Goal: Use online tool/utility: Utilize a website feature to perform a specific function

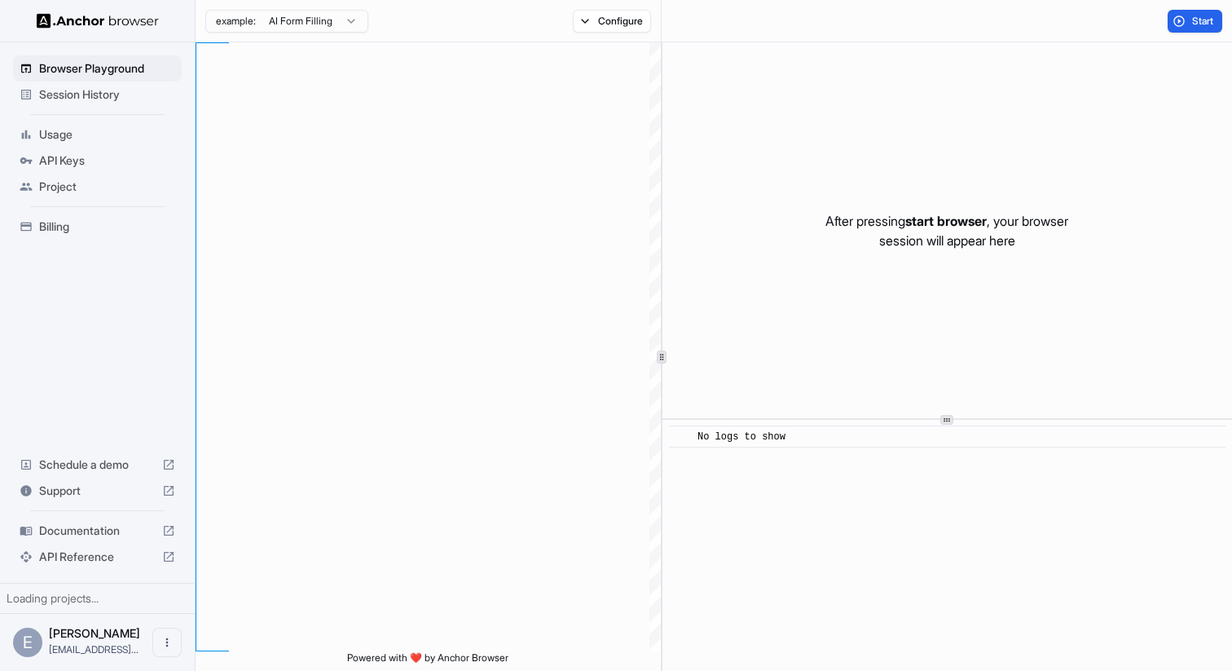
scroll to position [147, 0]
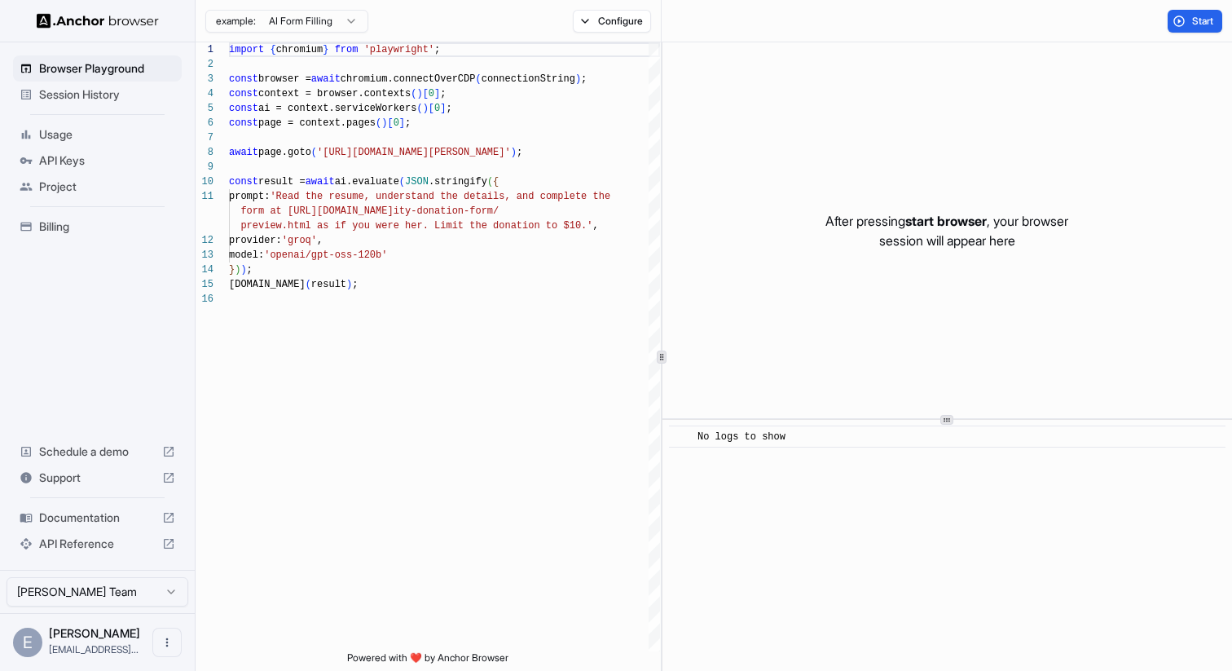
click at [53, 95] on span "Session History" at bounding box center [107, 94] width 136 height 16
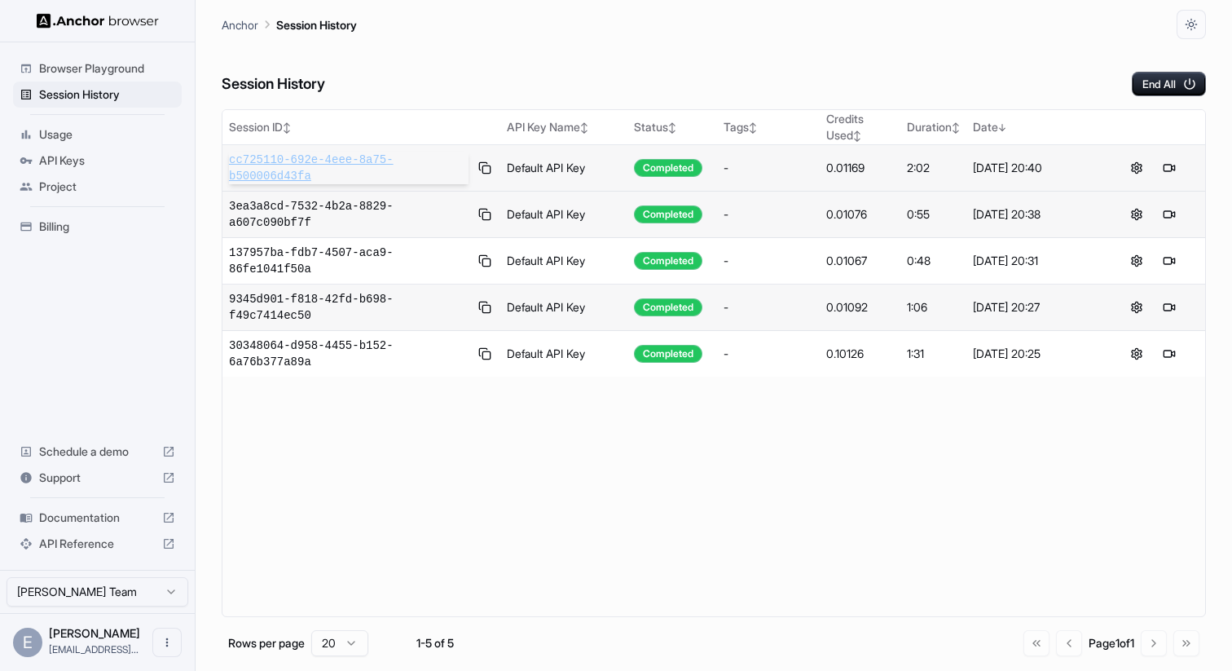
click at [262, 170] on span "cc725110-692e-4eee-8a75-b500006d43fa" at bounding box center [349, 168] width 240 height 33
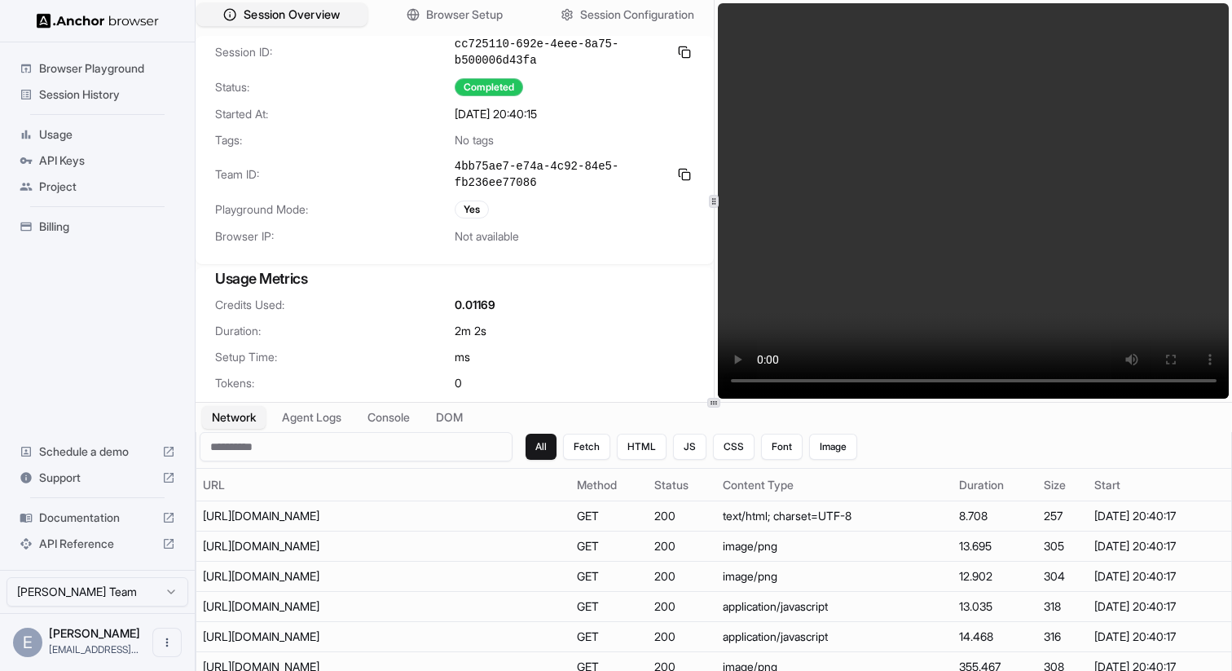
click at [309, 15] on span "Session Overview" at bounding box center [292, 15] width 96 height 17
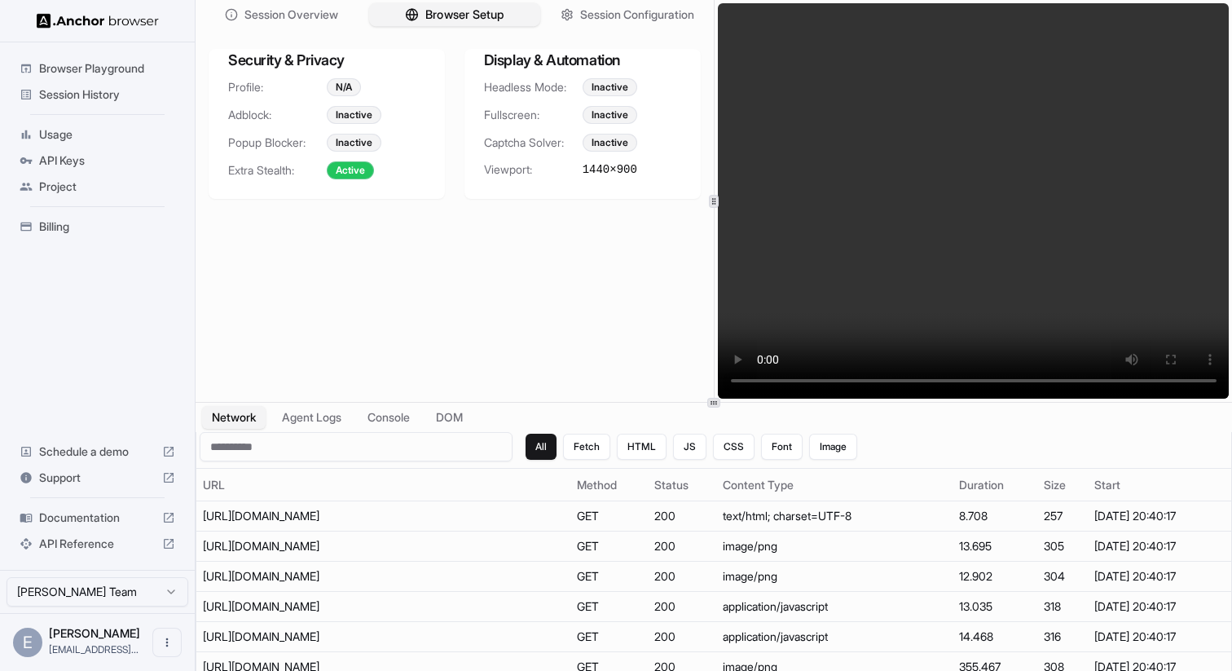
click at [439, 13] on span "Browser Setup" at bounding box center [464, 15] width 79 height 17
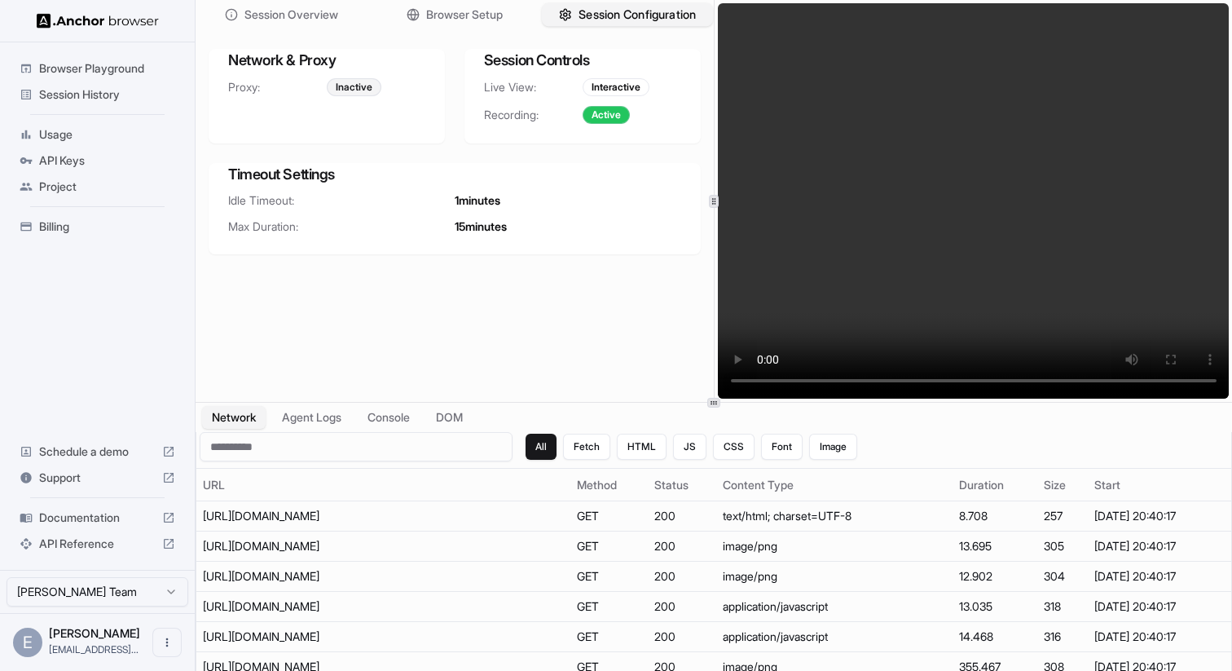
click at [631, 9] on span "Session Configuration" at bounding box center [637, 15] width 117 height 17
click at [302, 417] on button "Agent Logs" at bounding box center [312, 418] width 82 height 24
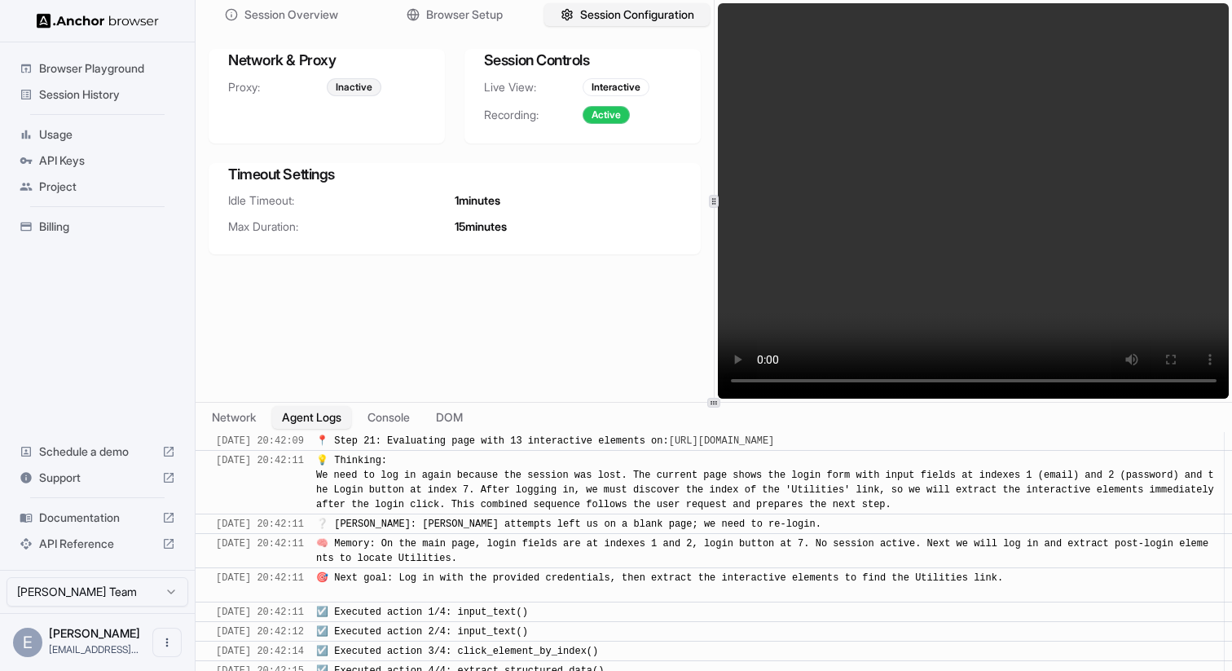
scroll to position [6476, 0]
click at [638, 13] on span "Session Configuration" at bounding box center [637, 15] width 117 height 17
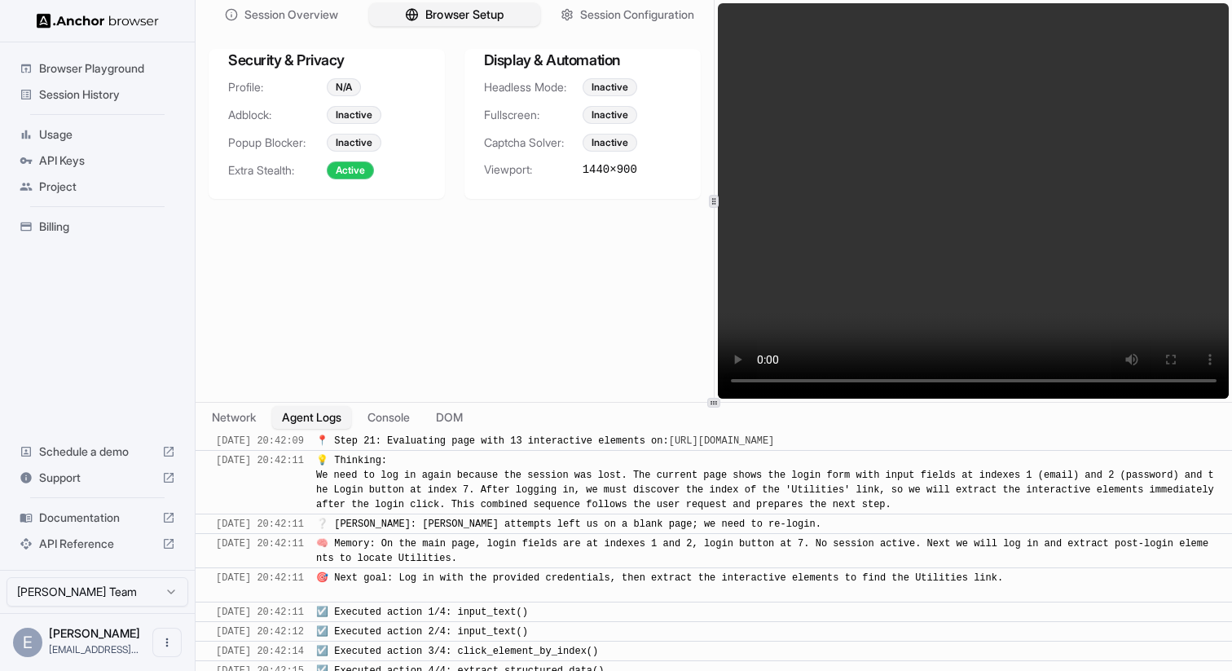
click at [483, 11] on span "Browser Setup" at bounding box center [464, 15] width 79 height 17
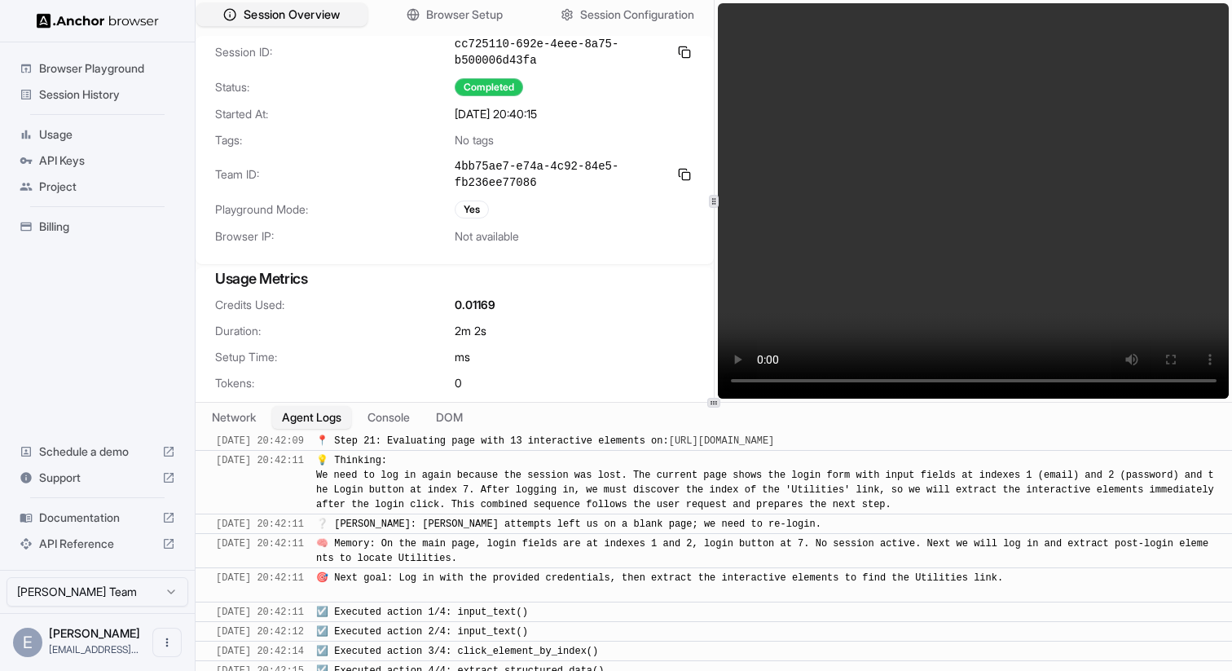
click at [282, 7] on span "Session Overview" at bounding box center [292, 15] width 96 height 17
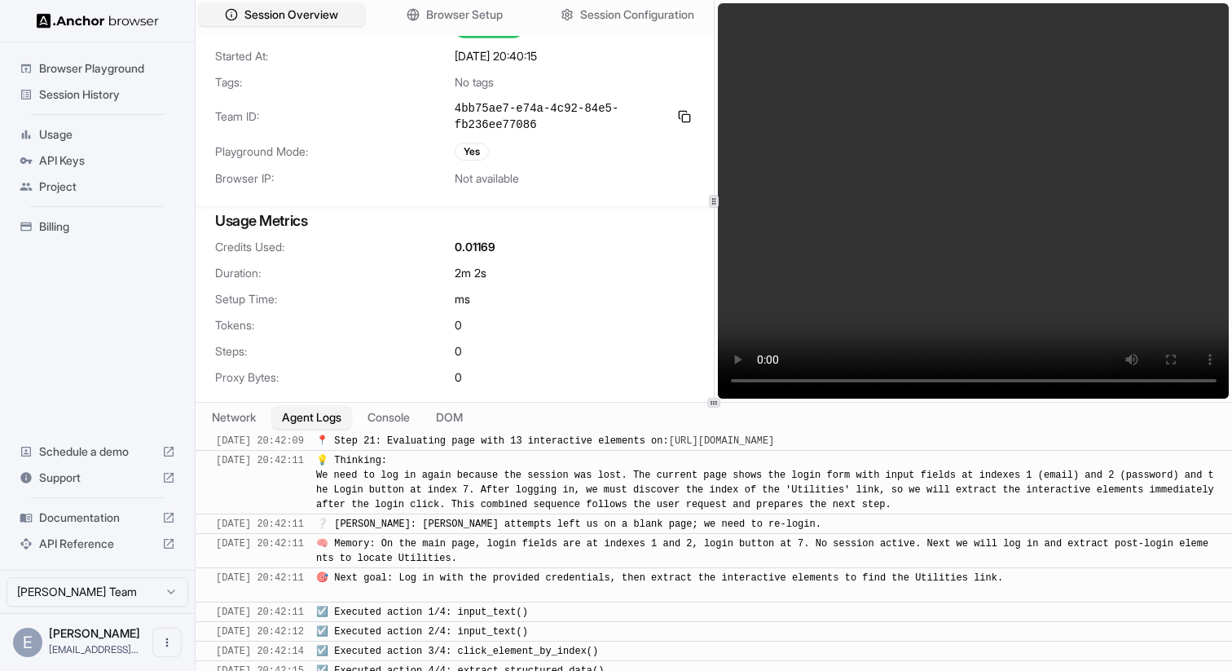
scroll to position [0, 0]
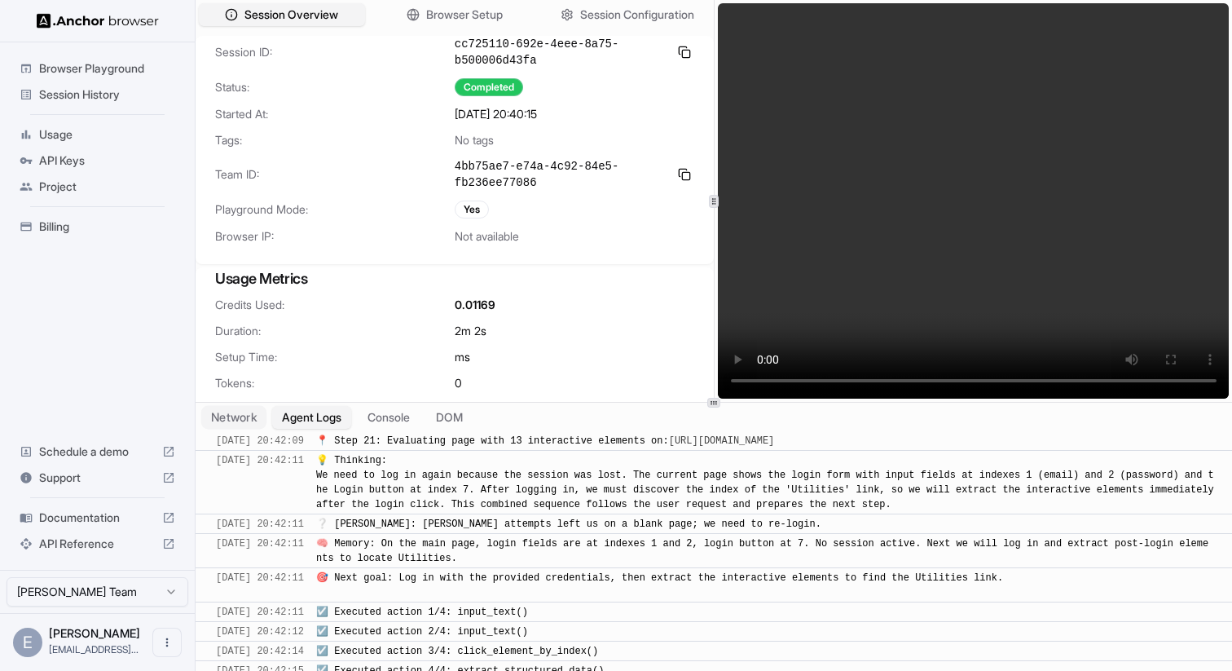
click at [226, 414] on button "Network" at bounding box center [233, 418] width 65 height 24
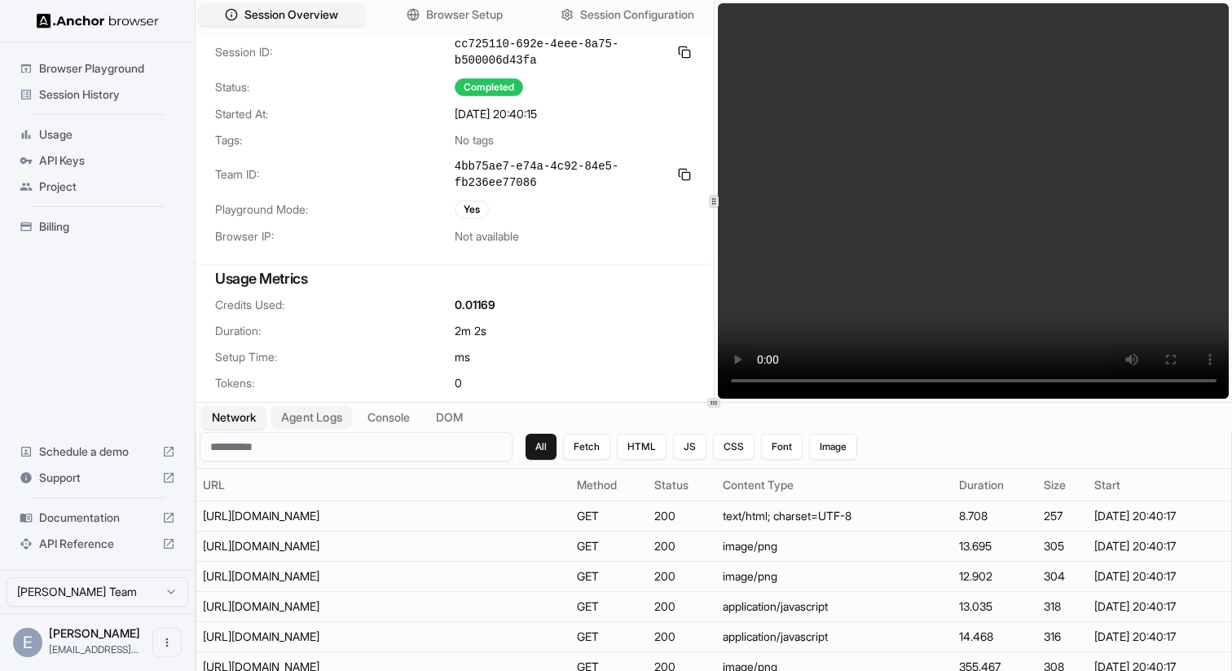
click at [320, 416] on button "Agent Logs" at bounding box center [312, 418] width 82 height 24
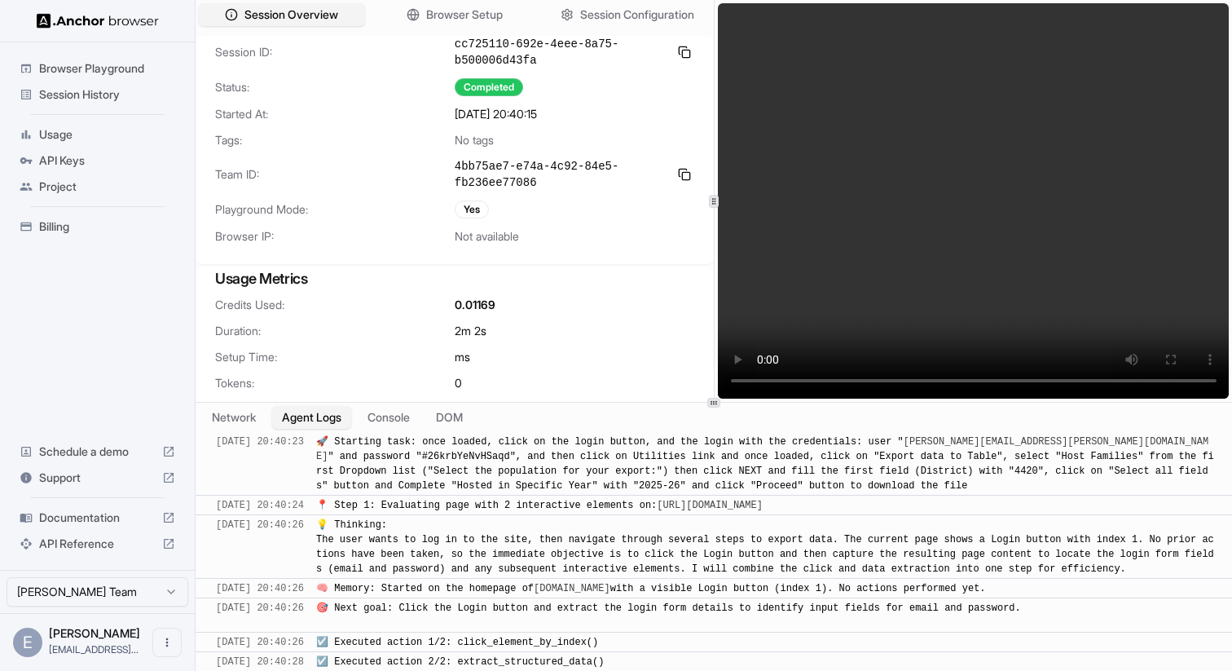
click at [112, 95] on span "Session History" at bounding box center [107, 94] width 136 height 16
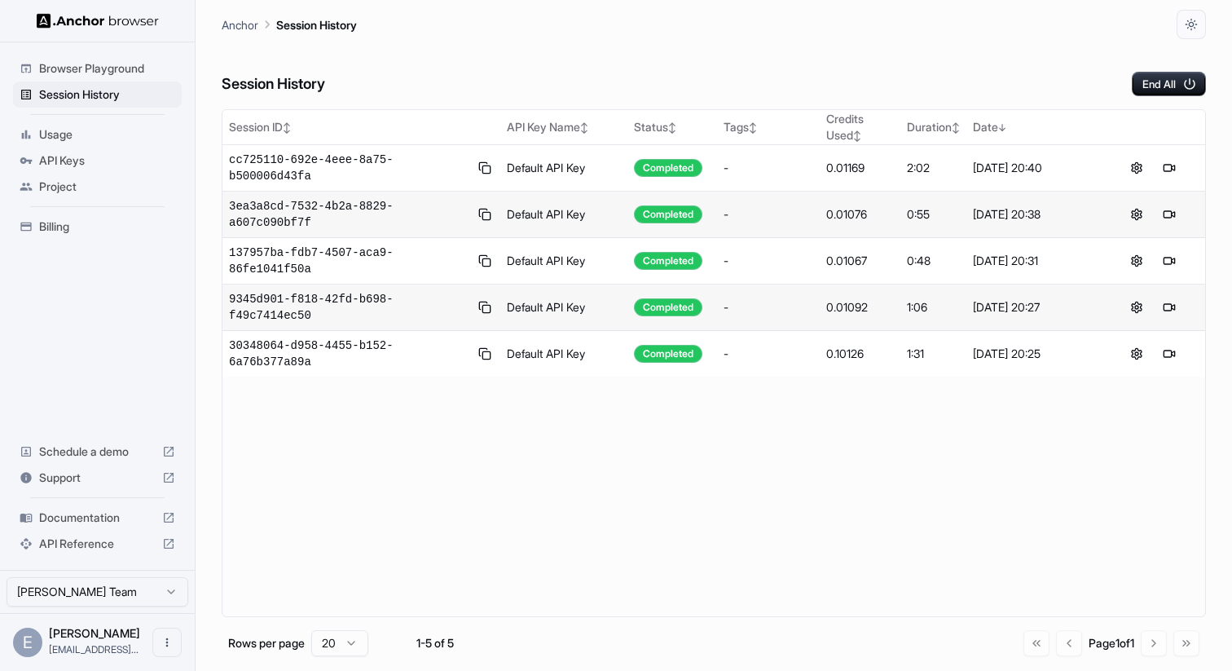
click at [93, 67] on span "Browser Playground" at bounding box center [107, 68] width 136 height 16
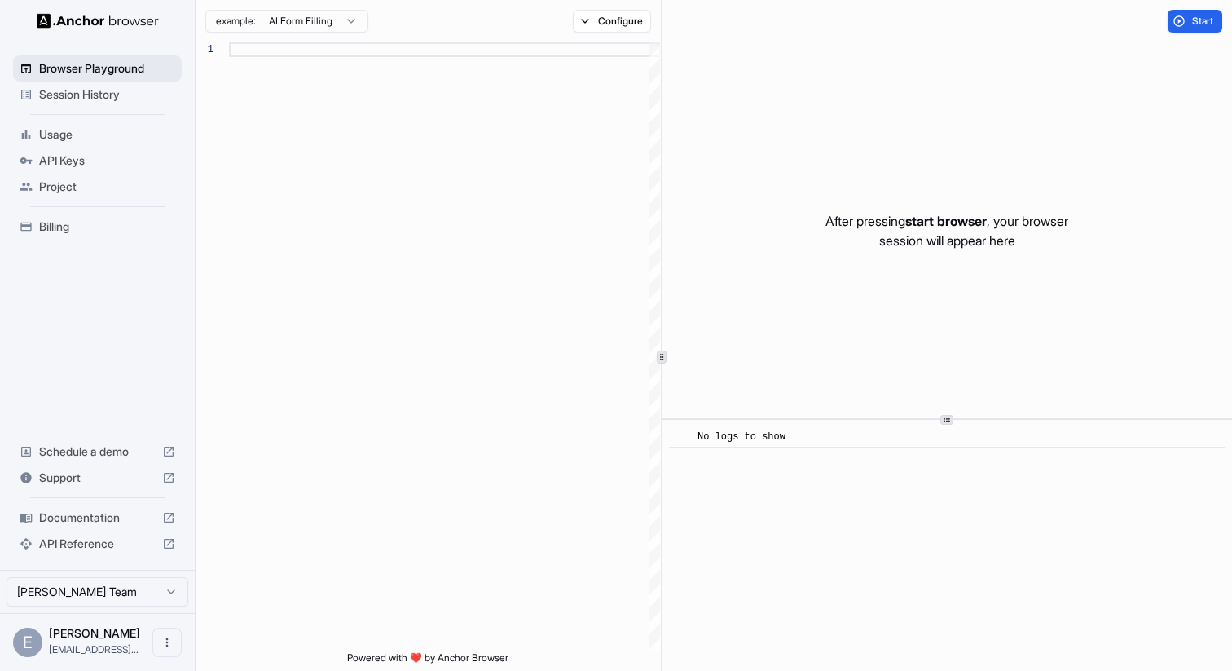
scroll to position [147, 0]
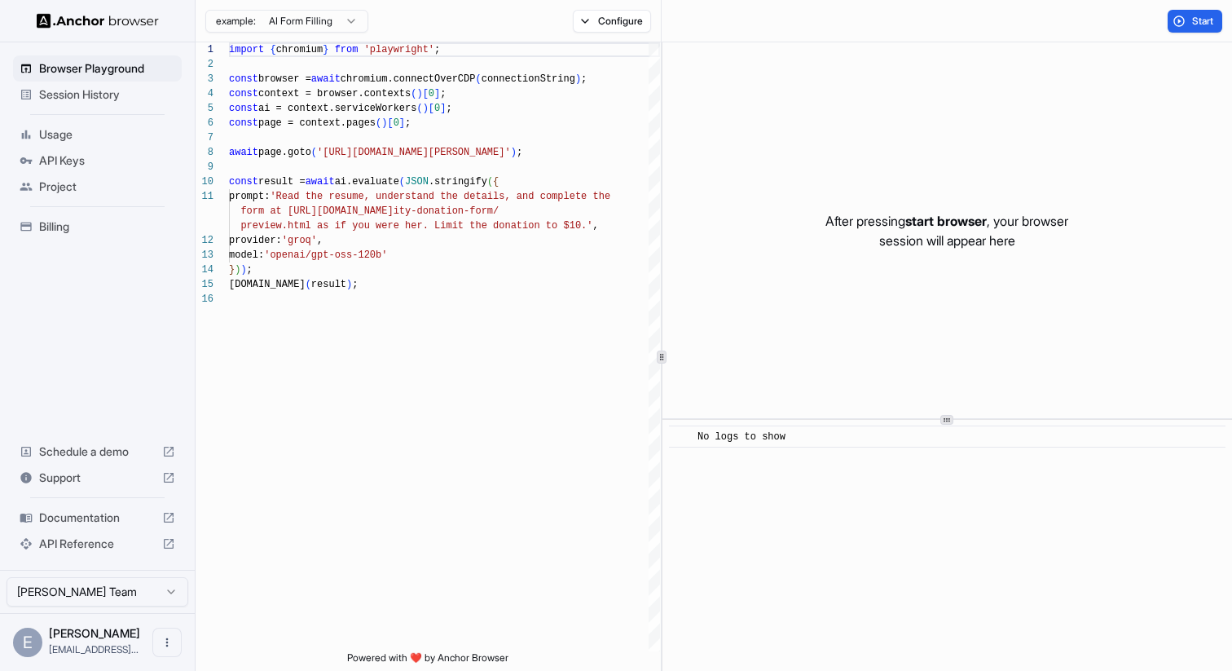
click at [53, 188] on span "Project" at bounding box center [107, 187] width 136 height 16
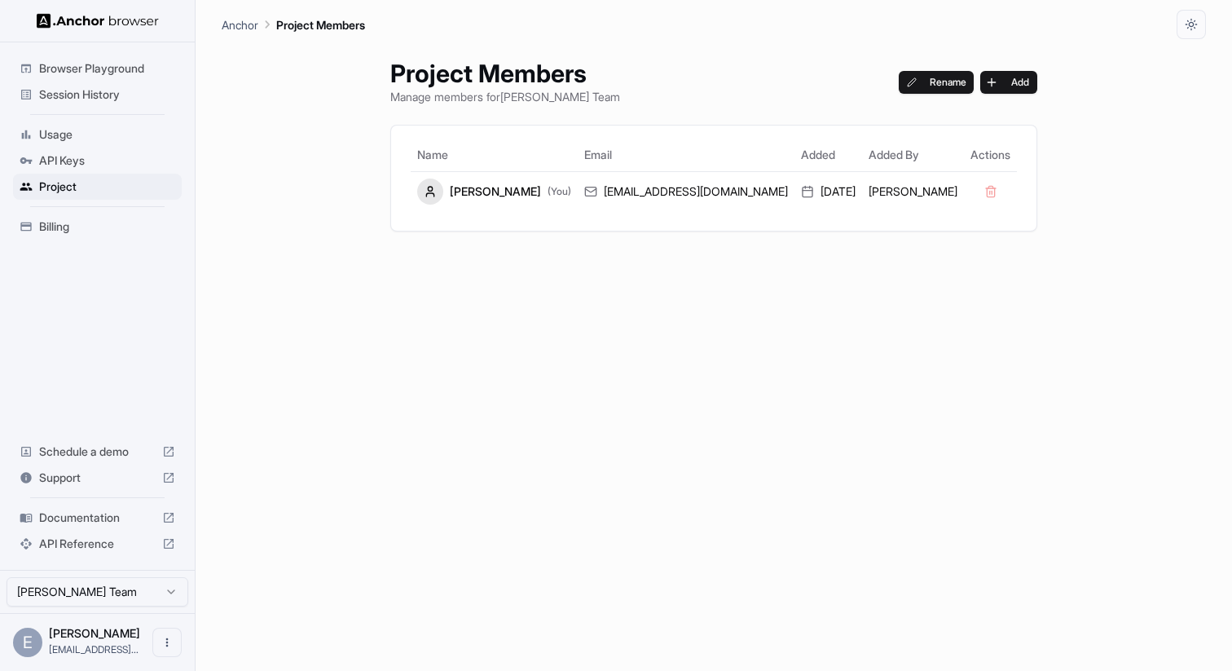
click at [68, 73] on span "Browser Playground" at bounding box center [107, 68] width 136 height 16
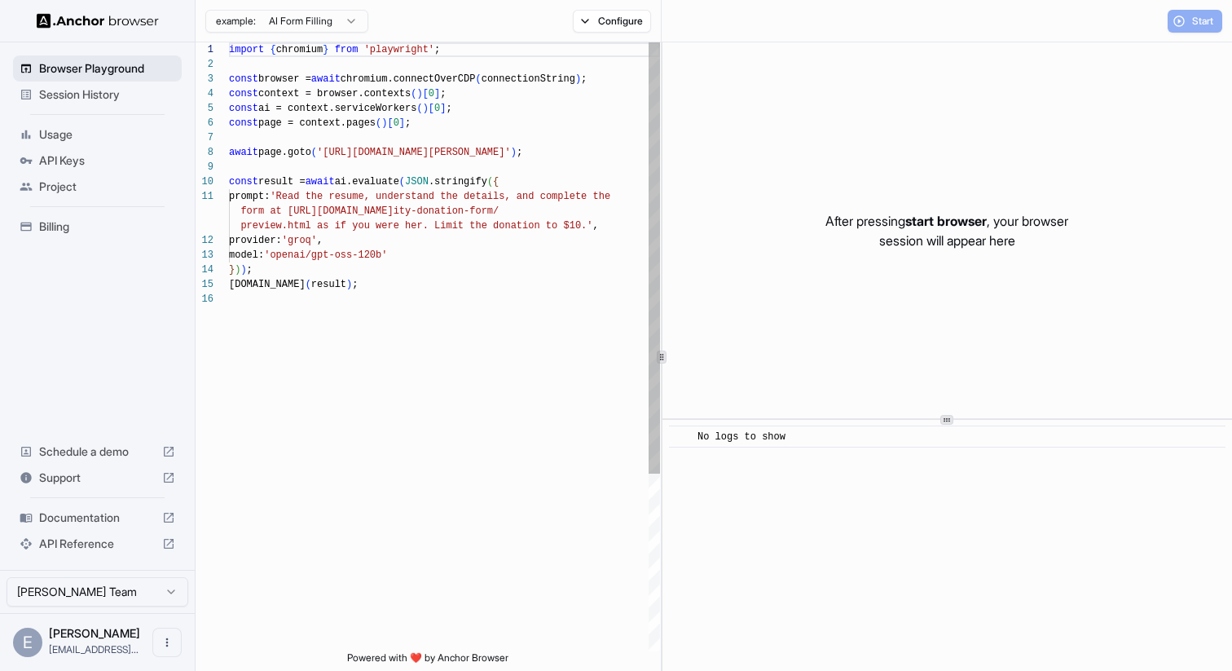
scroll to position [147, 0]
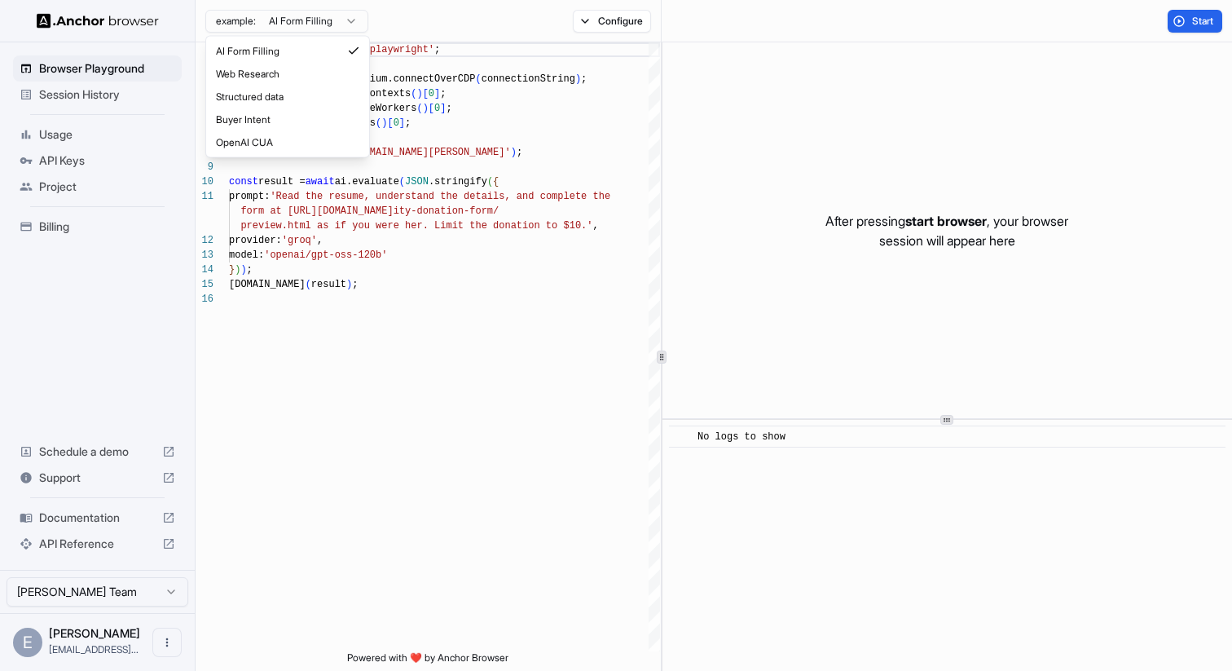
click at [340, 23] on html "Browser Playground Session History Usage API Keys Project Billing Schedule a de…" at bounding box center [616, 335] width 1232 height 671
click at [399, 421] on html "Browser Playground Session History Usage API Keys Project Billing Schedule a de…" at bounding box center [616, 335] width 1232 height 671
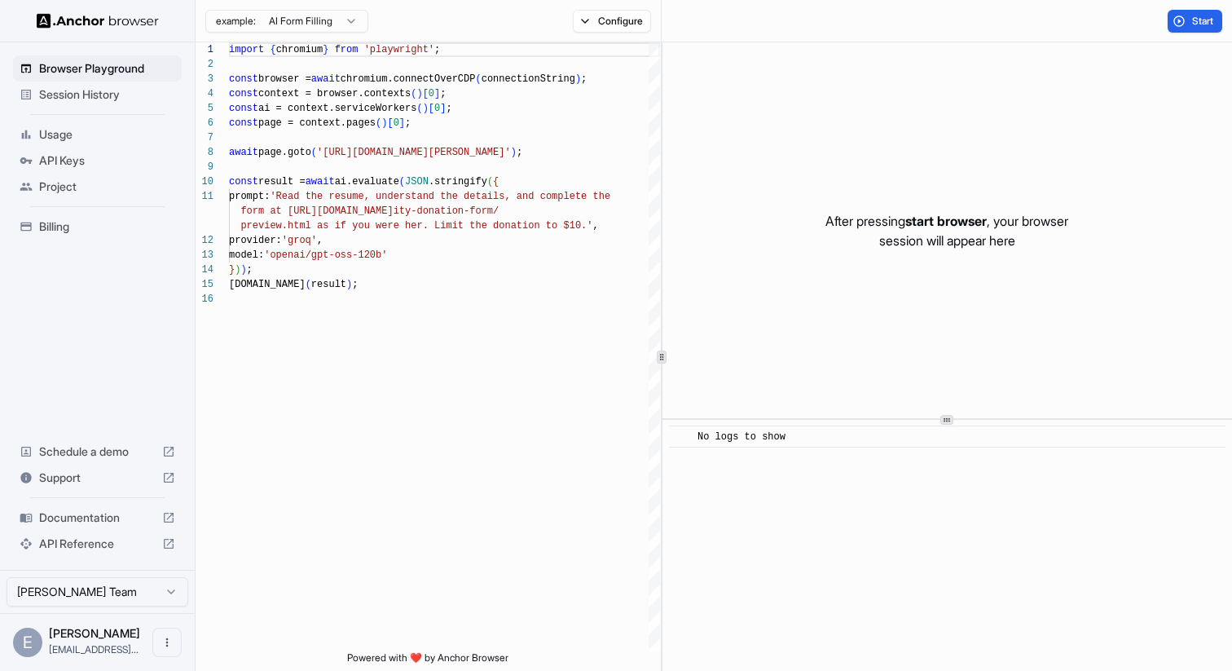
click at [617, 32] on div "example: AI Form Filling Configure" at bounding box center [429, 21] width 466 height 42
click at [615, 15] on button "Configure" at bounding box center [612, 21] width 79 height 23
click at [826, 159] on button "Select Profile..." at bounding box center [789, 164] width 163 height 23
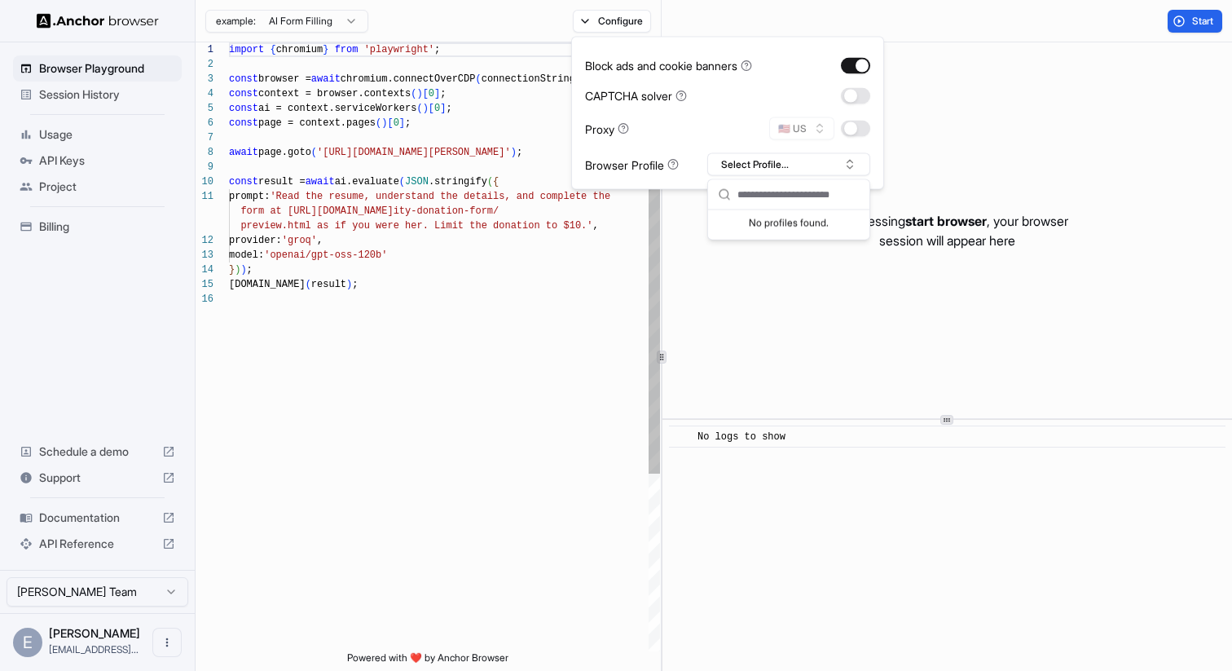
type textarea "**********"
click at [509, 351] on div "import { chromium } from 'playwright' ; const browser = await chromium.connectO…" at bounding box center [444, 471] width 431 height 858
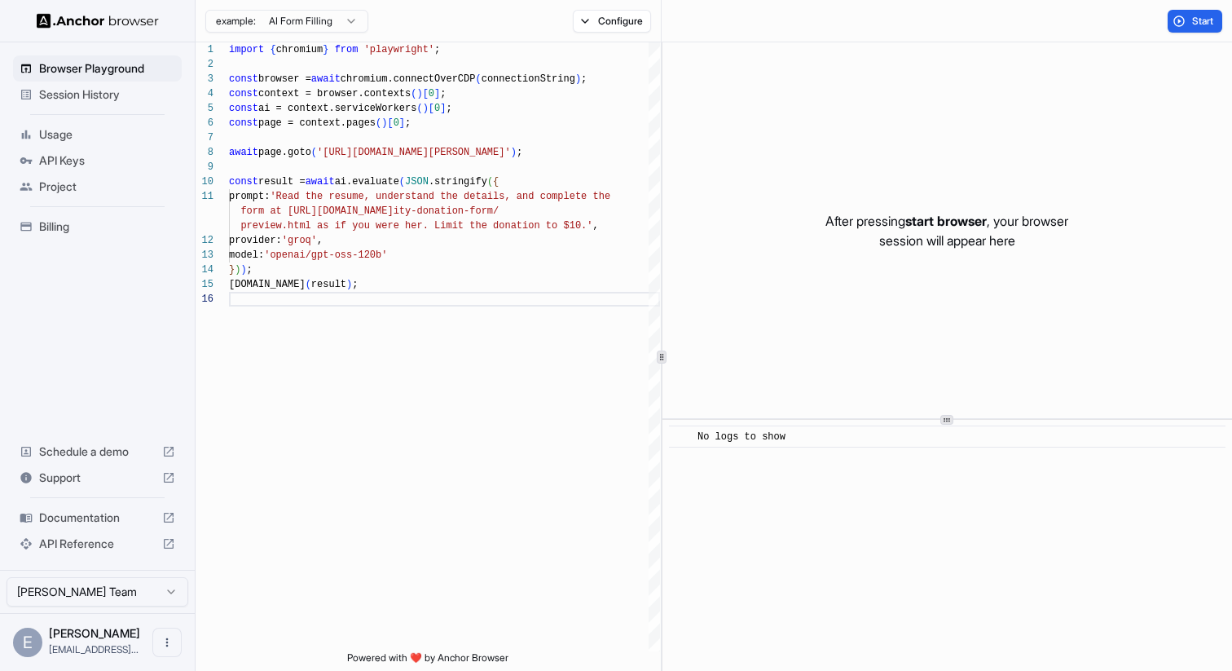
click at [75, 99] on span "Session History" at bounding box center [107, 94] width 136 height 16
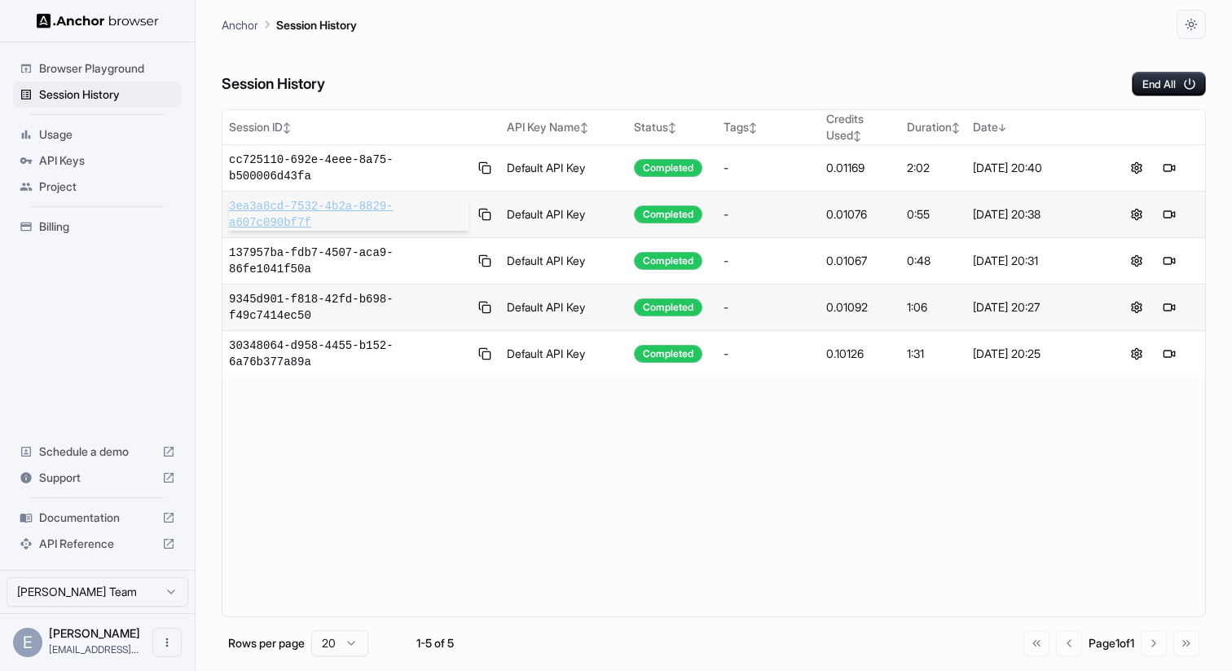
click at [267, 214] on span "3ea3a8cd-7532-4b2a-8829-a607c090bf7f" at bounding box center [349, 214] width 240 height 33
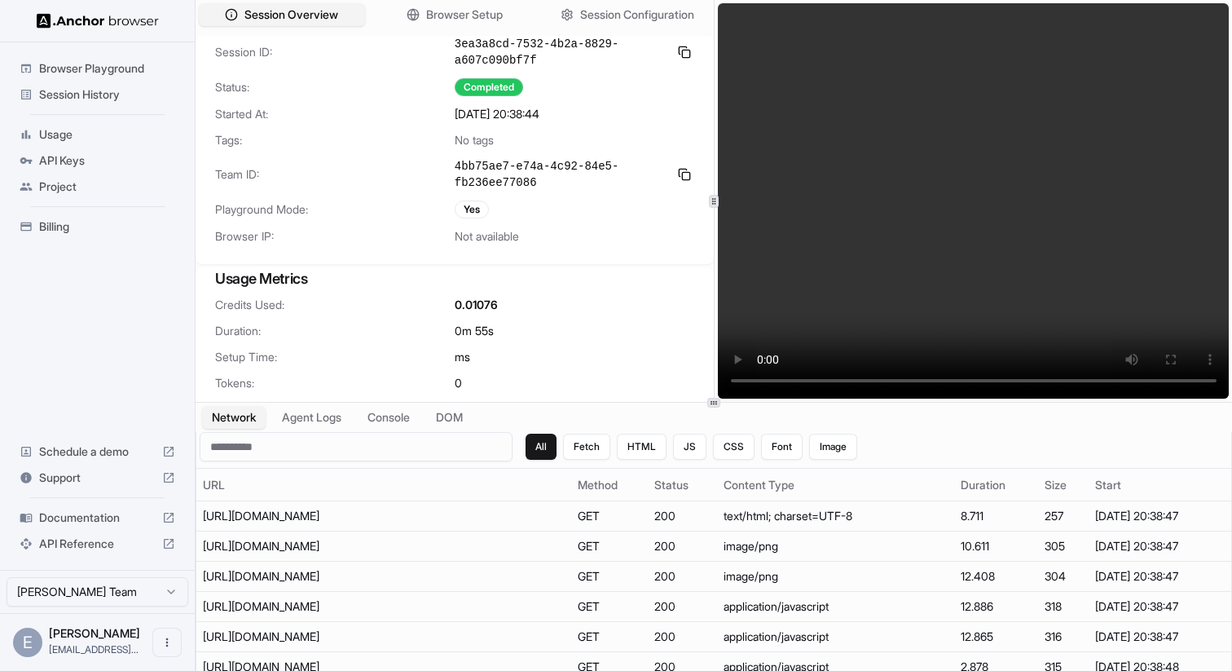
click at [93, 95] on span "Session History" at bounding box center [107, 94] width 136 height 16
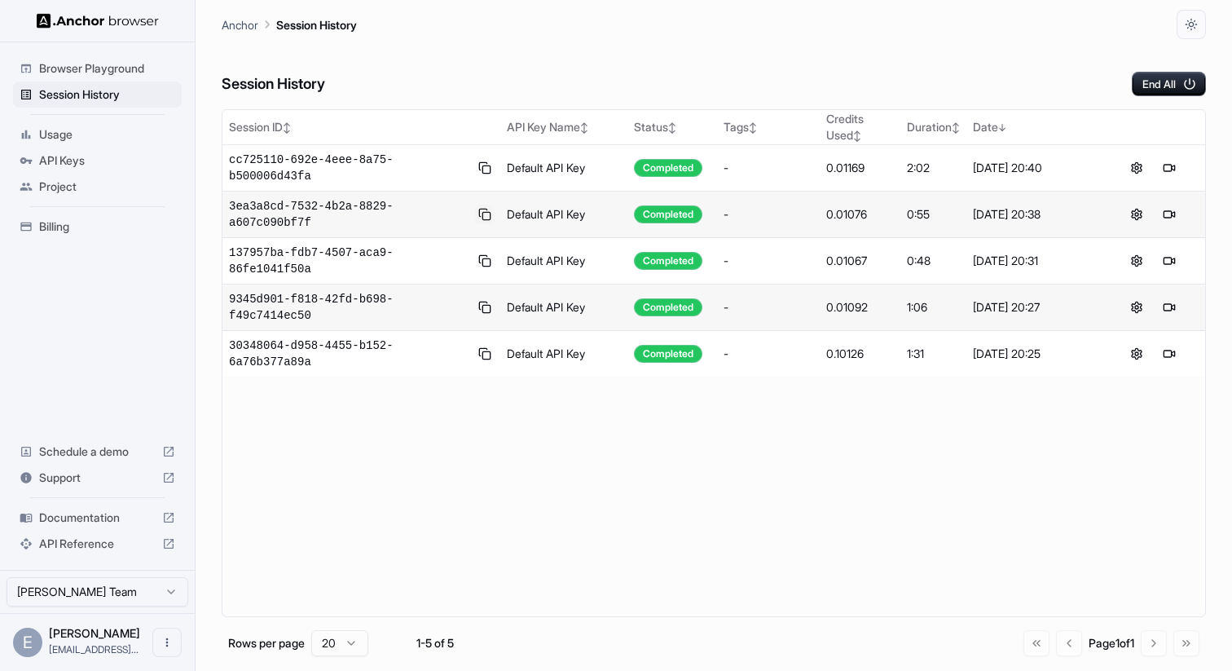
click at [484, 214] on button at bounding box center [484, 215] width 19 height 20
click at [90, 64] on span "Browser Playground" at bounding box center [107, 68] width 136 height 16
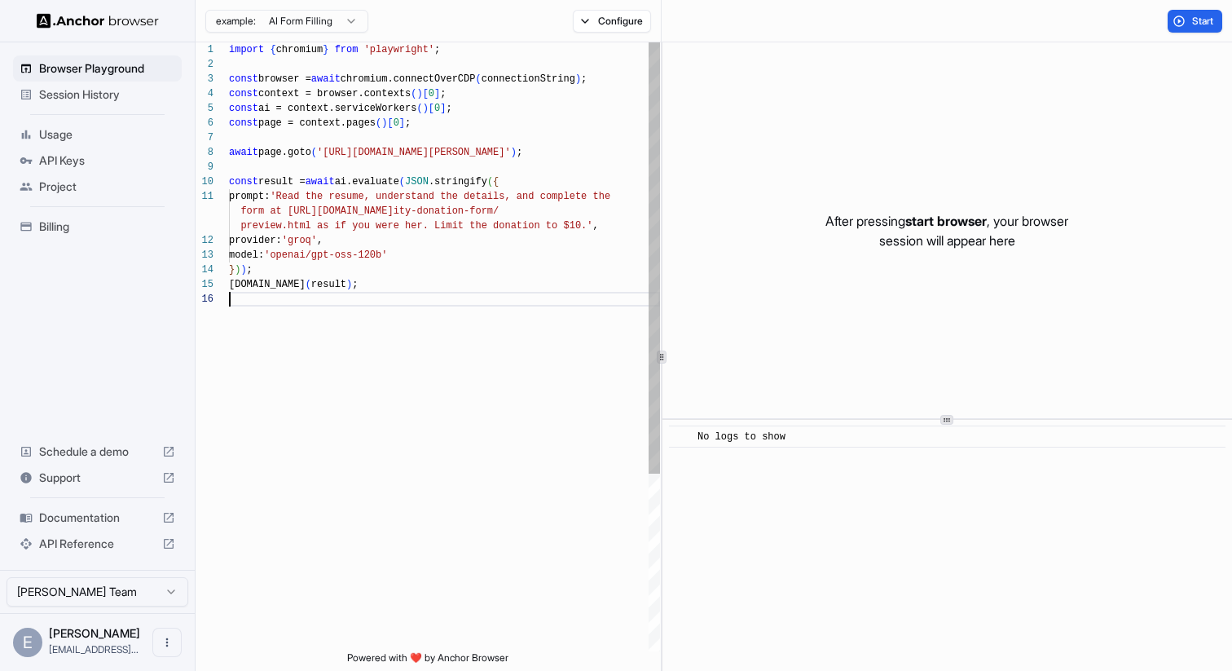
scroll to position [103, 0]
click at [267, 375] on div "import { chromium } from 'playwright' ; const browser = await chromium.connectO…" at bounding box center [444, 471] width 431 height 858
type textarea "**********"
click at [82, 98] on span "Session History" at bounding box center [107, 94] width 136 height 16
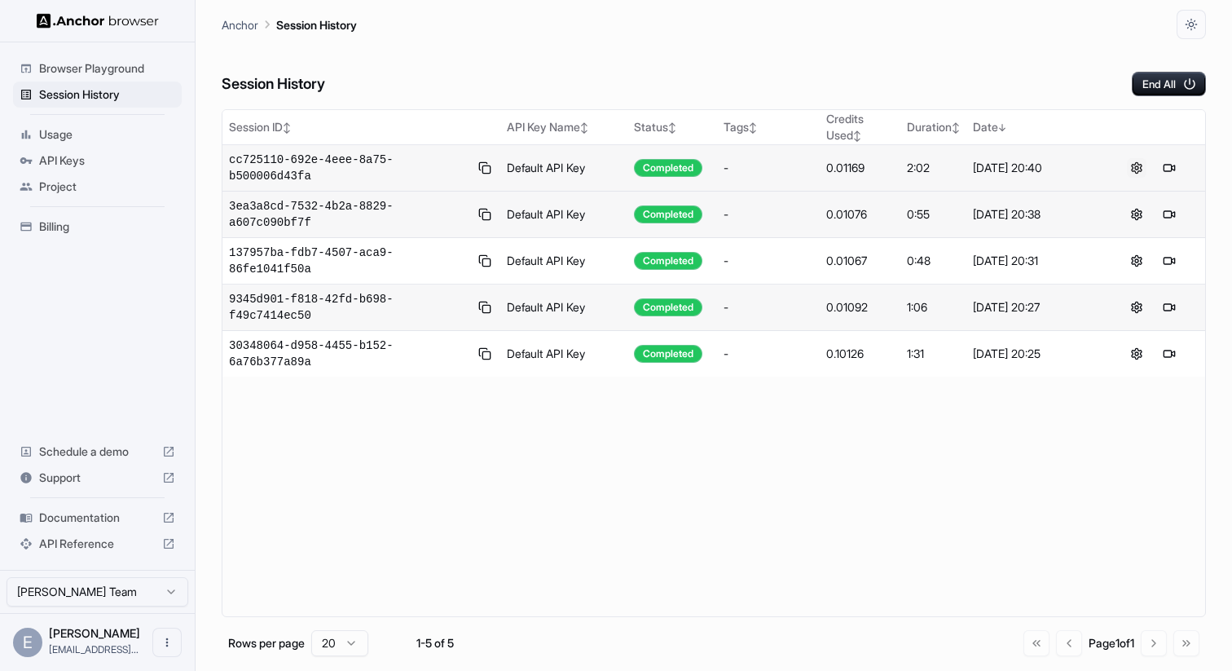
click at [1142, 167] on button at bounding box center [1137, 168] width 20 height 20
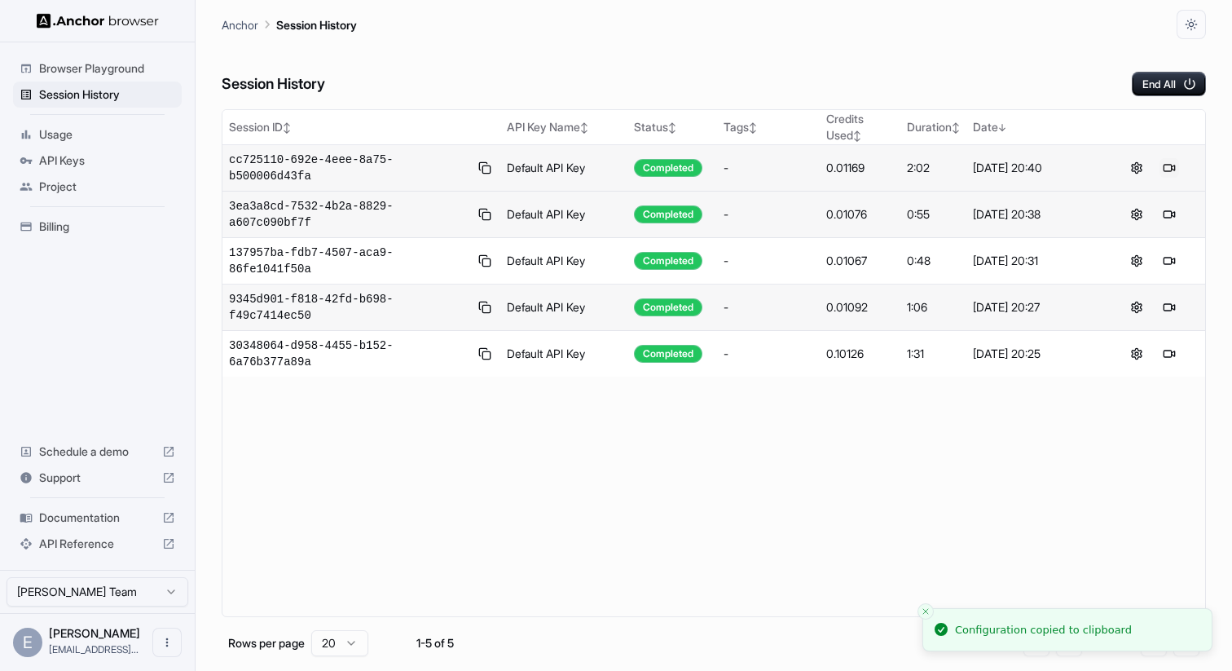
click at [1167, 167] on button at bounding box center [1170, 168] width 20 height 20
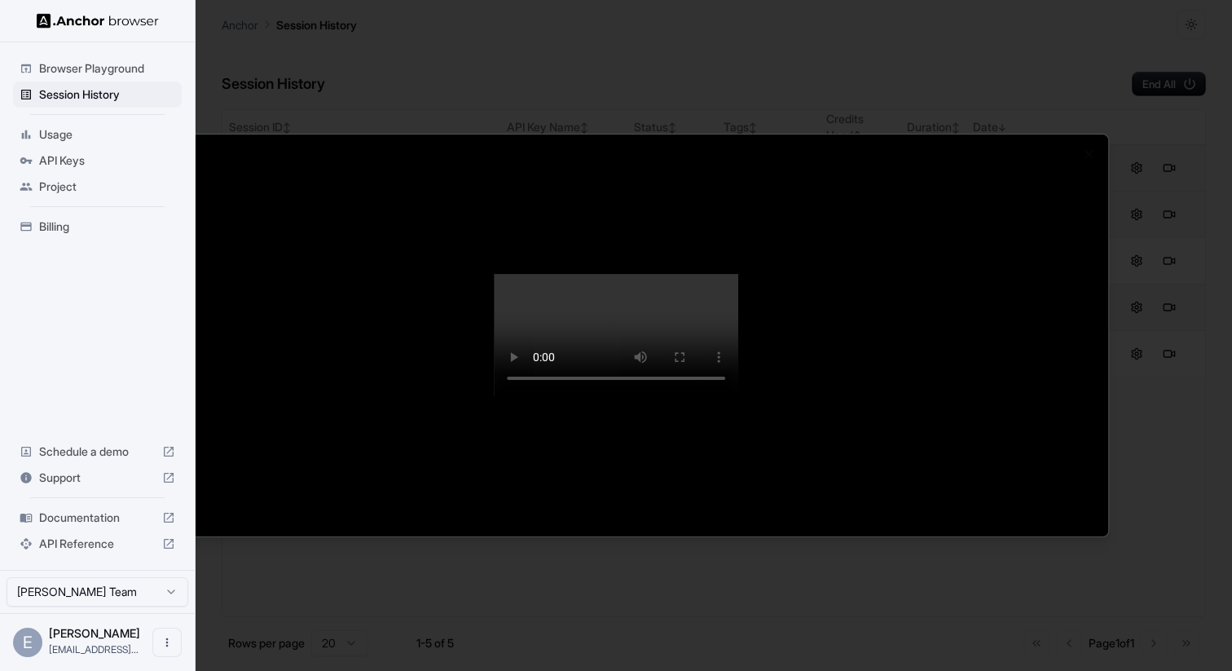
click at [771, 26] on div at bounding box center [616, 335] width 1232 height 671
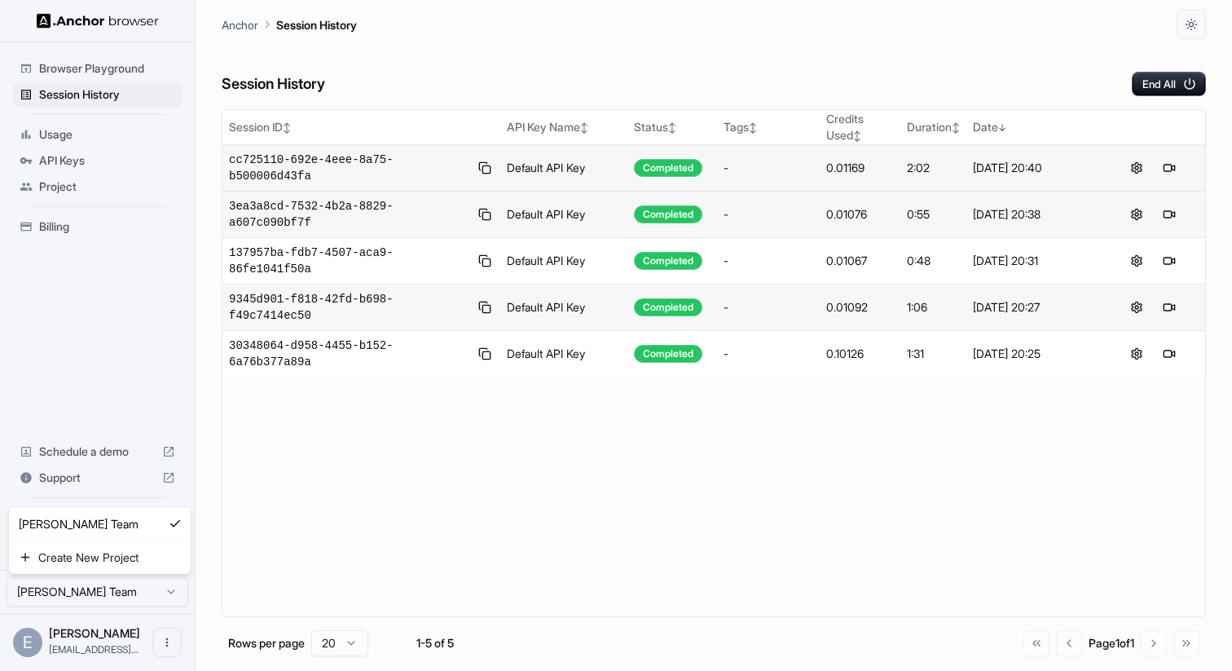
click at [148, 593] on html "Browser Playground Session History Usage API Keys Project Billing Schedule a de…" at bounding box center [616, 335] width 1232 height 671
click at [325, 529] on html "Browser Playground Session History Usage API Keys Project Billing Schedule a de…" at bounding box center [616, 335] width 1232 height 671
click at [1026, 641] on div "Go to first page Go to previous page Page 1 of 1 Go to next page Go to last page" at bounding box center [1112, 643] width 176 height 26
click at [121, 65] on span "Browser Playground" at bounding box center [107, 68] width 136 height 16
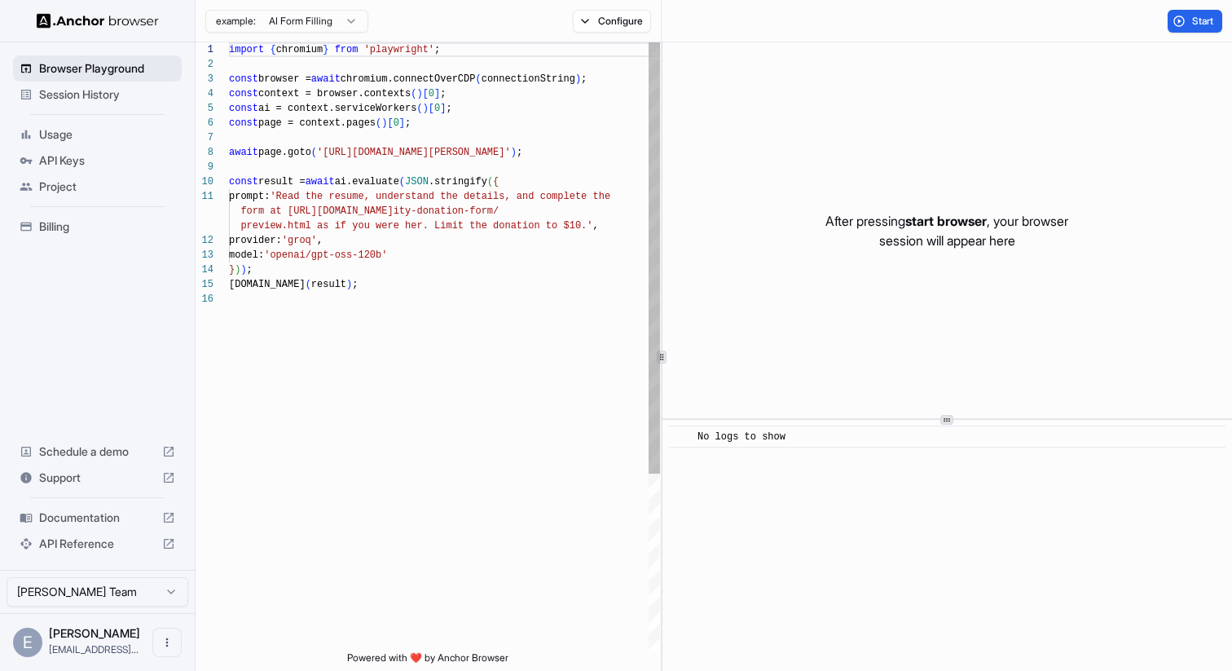
scroll to position [147, 0]
click at [54, 134] on span "Usage" at bounding box center [107, 134] width 136 height 16
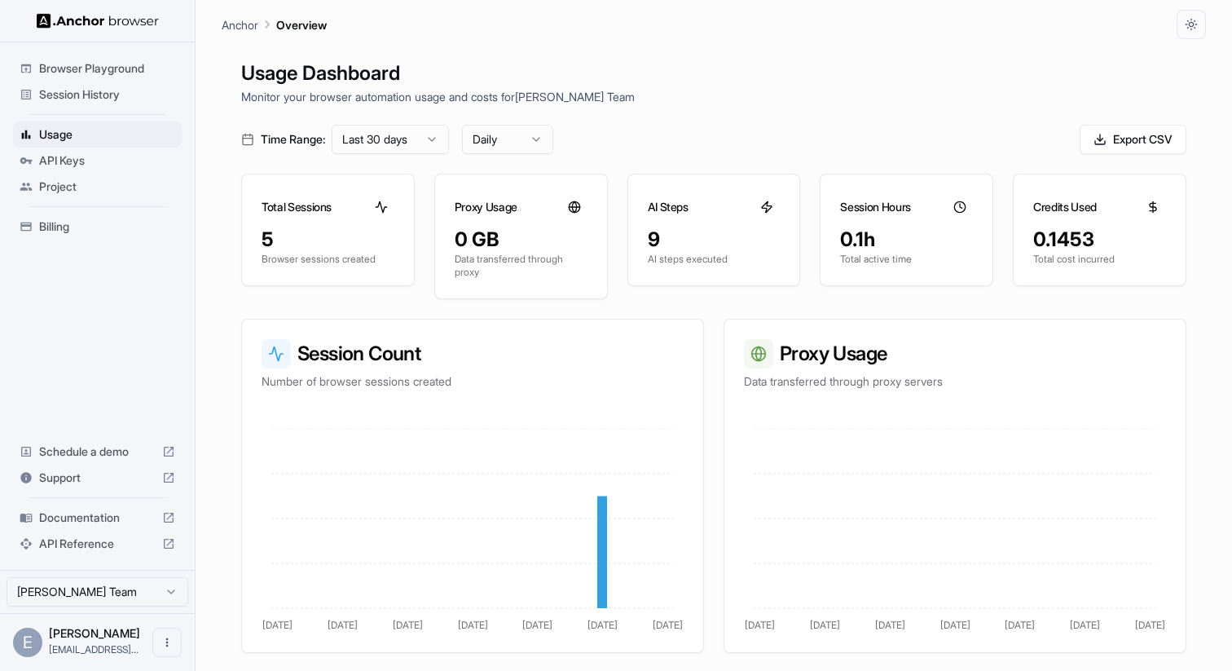
click at [56, 156] on span "API Keys" at bounding box center [107, 160] width 136 height 16
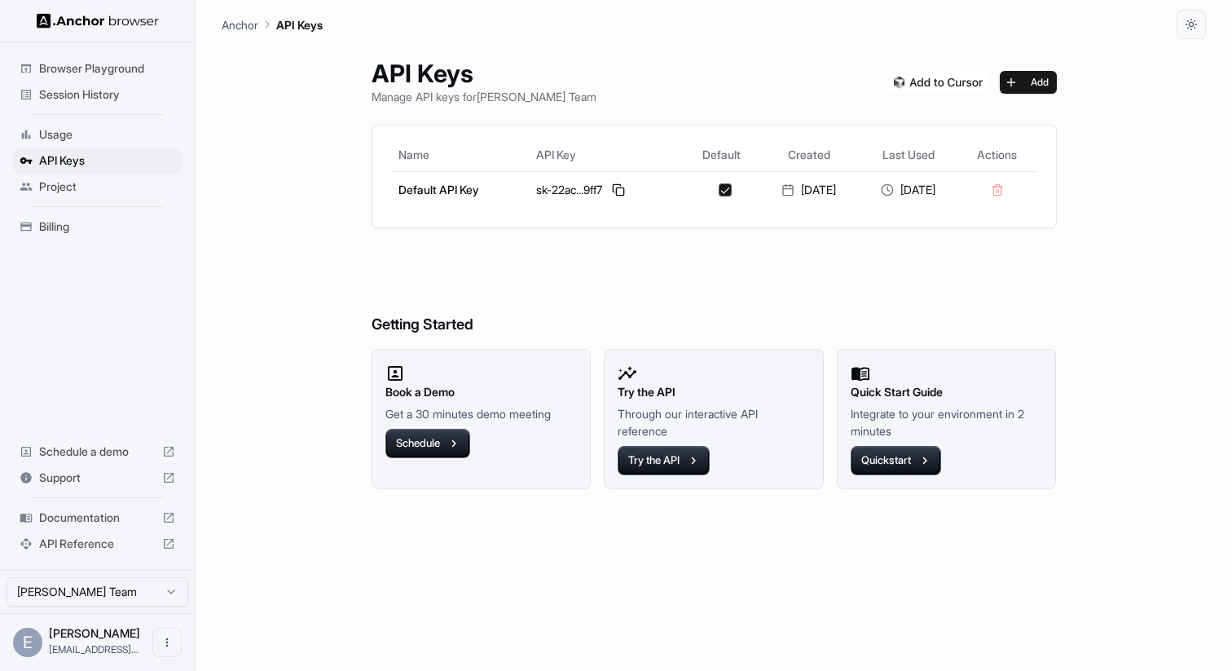
click at [67, 231] on span "Billing" at bounding box center [107, 226] width 136 height 16
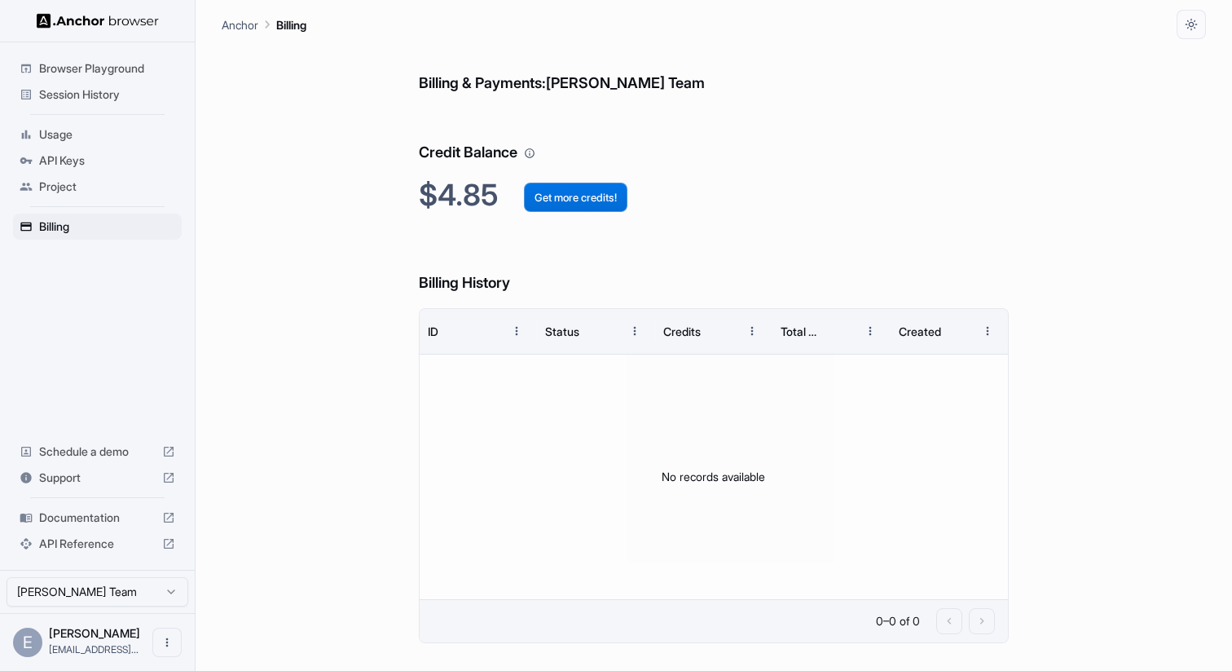
click at [595, 194] on button "Get more credits!" at bounding box center [576, 197] width 104 height 29
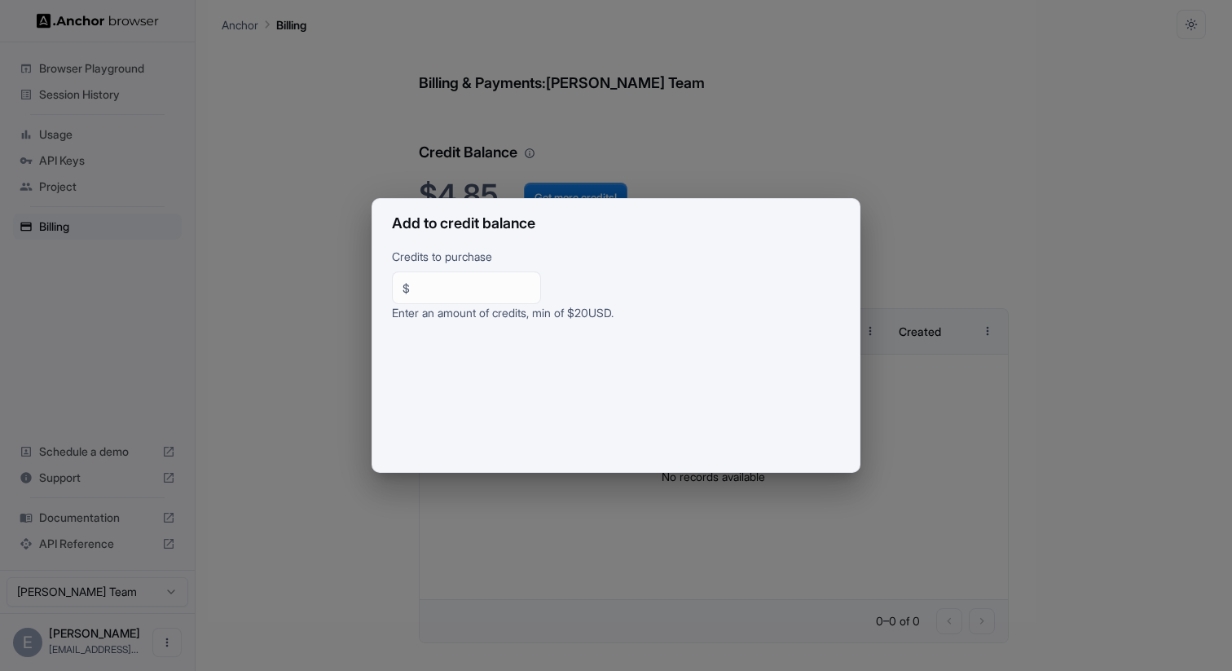
click at [915, 101] on div "Add to credit balance Credits to purchase $ ** ​ Enter an amount of credits, mi…" at bounding box center [616, 335] width 1232 height 671
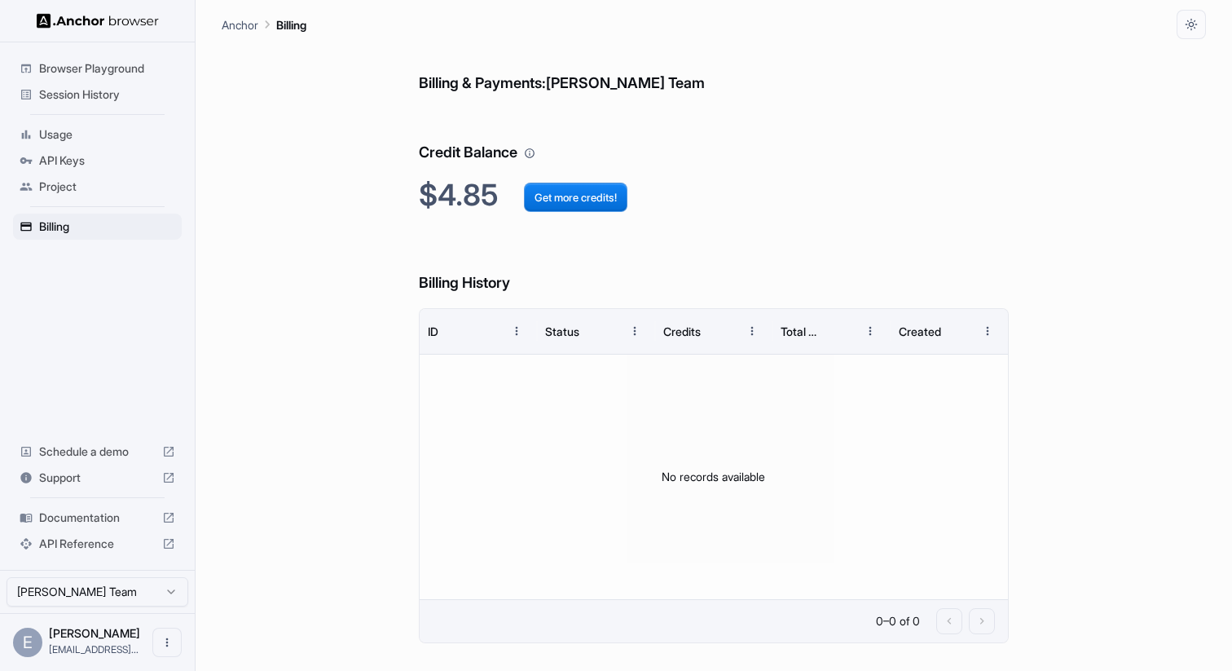
click at [60, 189] on span "Project" at bounding box center [107, 187] width 136 height 16
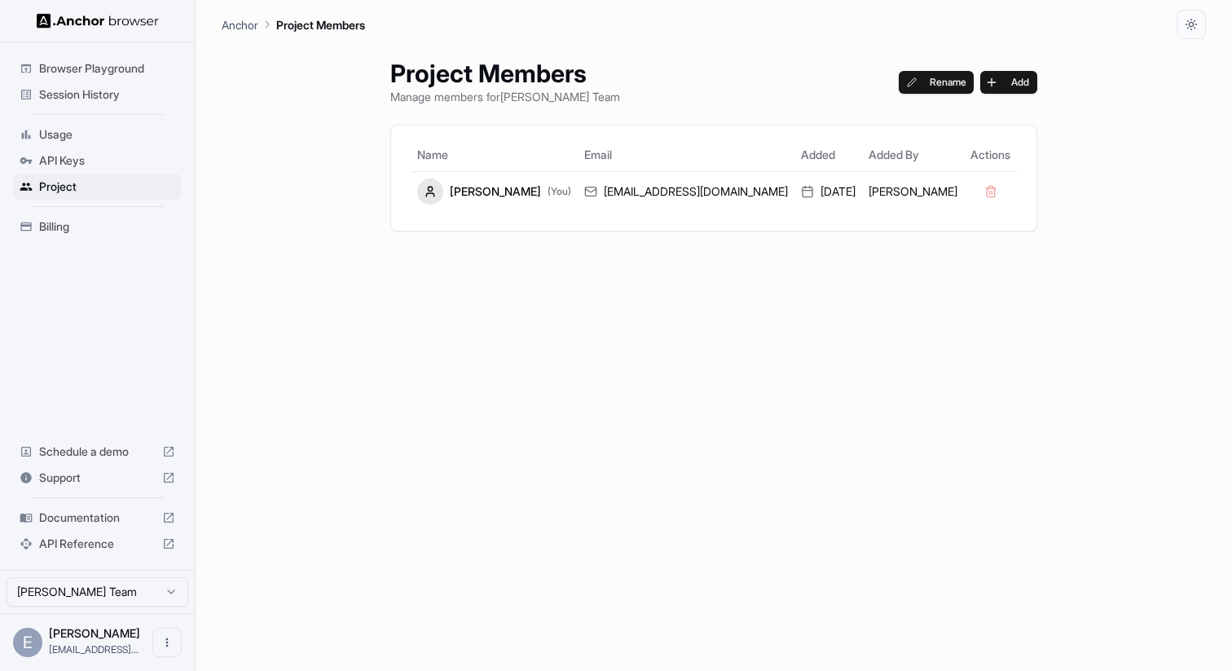
click at [84, 68] on span "Browser Playground" at bounding box center [107, 68] width 136 height 16
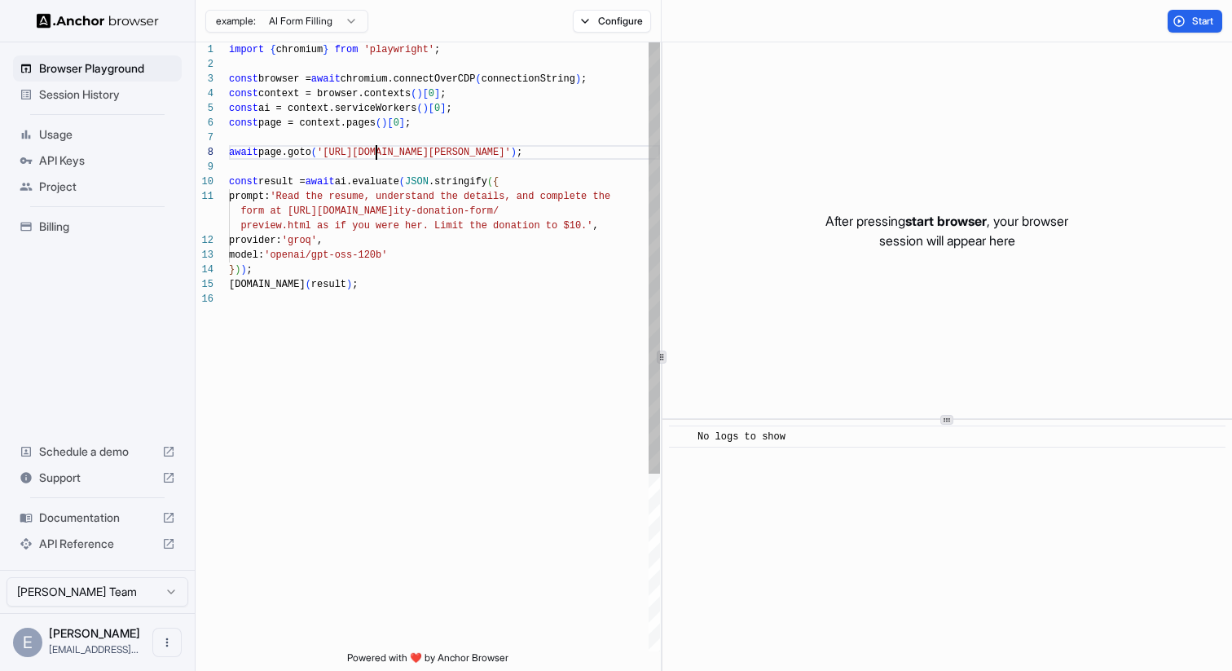
scroll to position [103, 0]
drag, startPoint x: 377, startPoint y: 154, endPoint x: 558, endPoint y: 157, distance: 181.0
click at [558, 157] on div "import { chromium } from 'playwright' ; const browser = await chromium.connectO…" at bounding box center [444, 471] width 431 height 858
click at [295, 197] on div "import { chromium } from 'playwright' ; const browser = await chromium.connectO…" at bounding box center [444, 471] width 431 height 858
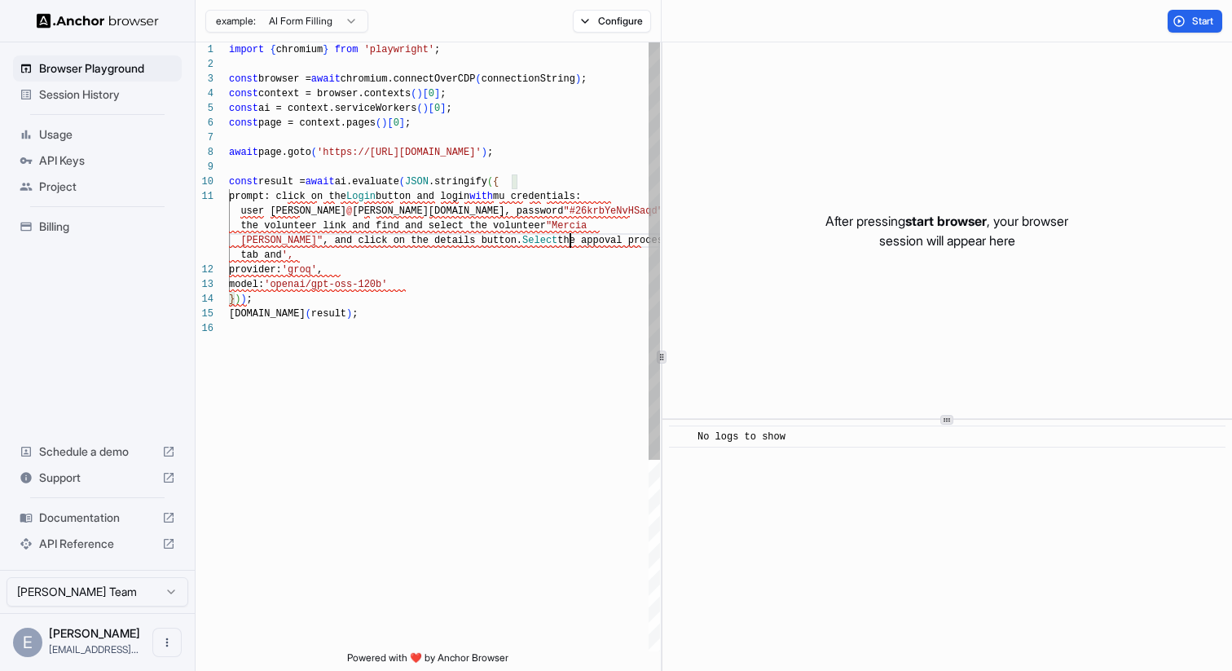
scroll to position [44, 0]
click at [571, 241] on div "import { chromium } from 'playwright' ; const browser = await chromium.connectO…" at bounding box center [444, 486] width 431 height 888
click at [333, 258] on div "import { chromium } from 'playwright' ; const browser = await chromium.connectO…" at bounding box center [444, 486] width 431 height 888
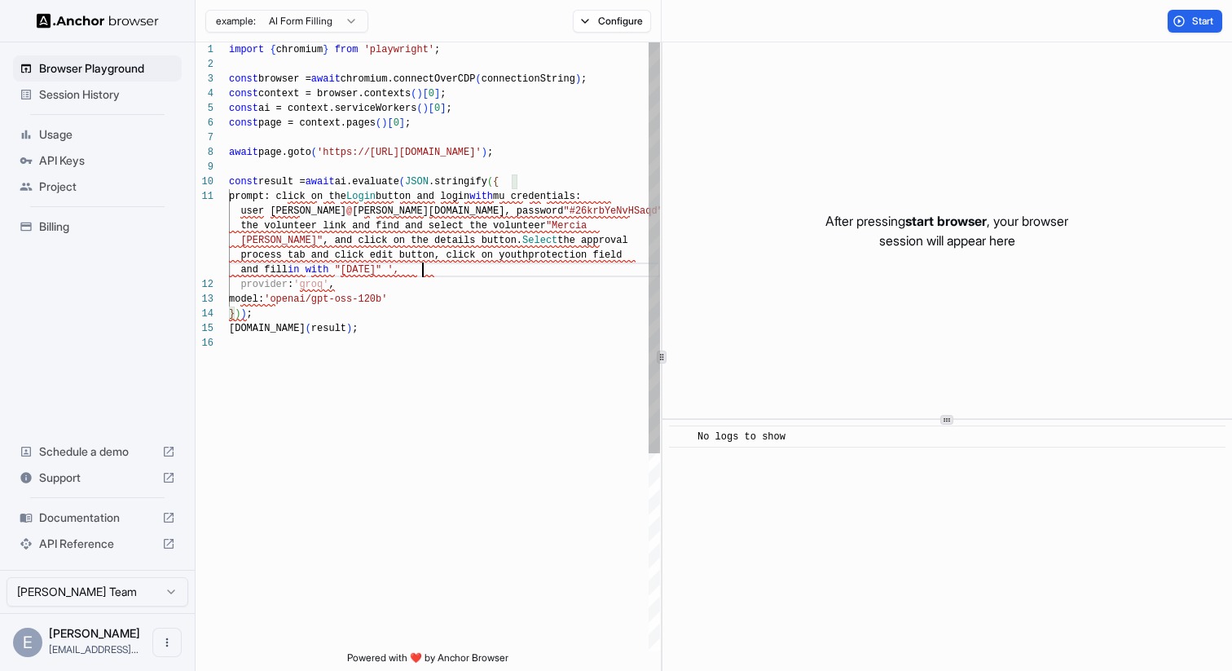
scroll to position [73, 0]
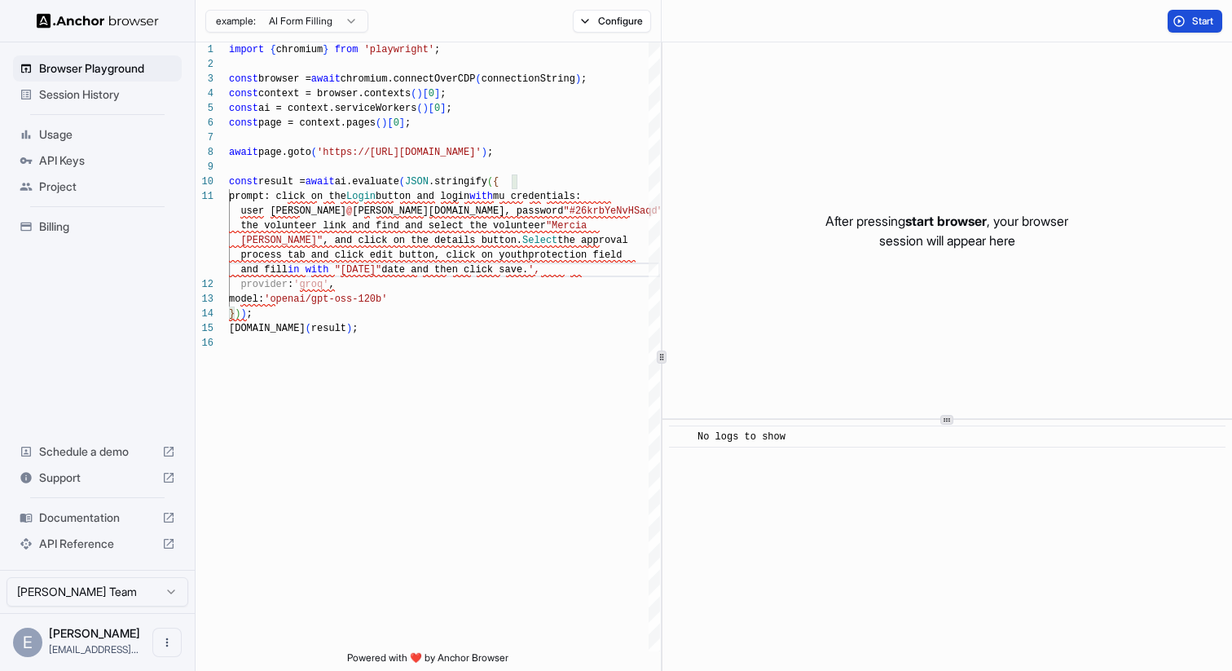
click at [1188, 17] on button "Start" at bounding box center [1195, 21] width 55 height 23
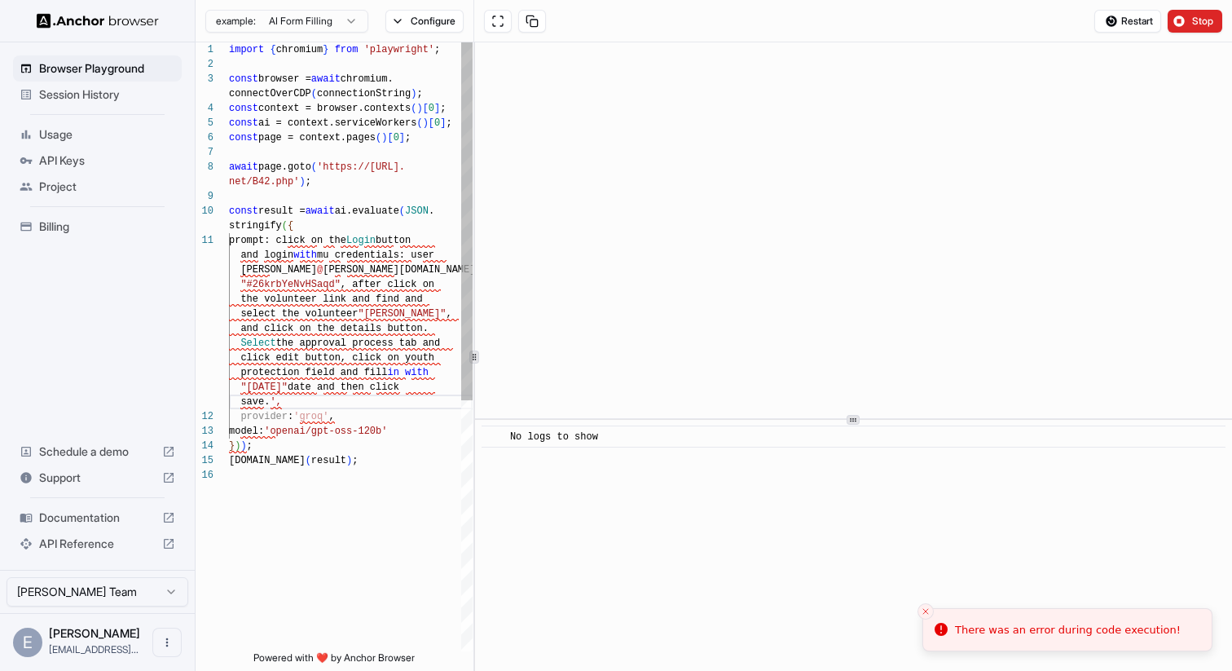
click at [475, 355] on icon at bounding box center [474, 357] width 8 height 8
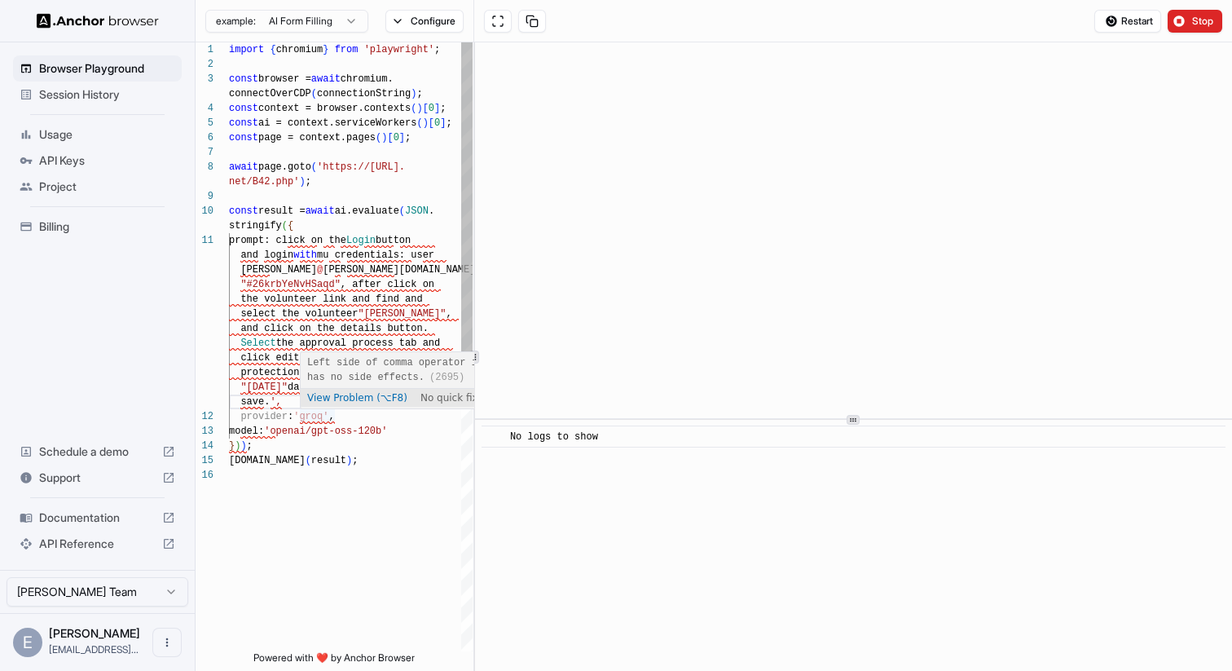
click at [303, 402] on div "View Problem (⌥F8) No quick fixes available" at bounding box center [439, 398] width 276 height 18
click at [283, 407] on div "import { chromium } from 'playwright' ; const browser = await chromium. connect…" at bounding box center [351, 559] width 244 height 1034
click at [312, 226] on div "import { chromium } from 'playwright' ; const browser = await chromium. connect…" at bounding box center [351, 559] width 244 height 1034
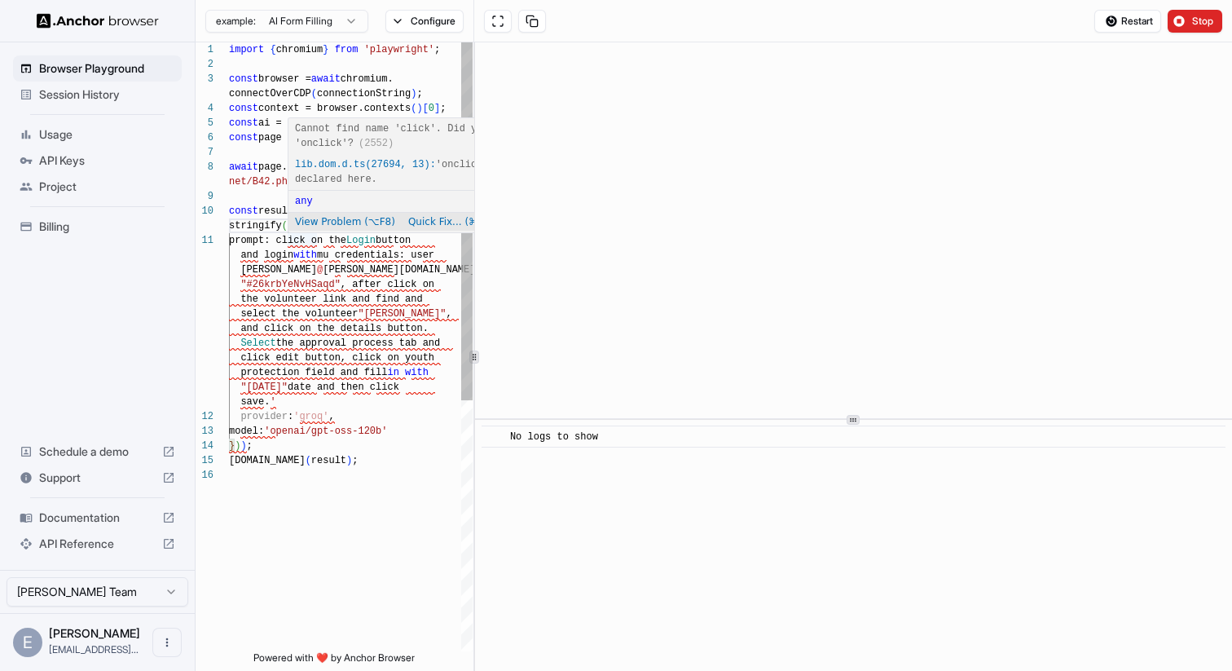
scroll to position [16, 64]
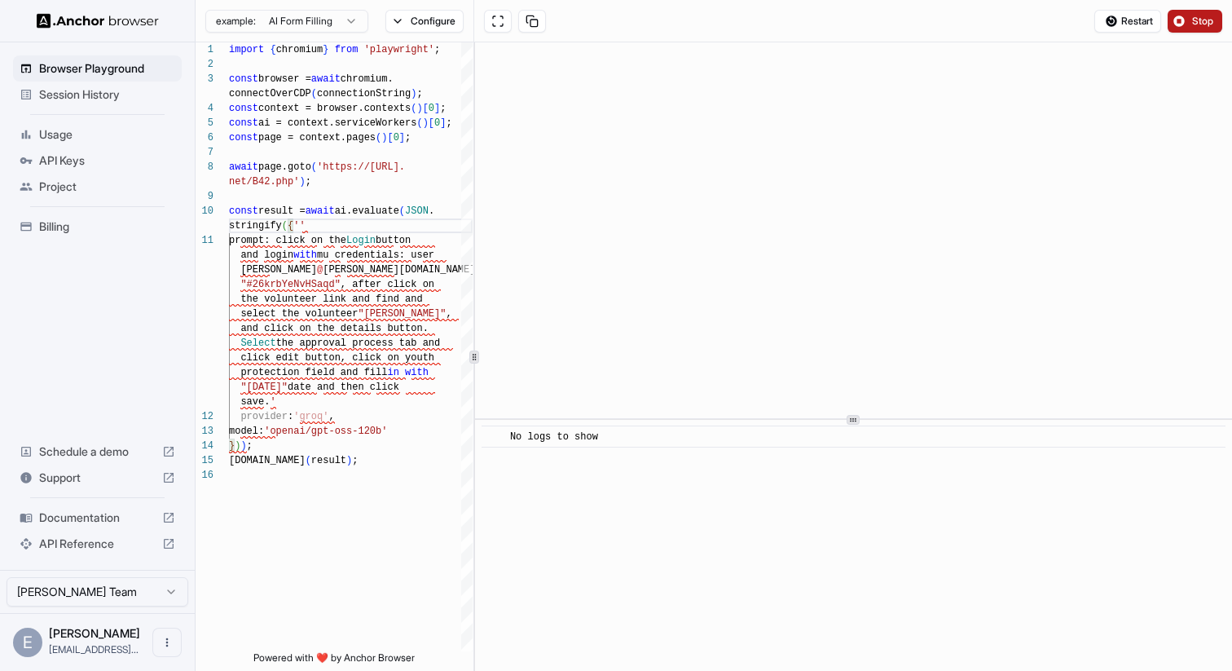
click at [1194, 12] on button "Stop" at bounding box center [1195, 21] width 55 height 23
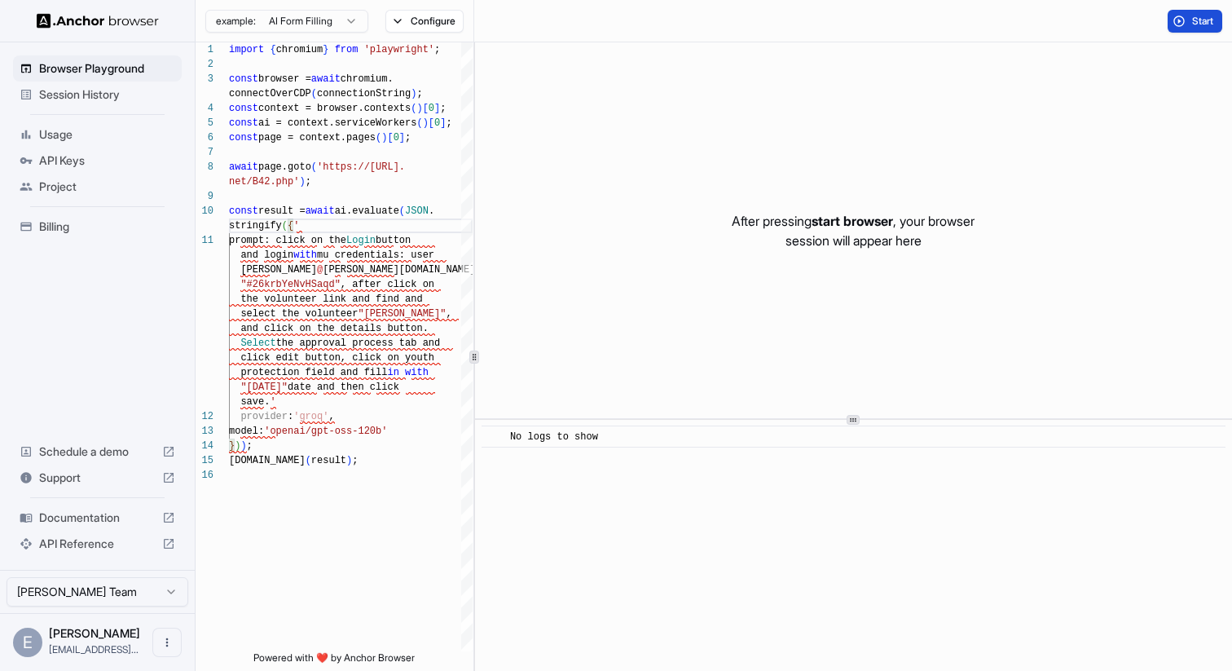
click at [1187, 31] on button "Start" at bounding box center [1195, 21] width 55 height 23
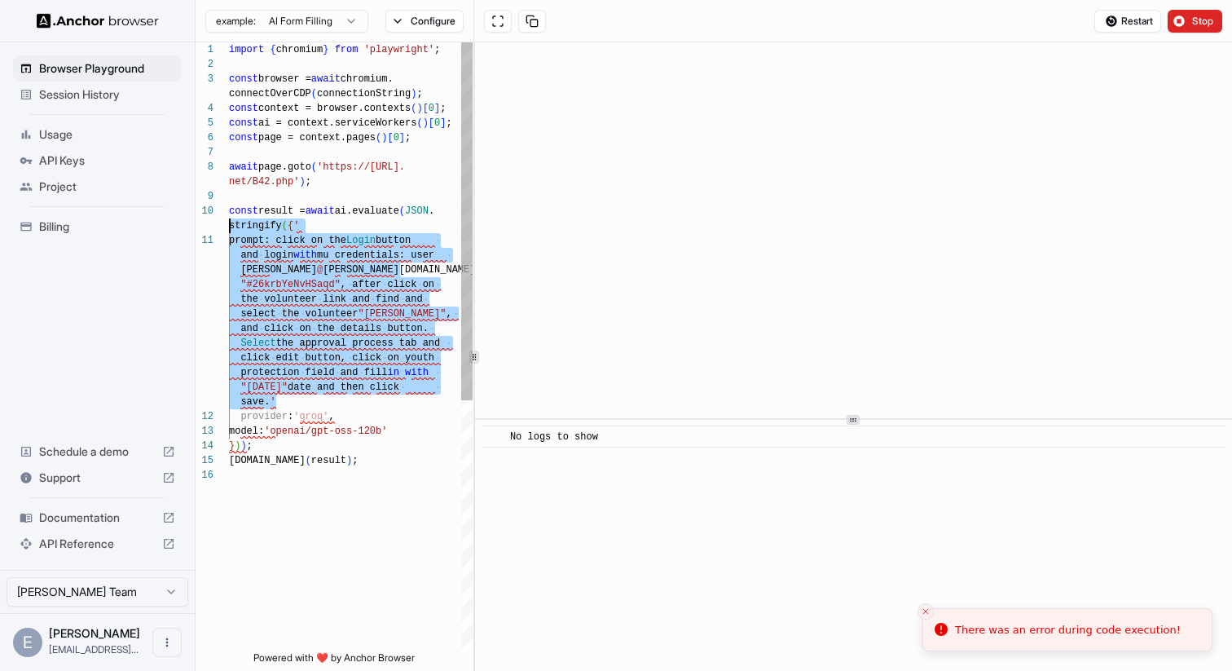
scroll to position [117, 0]
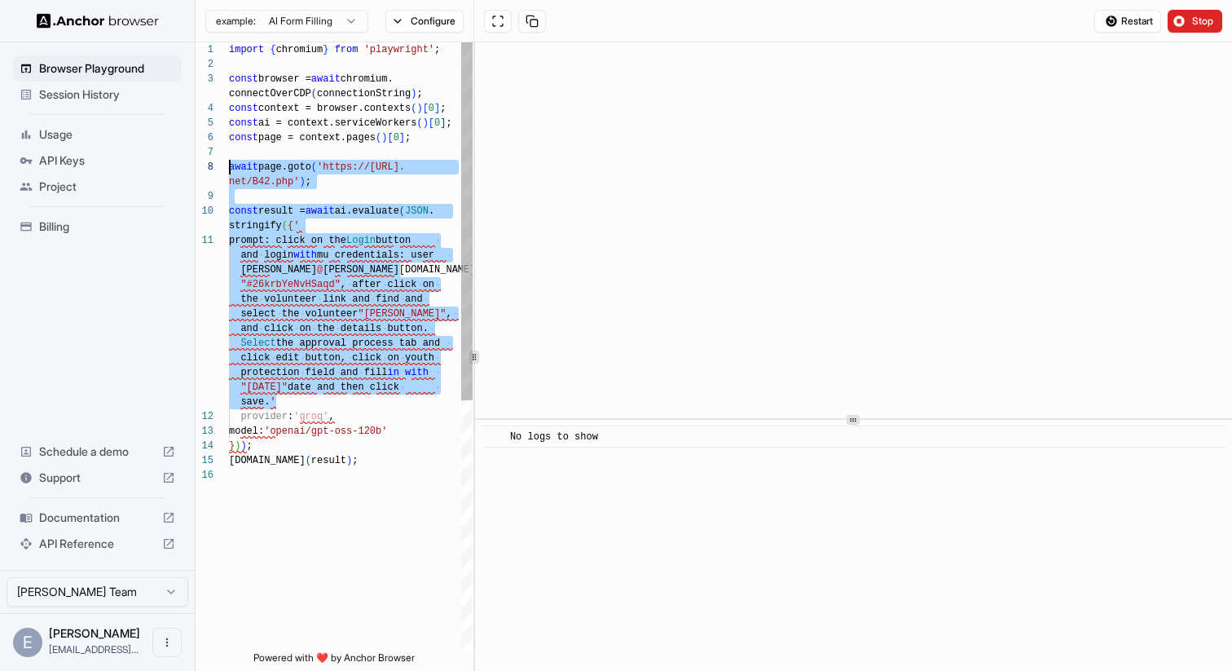
drag, startPoint x: 292, startPoint y: 402, endPoint x: 225, endPoint y: 164, distance: 247.2
click at [229, 164] on div "import { chromium } from 'playwright' ; const browser = await chromium. connect…" at bounding box center [351, 559] width 244 height 1034
click at [403, 11] on button "Configure" at bounding box center [425, 21] width 79 height 23
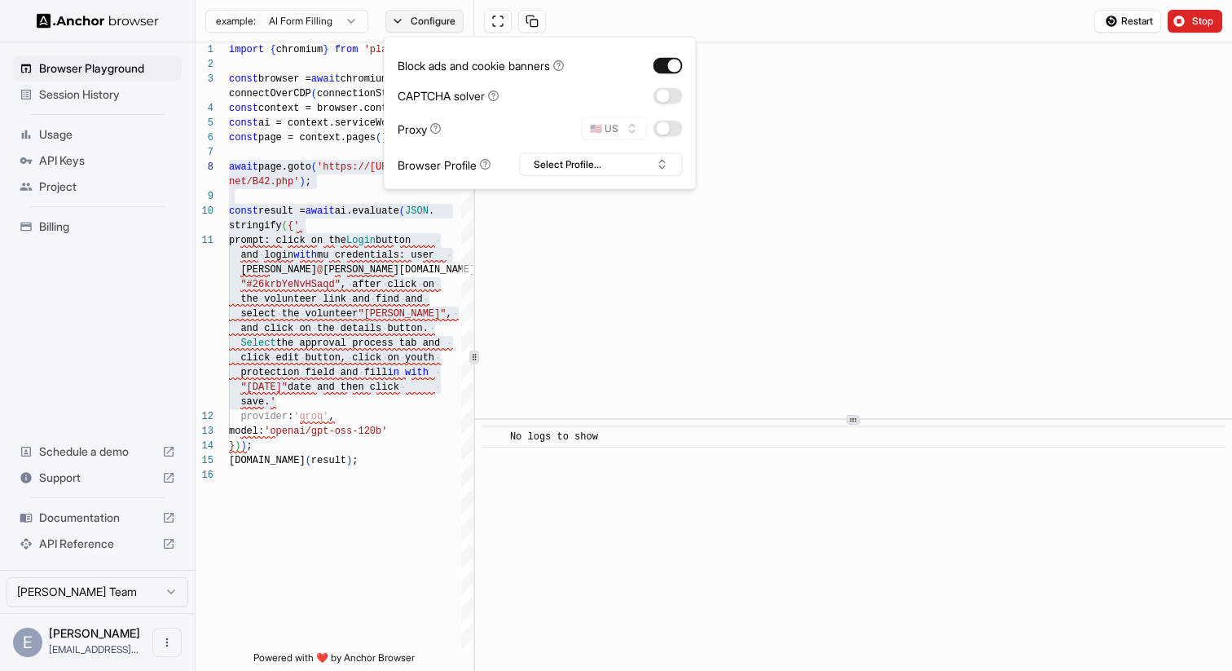
click at [405, 14] on button "Configure" at bounding box center [425, 21] width 79 height 23
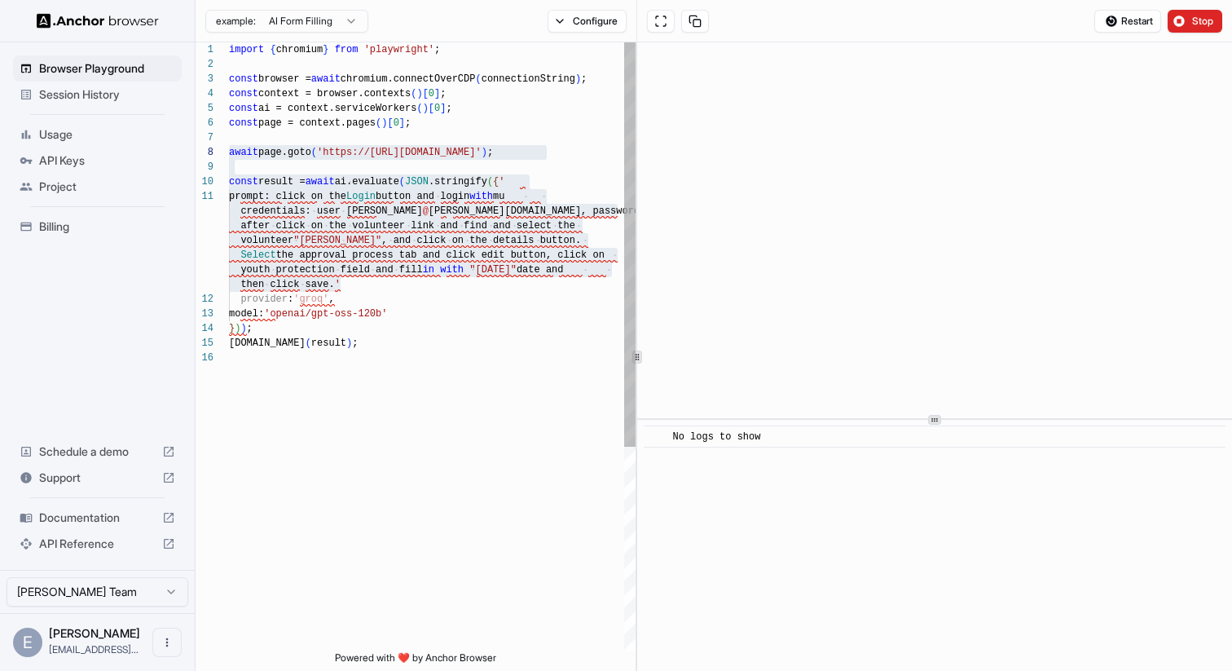
scroll to position [191, 0]
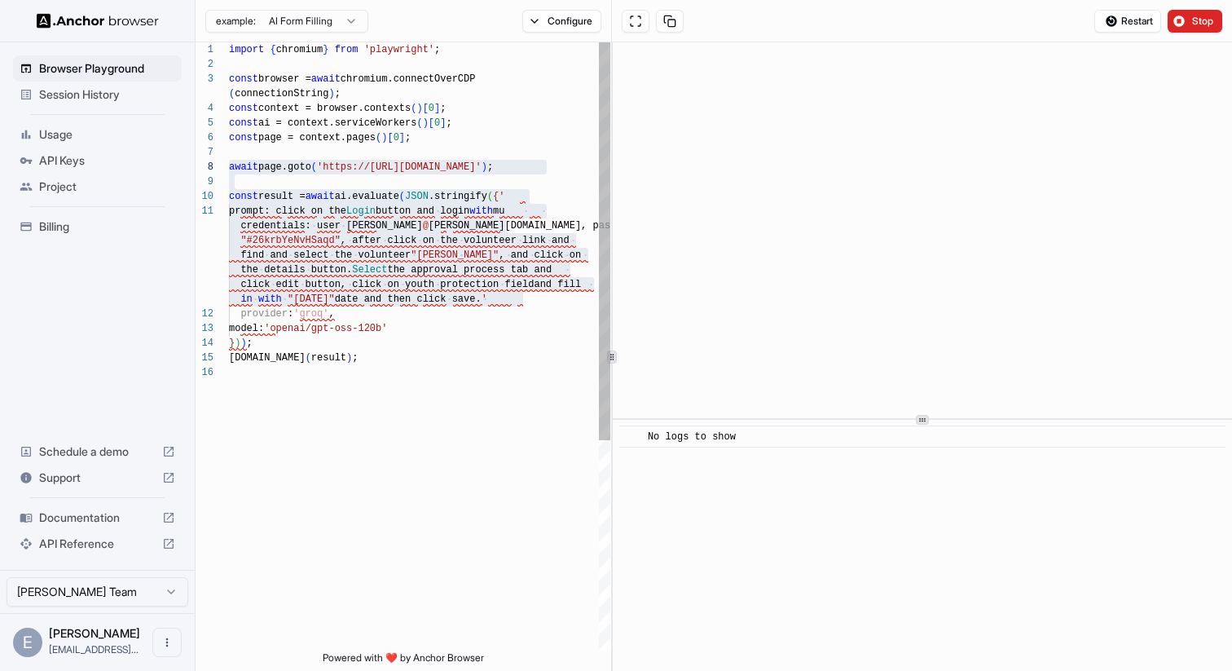
click at [614, 337] on div "1 2 3 4 5 6 7 8 9 10 11 12 13 14 15 16 import { chromium } from 'playwright' ; …" at bounding box center [714, 356] width 1037 height 628
click at [1126, 26] on span "Restart" at bounding box center [1138, 21] width 32 height 13
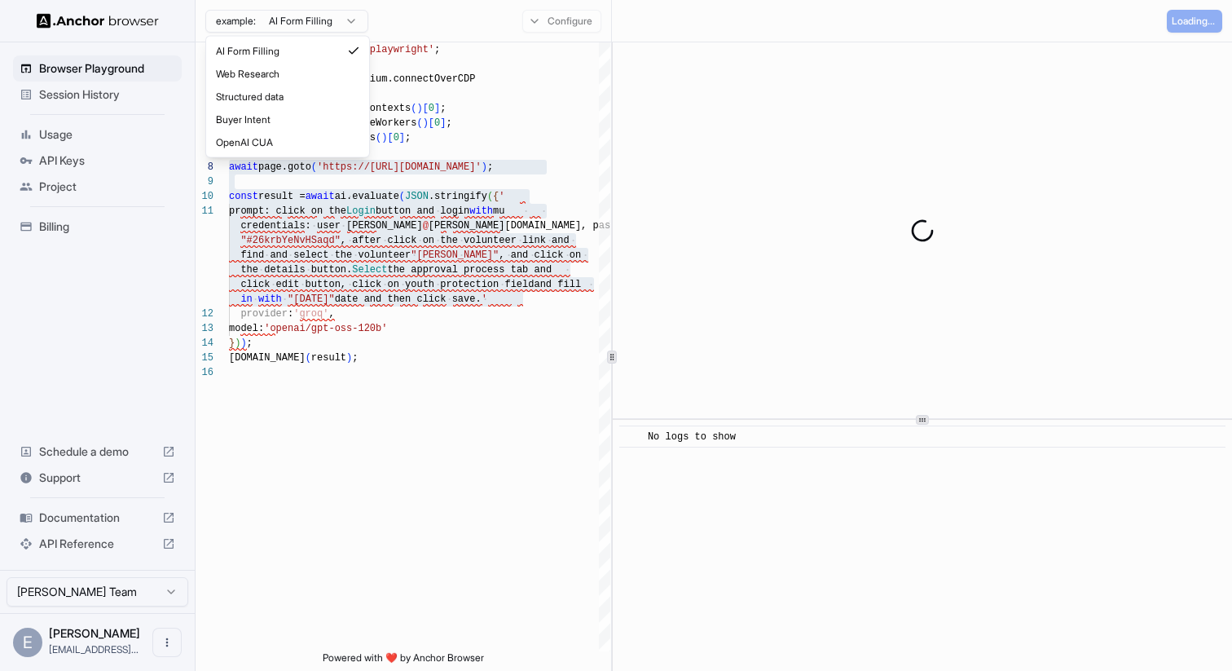
click at [304, 18] on html "Browser Playground Session History Usage API Keys Project Billing Schedule a de…" at bounding box center [616, 335] width 1232 height 671
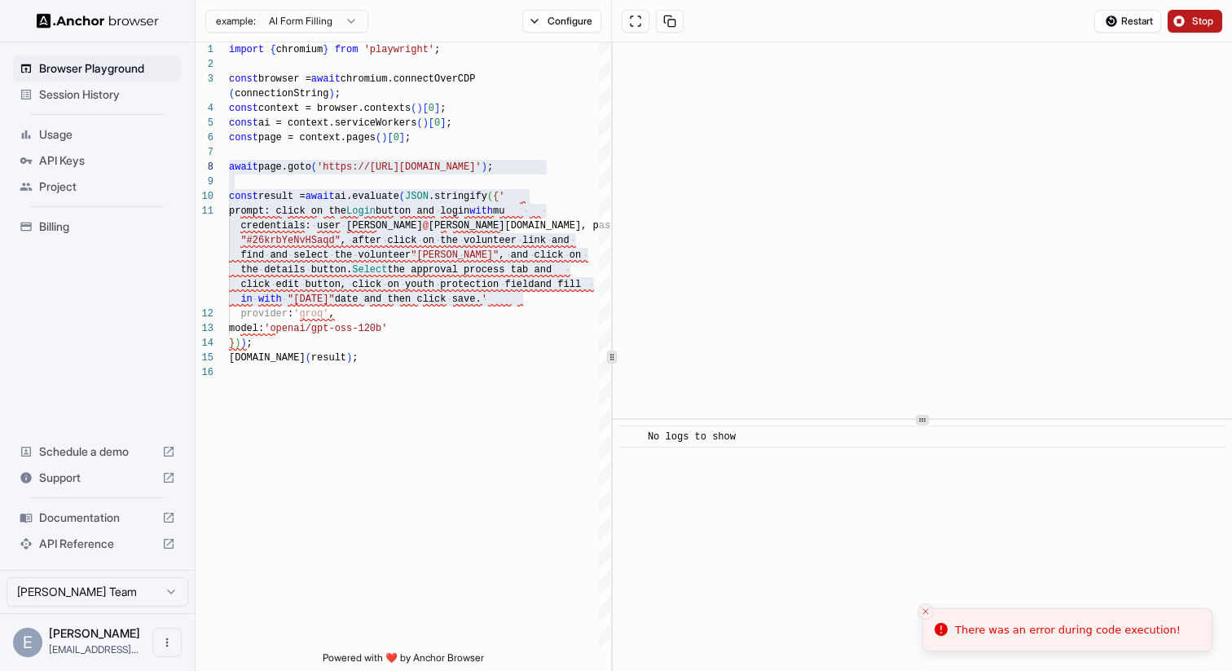
click at [1210, 23] on span "Stop" at bounding box center [1204, 21] width 23 height 13
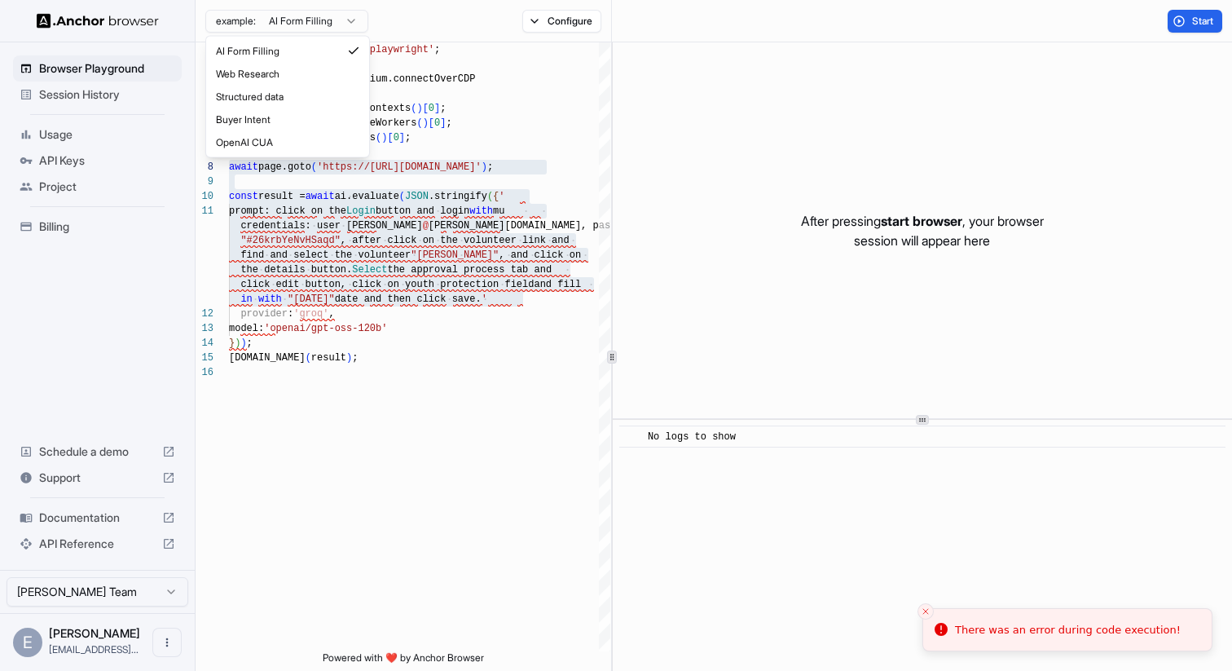
click at [331, 16] on html "Browser Playground Session History Usage API Keys Project Billing Schedule a de…" at bounding box center [616, 335] width 1232 height 671
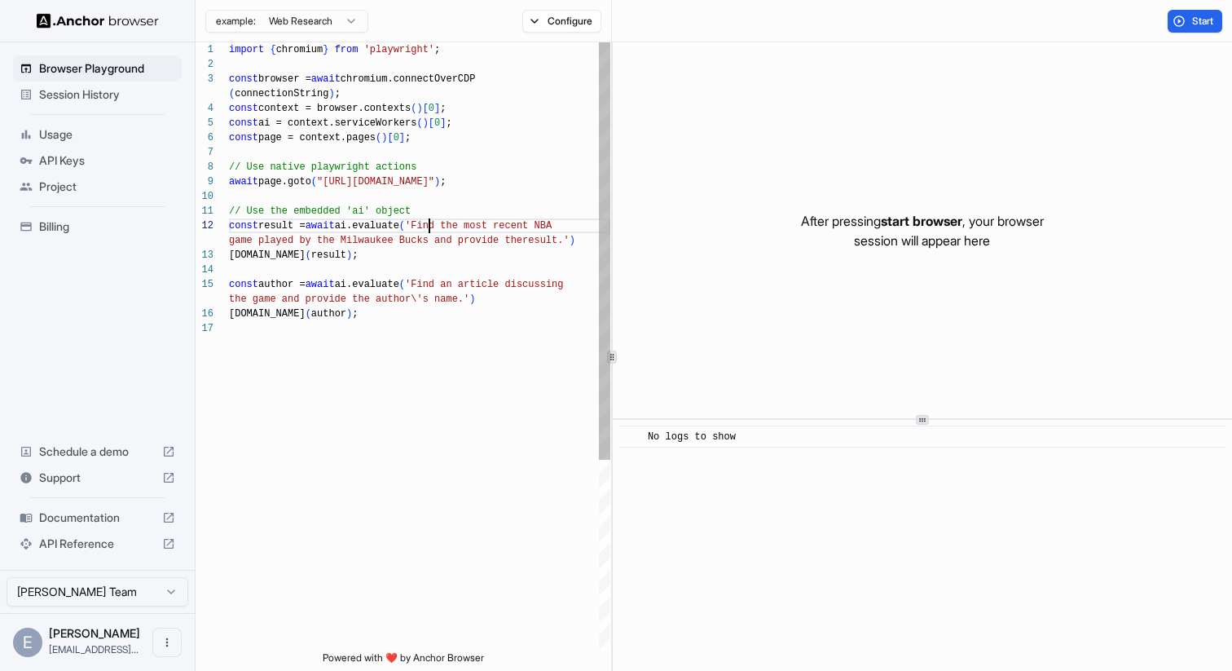
scroll to position [29, 0]
drag, startPoint x: 430, startPoint y: 226, endPoint x: 511, endPoint y: 245, distance: 83.6
click at [511, 245] on div "import { chromium } from 'playwright' ; const browser = await chromium.connectO…" at bounding box center [419, 486] width 381 height 888
drag, startPoint x: 330, startPoint y: 185, endPoint x: 503, endPoint y: 186, distance: 172.8
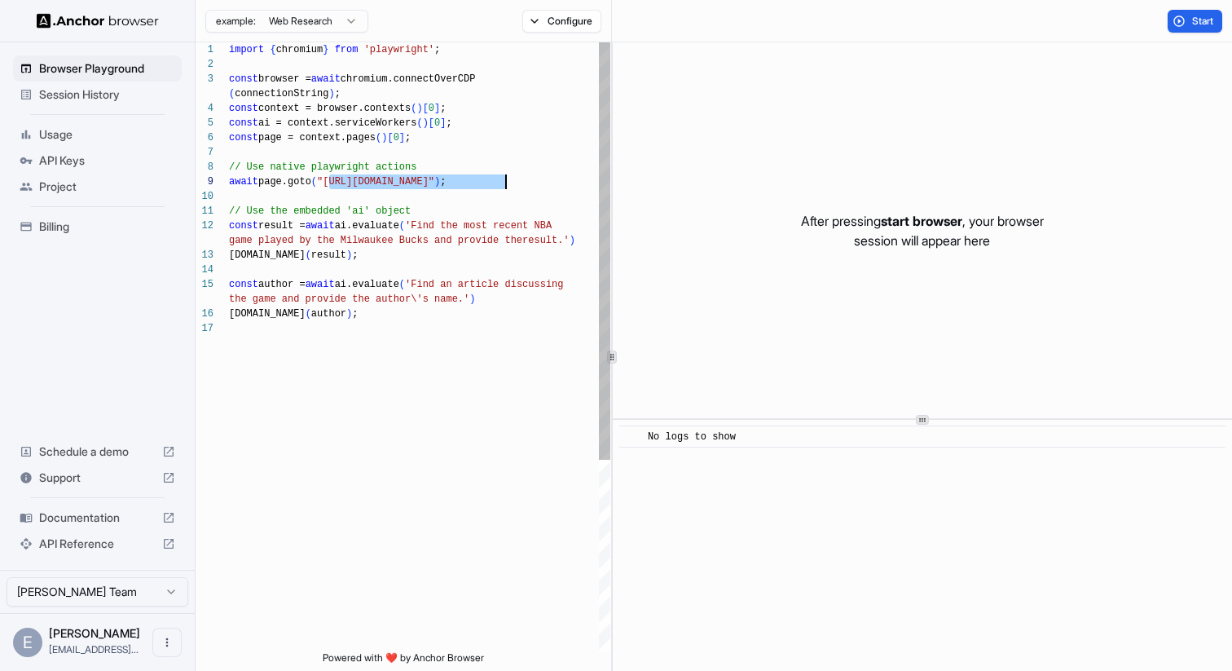
click at [503, 186] on div "import { chromium } from 'playwright' ; const browser = await chromium.connectO…" at bounding box center [419, 486] width 381 height 888
click at [434, 228] on div "import { chromium } from 'playwright' ; const browser = await chromium.connectO…" at bounding box center [419, 486] width 381 height 888
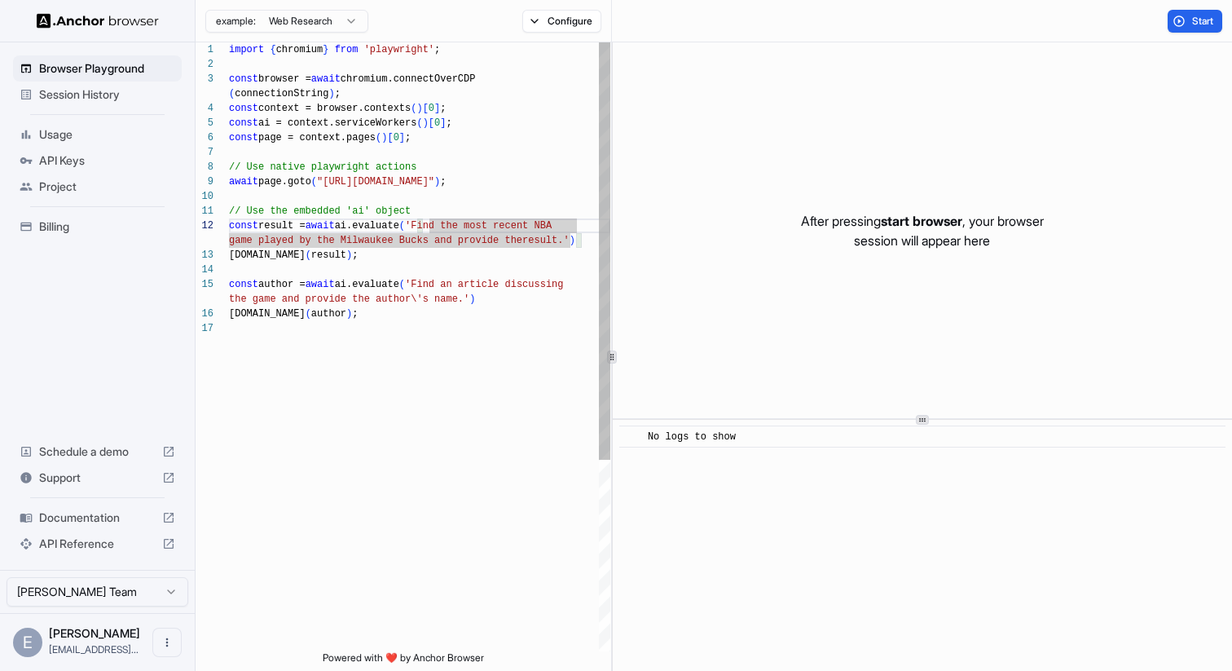
click at [432, 227] on div "import { chromium } from 'playwright' ; const browser = await chromium.connectO…" at bounding box center [419, 486] width 381 height 888
drag, startPoint x: 430, startPoint y: 228, endPoint x: 567, endPoint y: 245, distance: 138.0
click at [567, 245] on div "import { chromium } from 'playwright' ; const browser = await chromium.connectO…" at bounding box center [419, 486] width 381 height 888
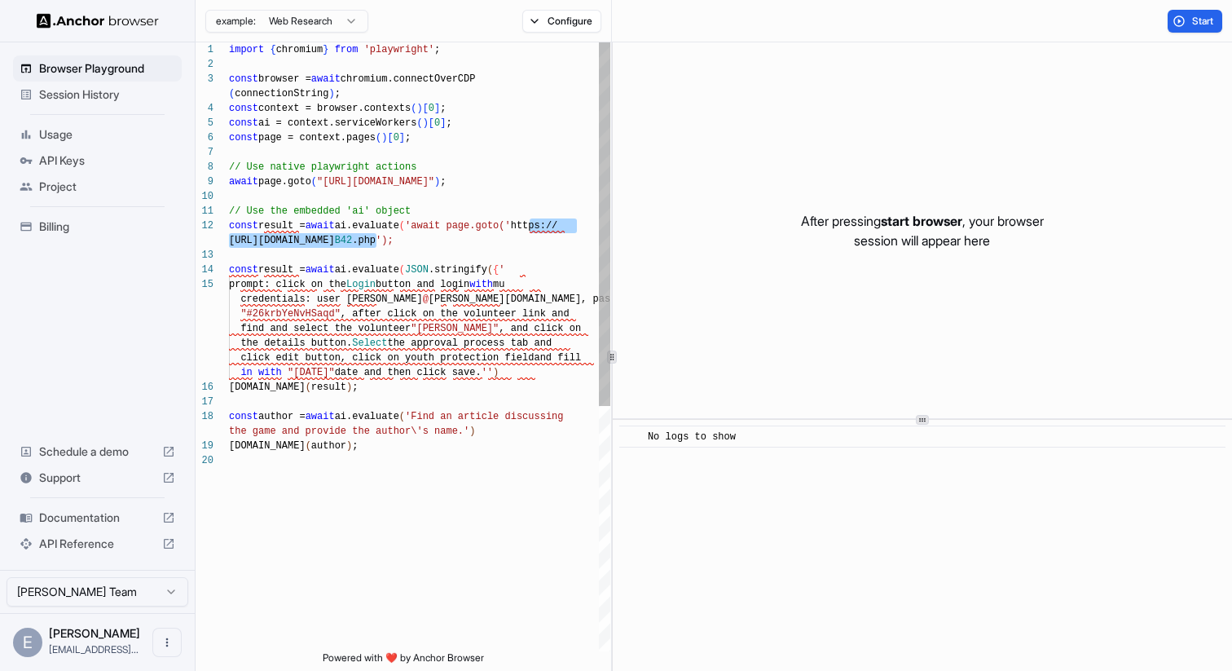
drag, startPoint x: 529, startPoint y: 227, endPoint x: 375, endPoint y: 239, distance: 154.5
click at [375, 239] on div "import { chromium } from 'playwright' ; const browser = await chromium.connectO…" at bounding box center [419, 552] width 381 height 1020
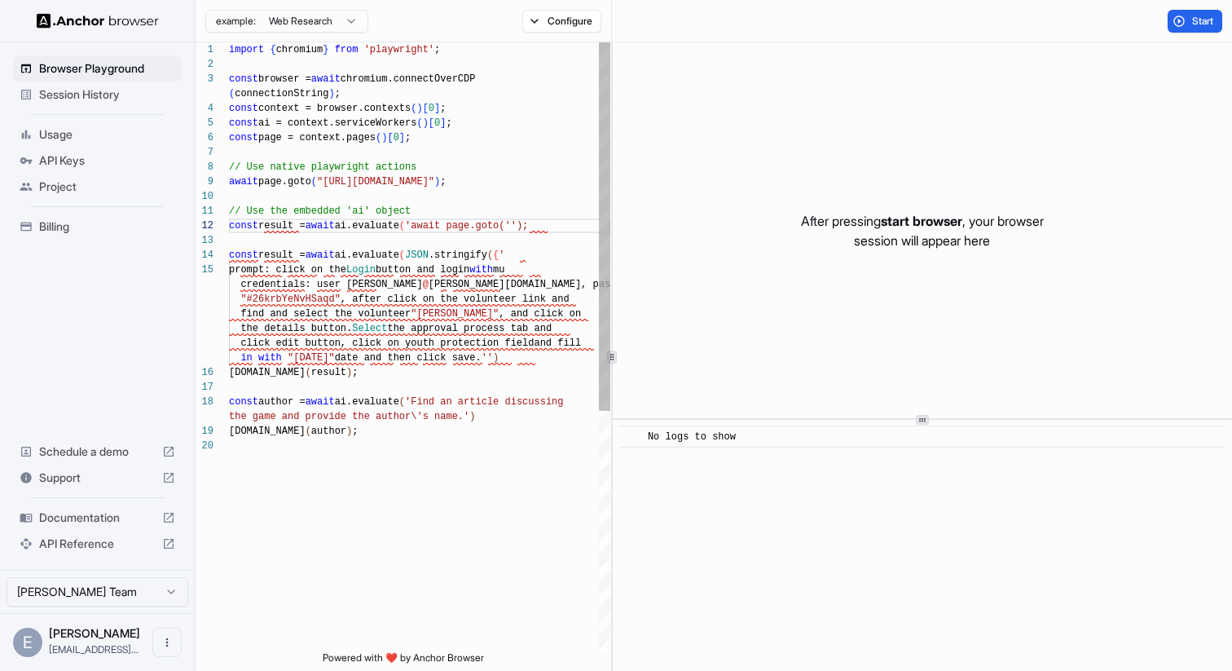
scroll to position [132, 0]
drag, startPoint x: 506, startPoint y: 186, endPoint x: 332, endPoint y: 184, distance: 174.4
click at [332, 184] on div "import { chromium } from 'playwright' ; const browser = await chromium.connectO…" at bounding box center [419, 544] width 381 height 1005
drag, startPoint x: 228, startPoint y: 224, endPoint x: 421, endPoint y: 249, distance: 194.0
click at [421, 249] on div "import { chromium } from 'playwright' ; const browser = await chromium.connectO…" at bounding box center [419, 544] width 381 height 1005
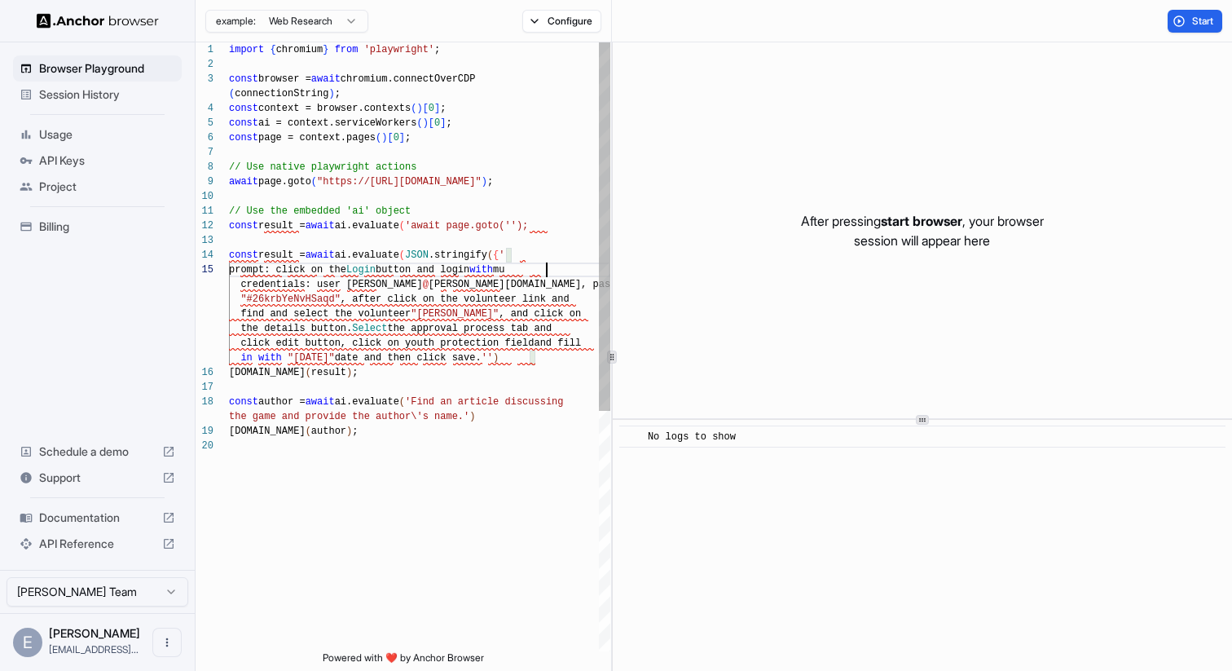
scroll to position [73, 0]
click at [545, 276] on div "import { chromium } from 'playwright' ; const browser = await chromium.connectO…" at bounding box center [419, 544] width 381 height 1005
click at [529, 255] on div "import { chromium } from 'playwright' ; const browser = await chromium.connectO…" at bounding box center [419, 544] width 381 height 1005
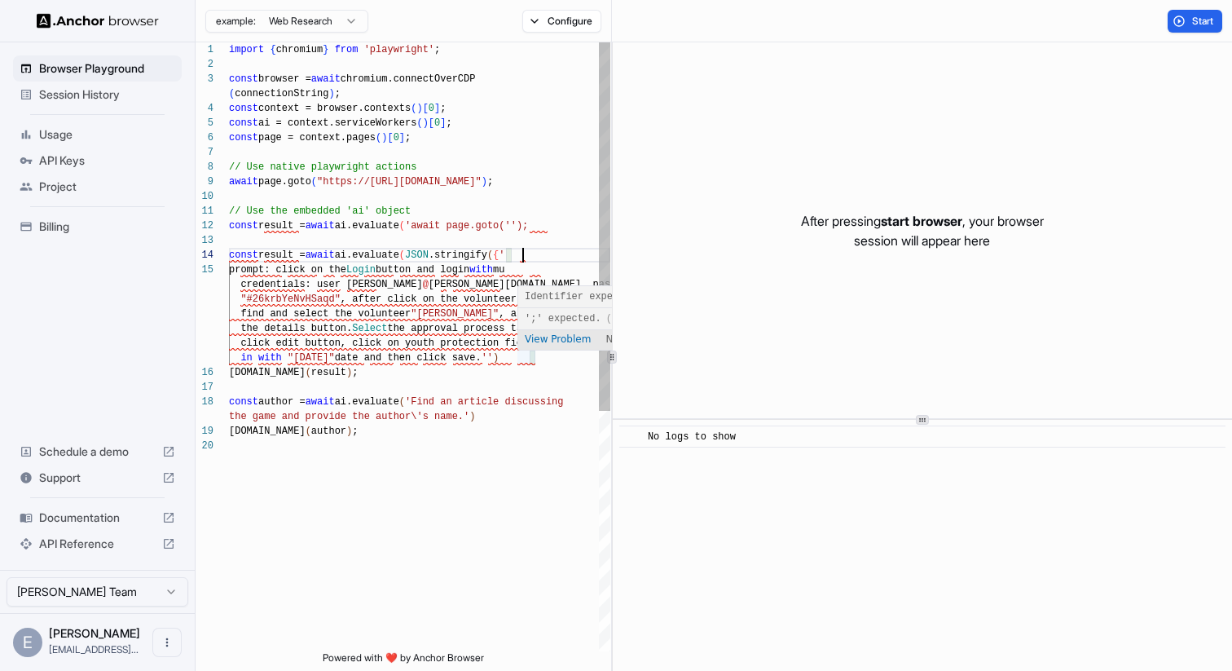
click at [527, 356] on div "import { chromium } from 'playwright' ; const browser = await chromium.connectO…" at bounding box center [419, 544] width 381 height 1005
click at [569, 369] on div "import { chromium } from 'playwright' ; const browser = await chromium.connectO…" at bounding box center [419, 544] width 381 height 1005
click at [545, 357] on div "import { chromium } from 'playwright' ; const browser = await chromium.connectO…" at bounding box center [419, 544] width 381 height 1005
click at [509, 395] on div "import { chromium } from 'playwright' ; const browser = await chromium.connectO…" at bounding box center [419, 544] width 381 height 1005
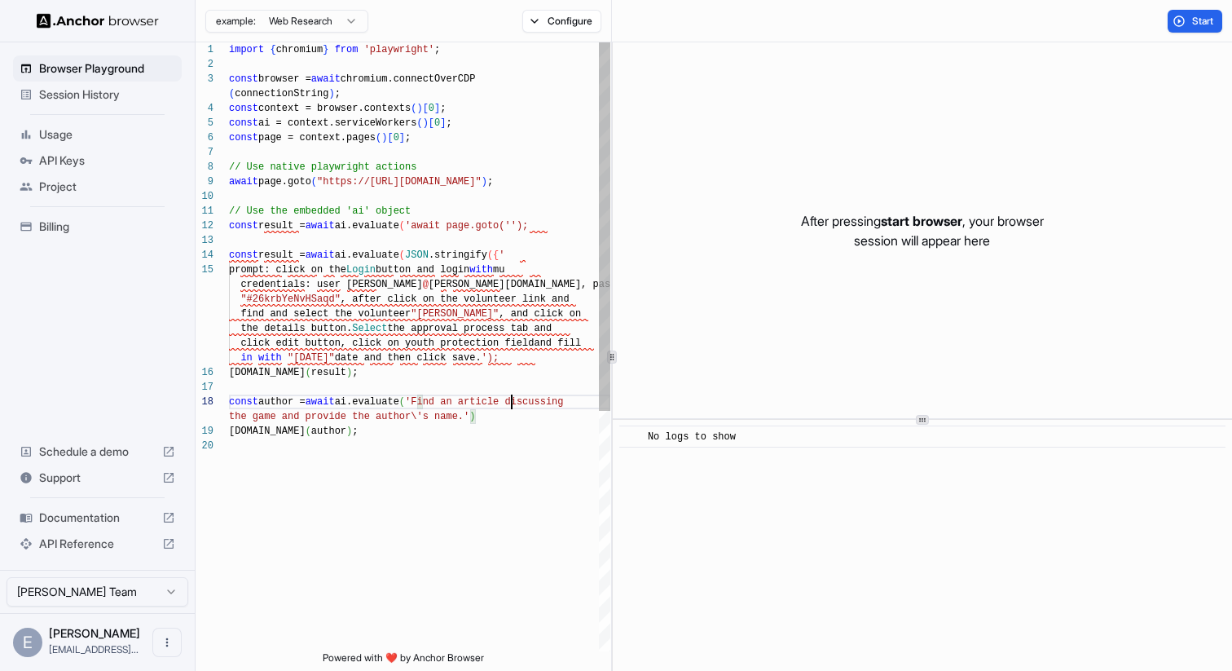
scroll to position [103, 0]
click at [243, 298] on div "import { chromium } from 'playwright' ; const browser = await chromium.connectO…" at bounding box center [419, 544] width 381 height 1005
drag, startPoint x: 228, startPoint y: 226, endPoint x: 470, endPoint y: 231, distance: 241.3
click at [470, 231] on span "const result = await ai.evaluate ( 'await page.goto('');" at bounding box center [378, 225] width 299 height 15
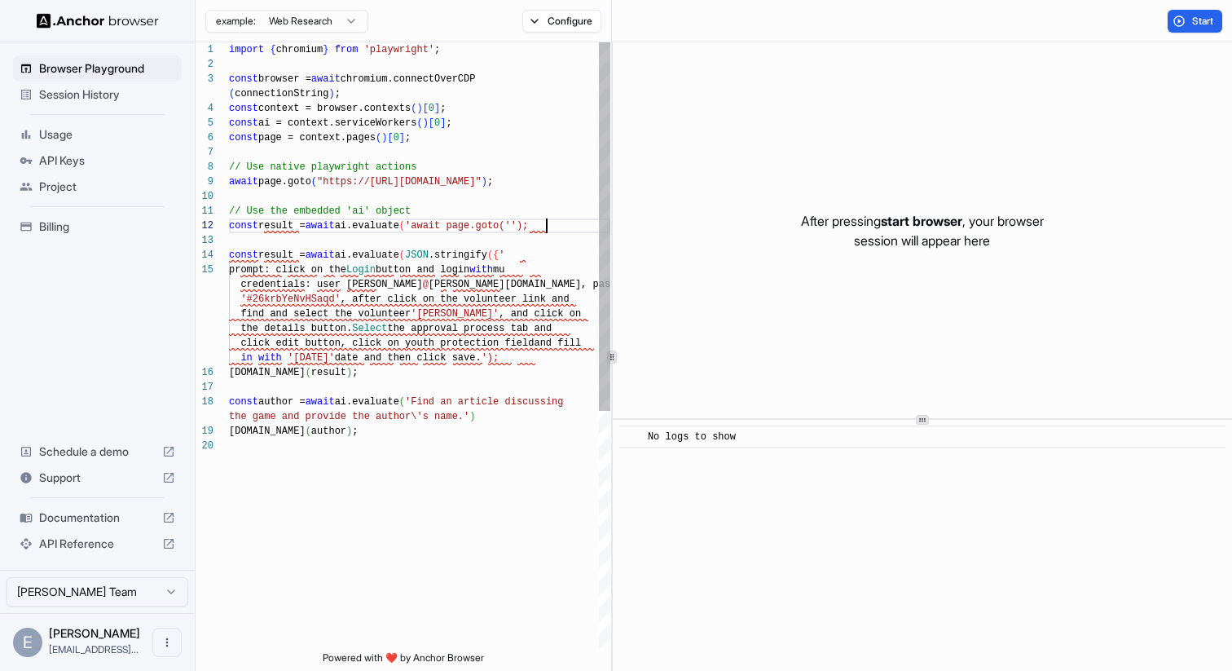
scroll to position [29, 0]
drag, startPoint x: 549, startPoint y: 227, endPoint x: 220, endPoint y: 223, distance: 328.5
click at [229, 223] on div "import { chromium } from 'playwright' ; const browser = await chromium.connectO…" at bounding box center [419, 544] width 381 height 1005
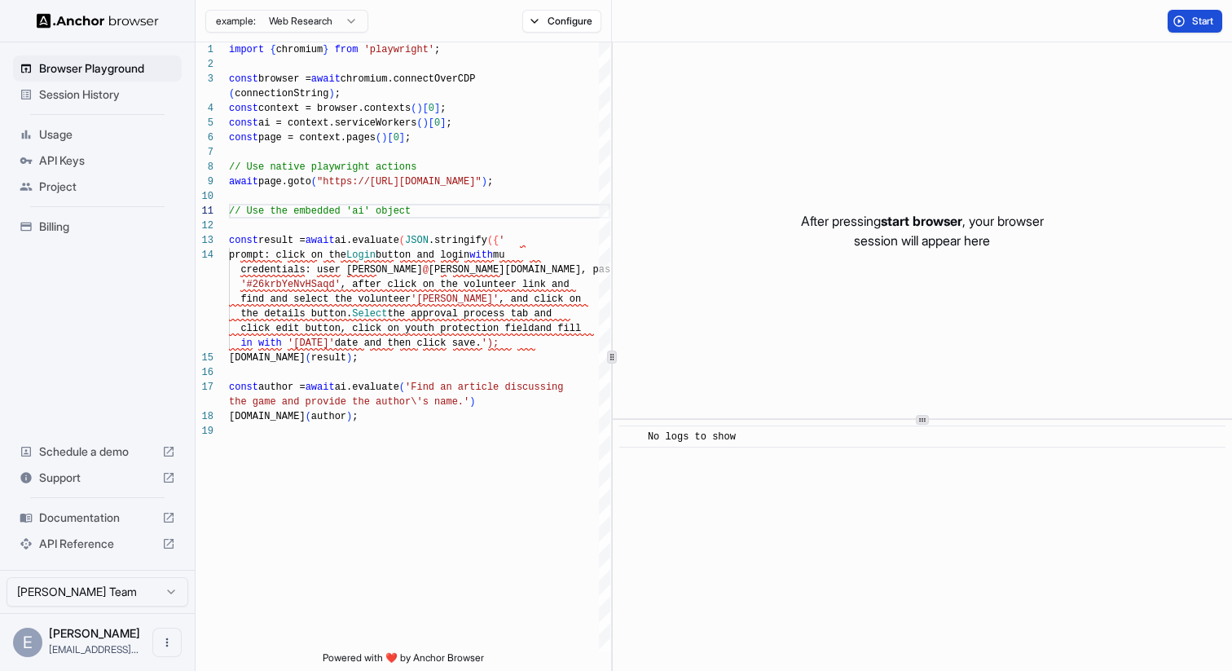
click at [1197, 17] on span "Start" at bounding box center [1204, 21] width 23 height 13
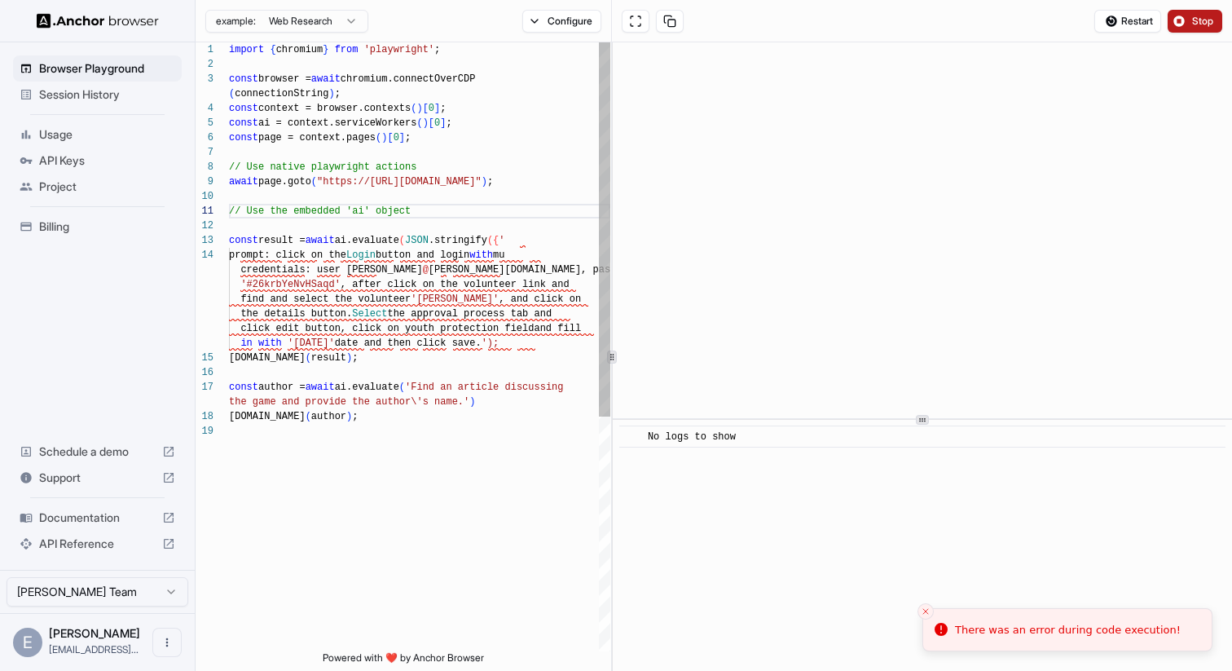
scroll to position [44, 0]
click at [511, 240] on div "import { chromium } from 'playwright' ; const browser = await chromium.connectO…" at bounding box center [419, 537] width 381 height 990
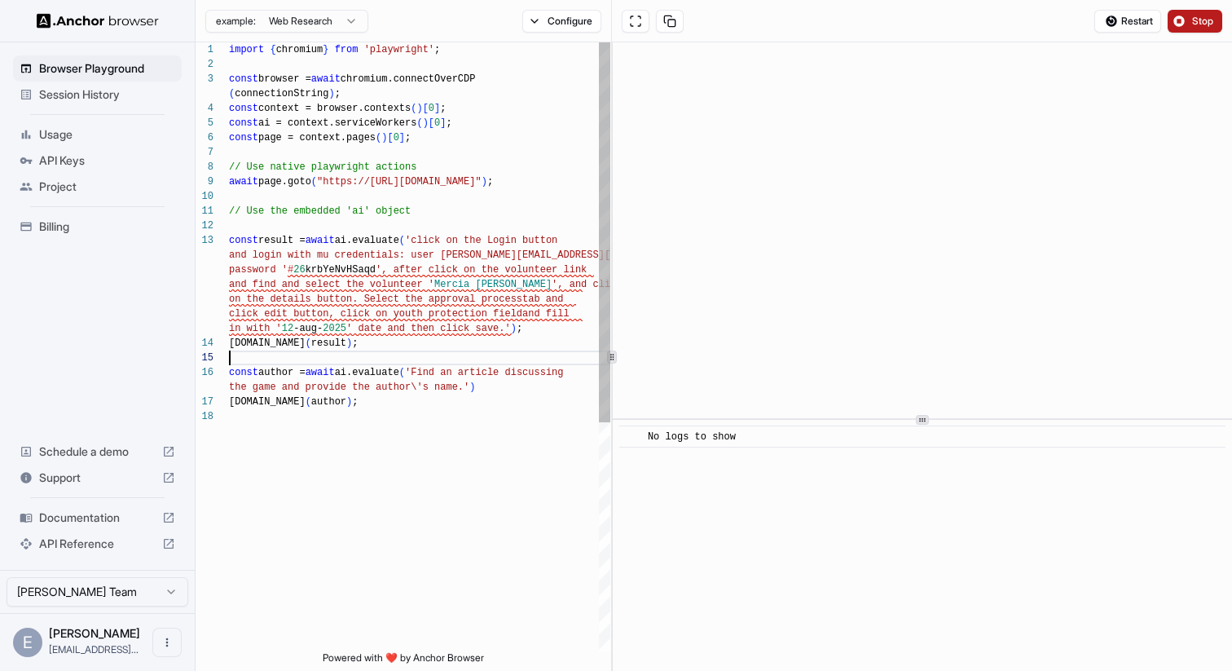
scroll to position [29, 0]
click at [230, 373] on div "import { chromium } from 'playwright' ; const browser = await chromium.connectO…" at bounding box center [419, 530] width 381 height 976
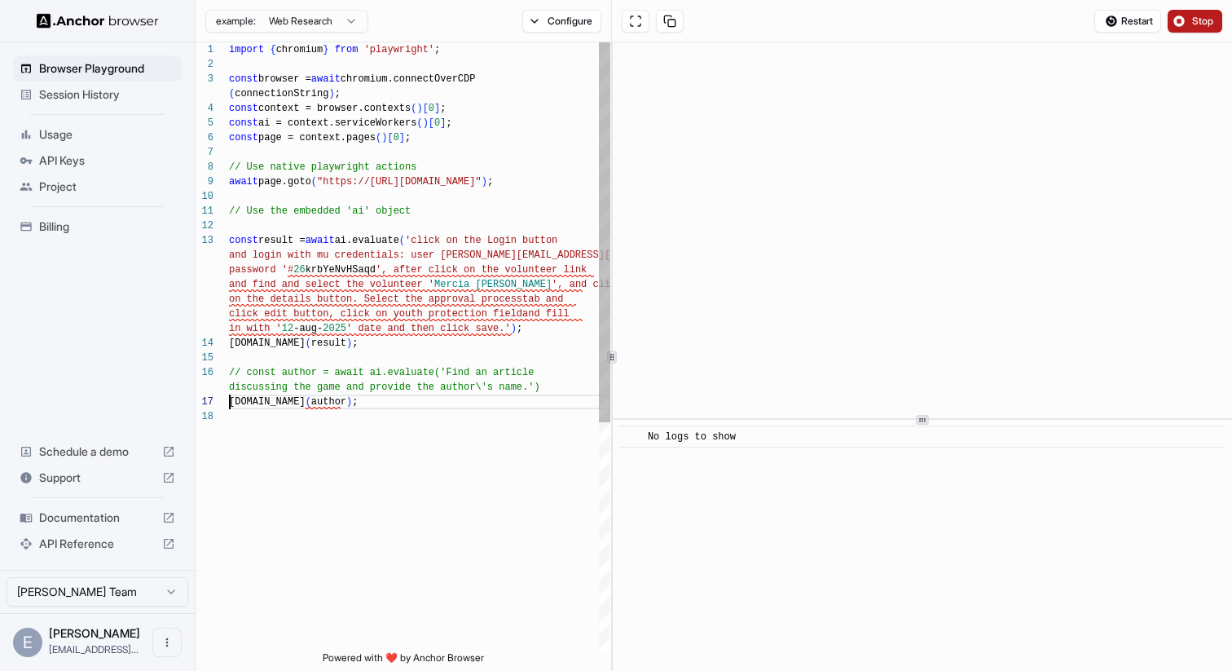
scroll to position [59, 0]
click at [231, 402] on div "import { chromium } from 'playwright' ; const browser = await chromium.connectO…" at bounding box center [419, 530] width 381 height 976
click at [325, 257] on div "import { chromium } from 'playwright' ; const browser = await chromium.connectO…" at bounding box center [419, 530] width 381 height 976
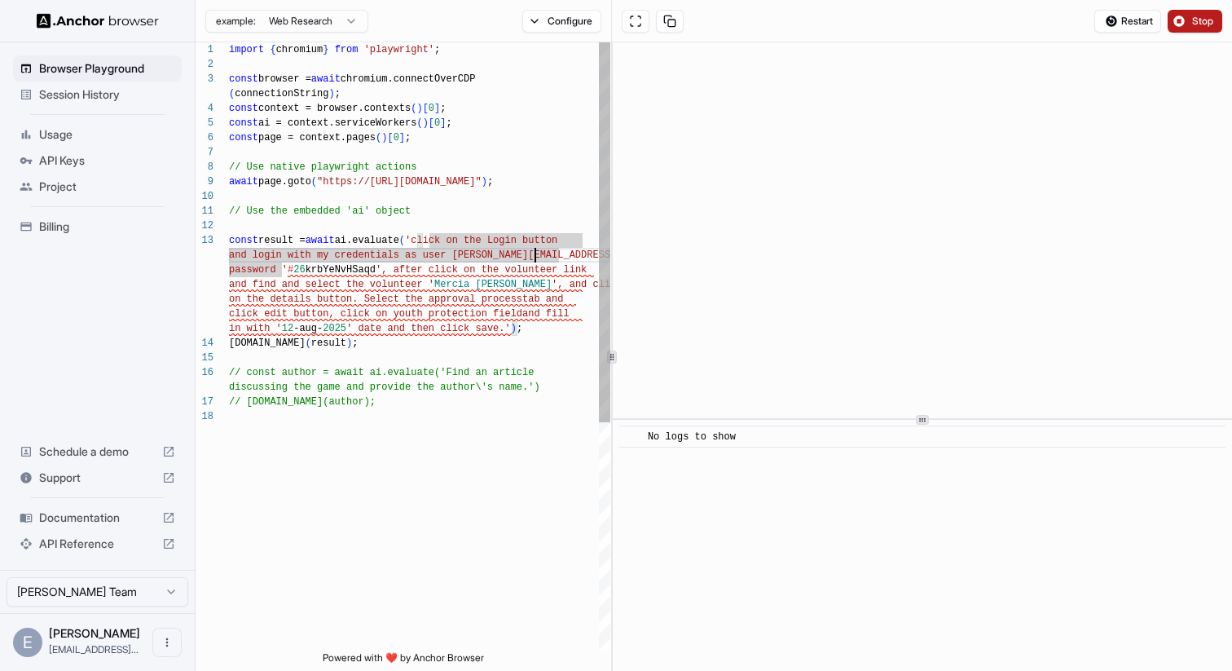
scroll to position [73, 0]
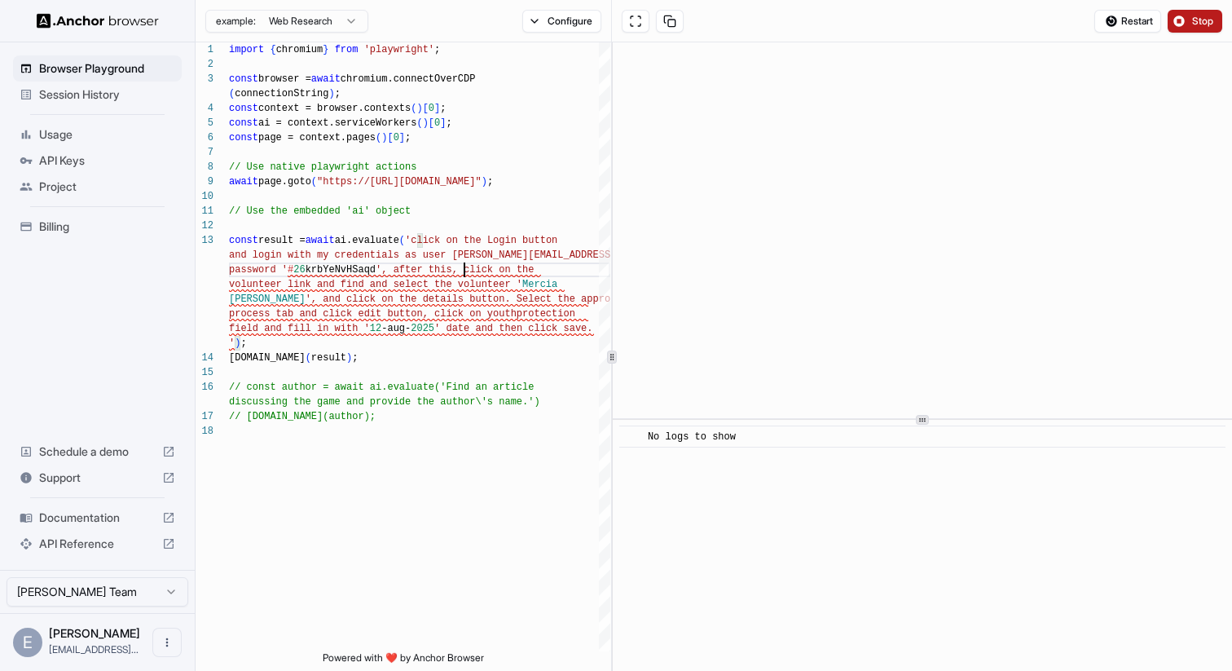
click at [1189, 19] on button "Stop" at bounding box center [1195, 21] width 55 height 23
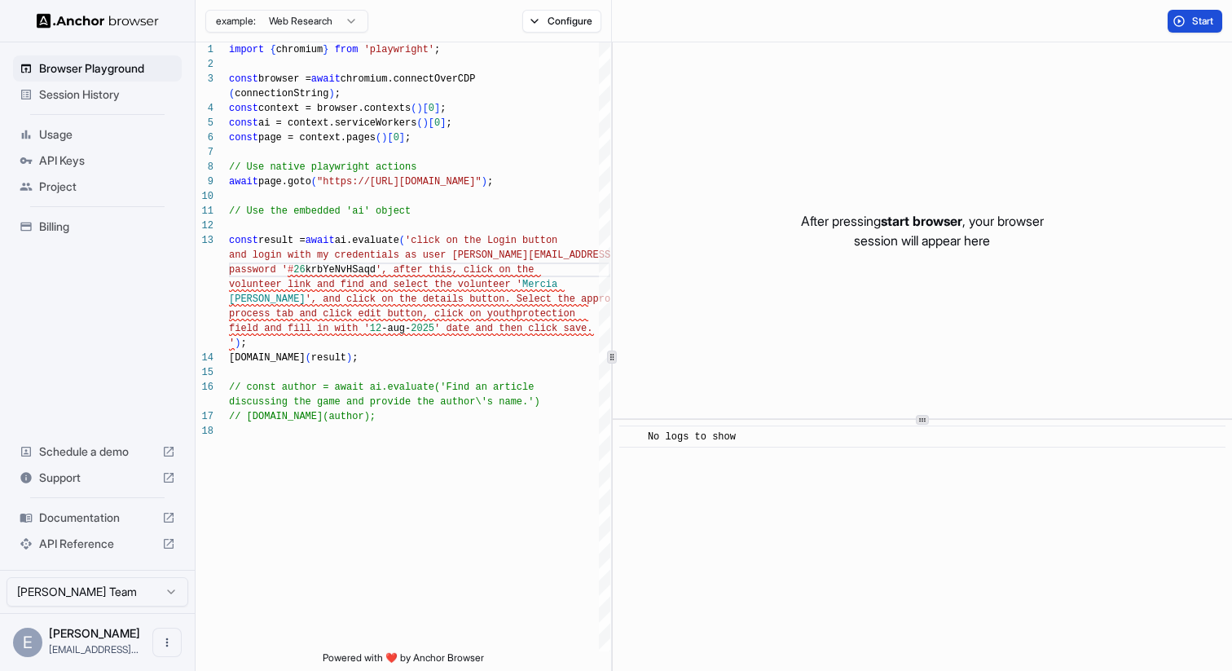
click at [1193, 21] on span "Start" at bounding box center [1204, 21] width 23 height 13
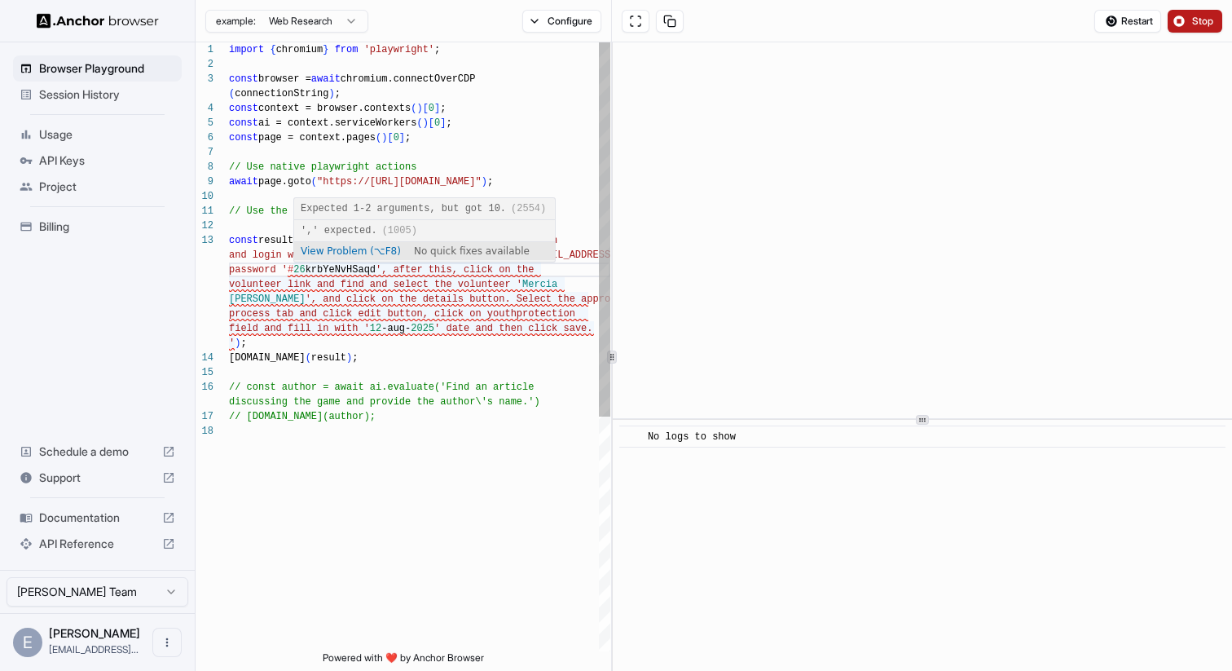
click at [383, 266] on div "import { chromium } from 'playwright' ; const browser = await chromium.connectO…" at bounding box center [419, 537] width 381 height 990
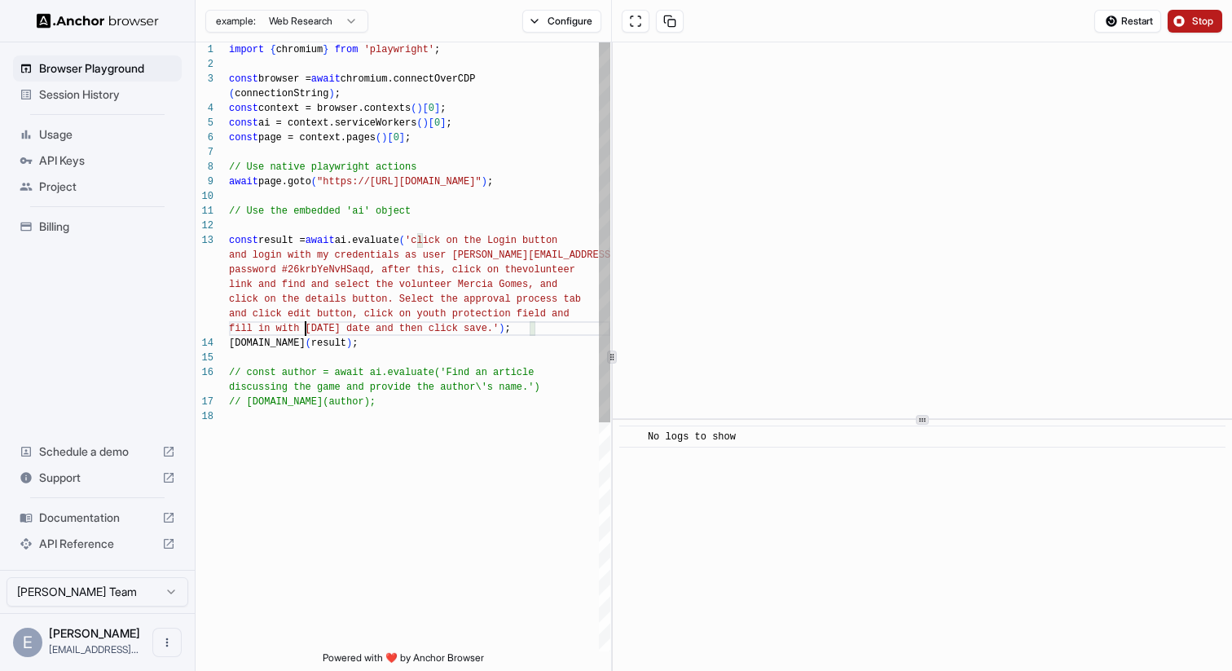
click at [503, 411] on div "import { chromium } from 'playwright' ; const browser = await chromium.connectO…" at bounding box center [419, 530] width 381 height 976
click at [1200, 20] on span "Stop" at bounding box center [1204, 21] width 23 height 13
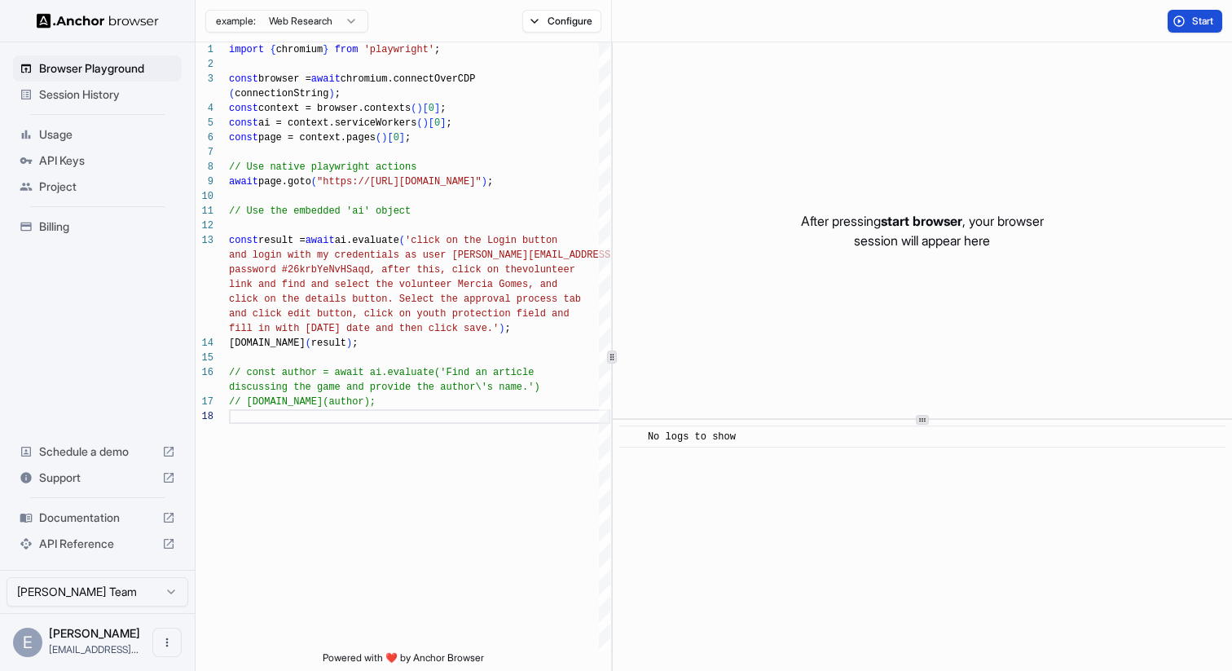
click at [1185, 20] on button "Start" at bounding box center [1195, 21] width 55 height 23
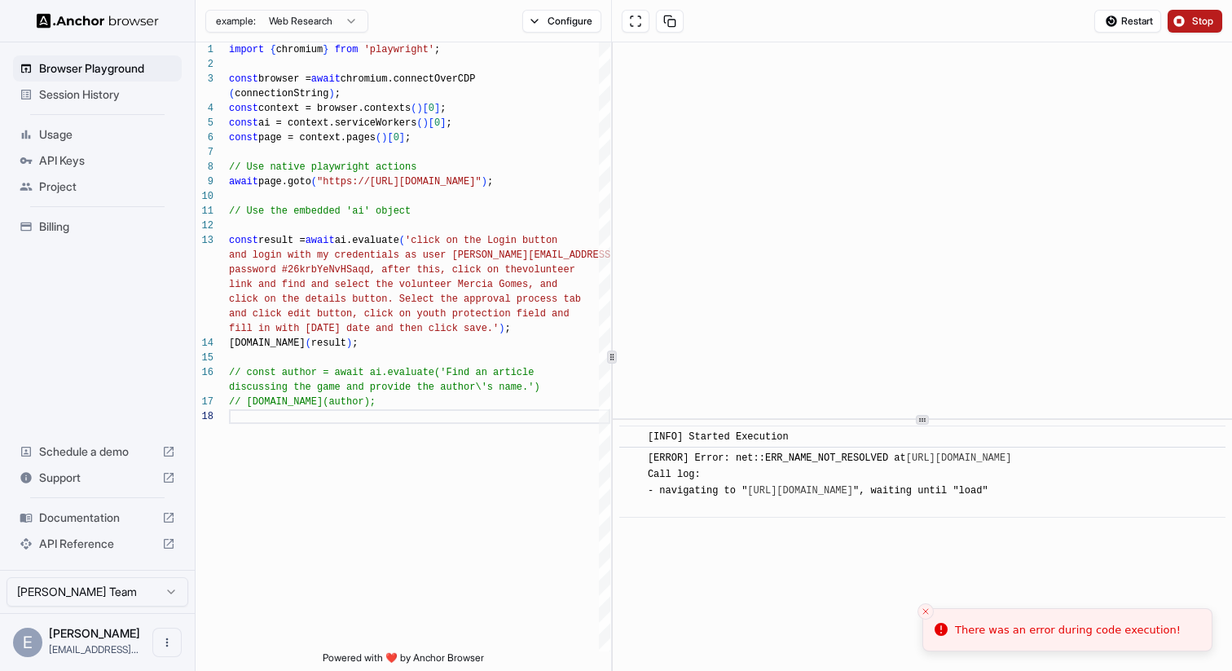
click at [1199, 15] on span "Stop" at bounding box center [1204, 21] width 23 height 13
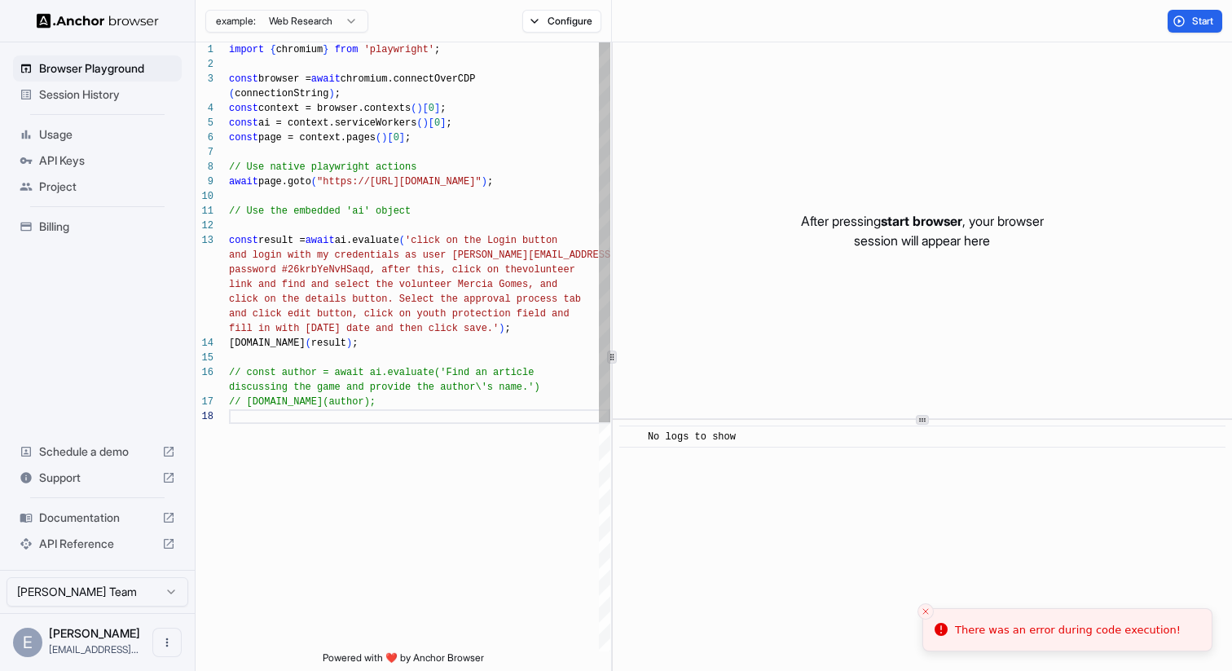
scroll to position [132, 0]
click at [411, 183] on div "import { chromium } from 'playwright' ; const browser = await chromium.connectO…" at bounding box center [419, 530] width 381 height 976
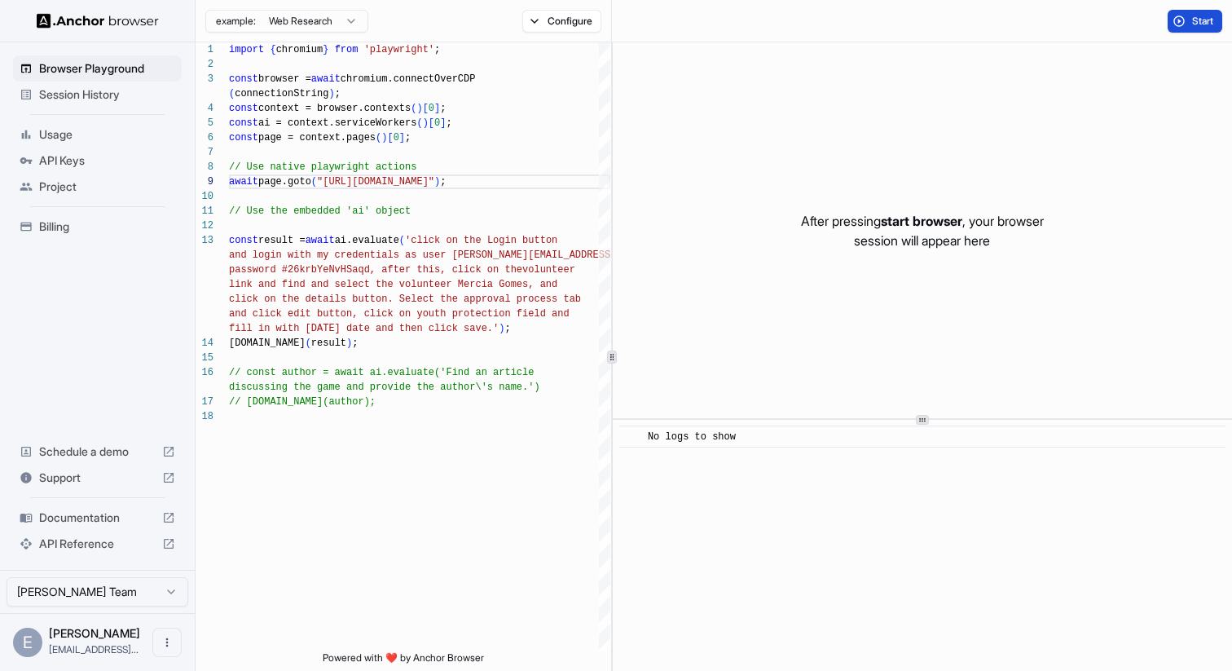
click at [1193, 23] on span "Start" at bounding box center [1204, 21] width 23 height 13
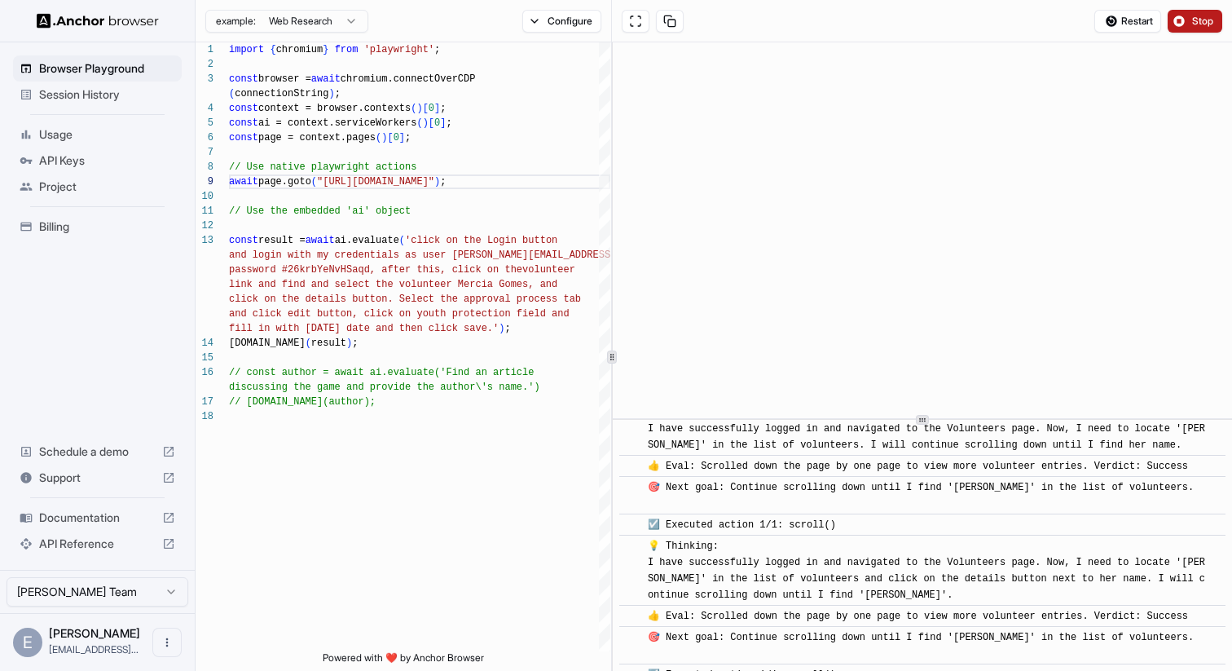
scroll to position [1725, 0]
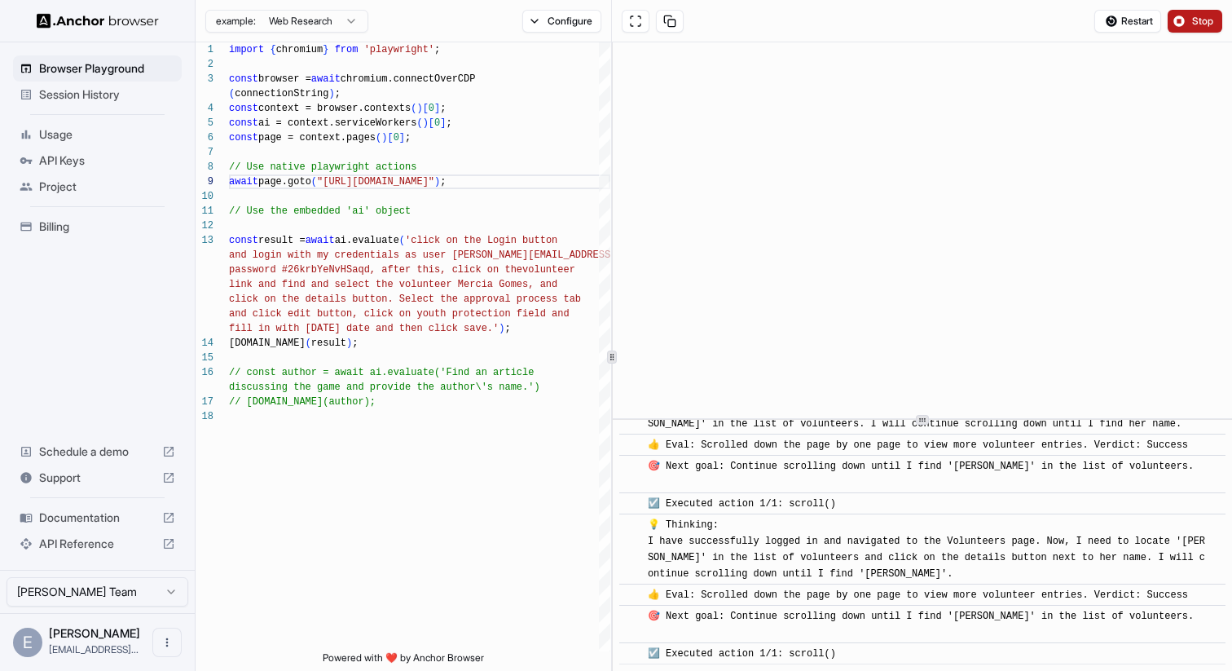
click at [1200, 20] on span "Stop" at bounding box center [1204, 21] width 23 height 13
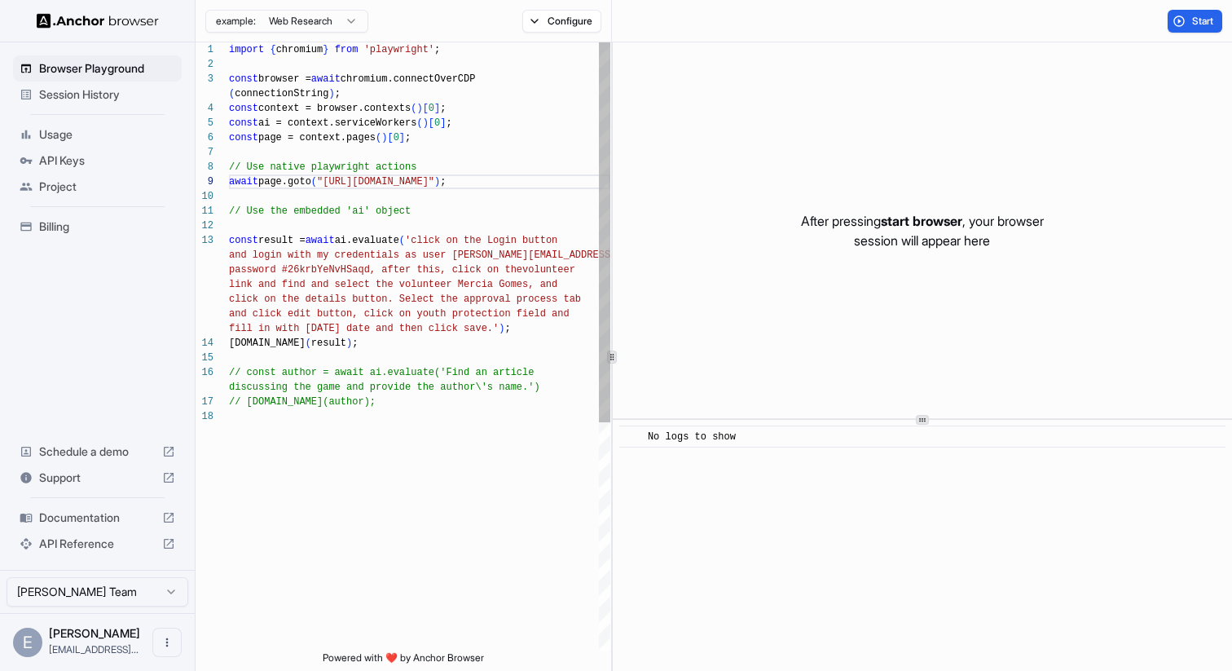
scroll to position [88, 0]
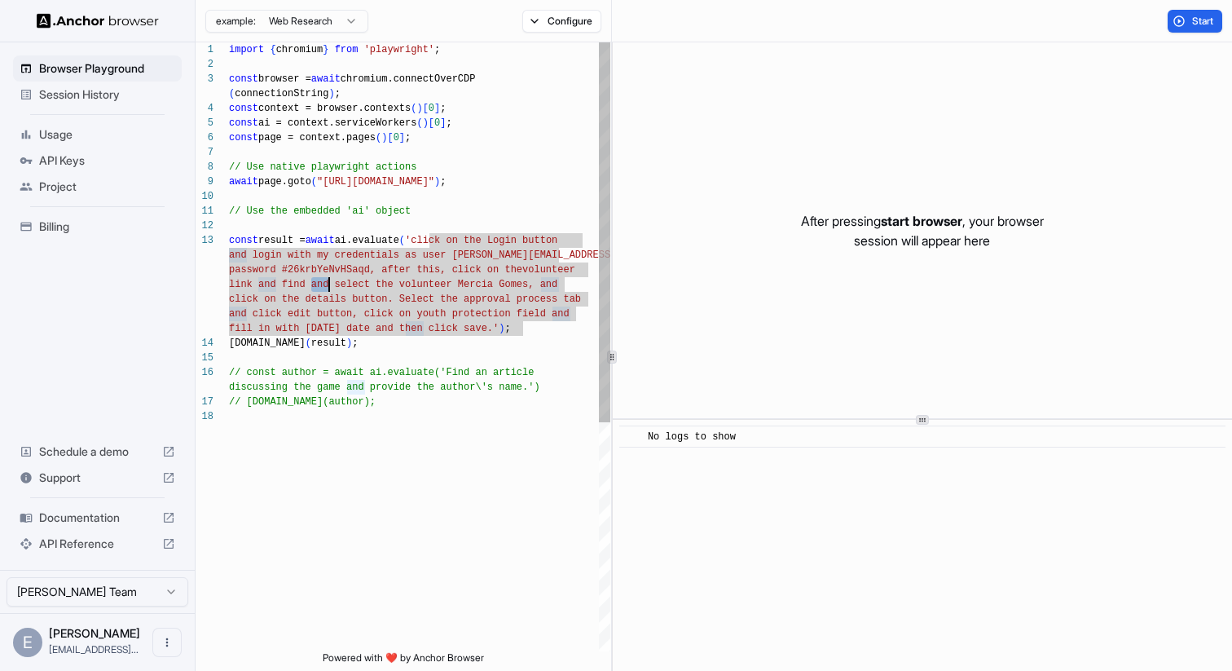
drag, startPoint x: 311, startPoint y: 286, endPoint x: 327, endPoint y: 282, distance: 16.0
click at [328, 283] on div "import { chromium } from 'playwright' ; const browser = await chromium.connectO…" at bounding box center [419, 530] width 381 height 976
click at [327, 282] on div "import { chromium } from 'playwright' ; const browser = await chromium.connectO…" at bounding box center [419, 530] width 381 height 976
drag, startPoint x: 335, startPoint y: 287, endPoint x: 370, endPoint y: 288, distance: 35.1
click at [370, 288] on div "import { chromium } from 'playwright' ; const browser = await chromium.connectO…" at bounding box center [419, 530] width 381 height 976
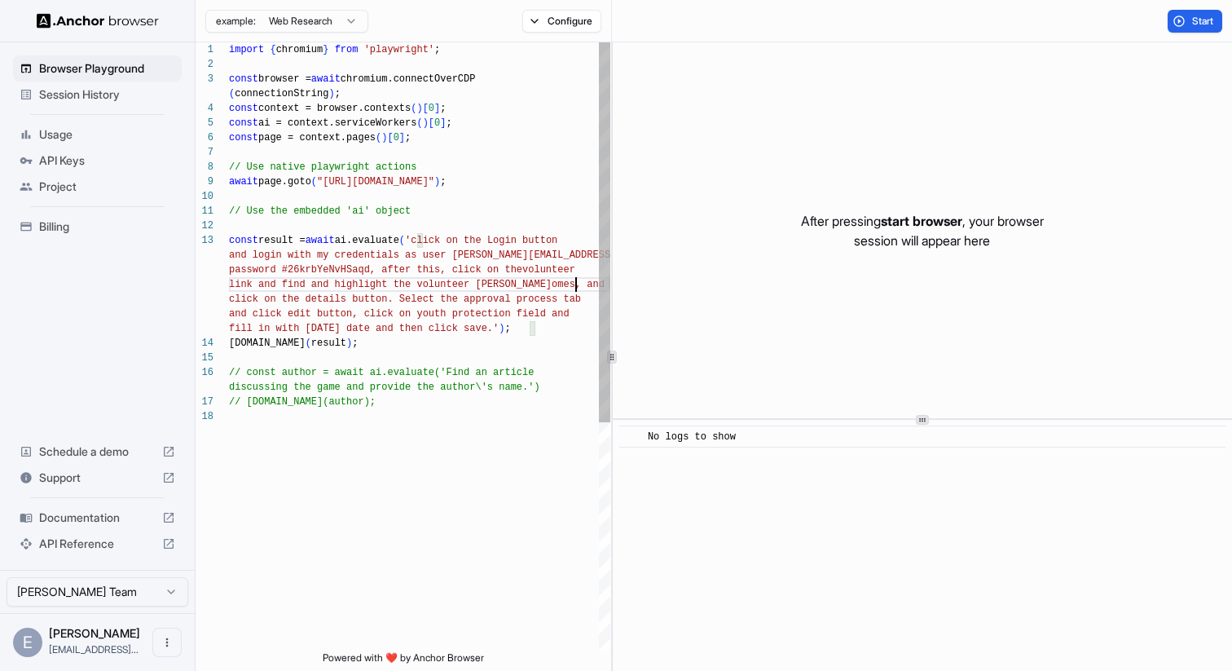
scroll to position [103, 0]
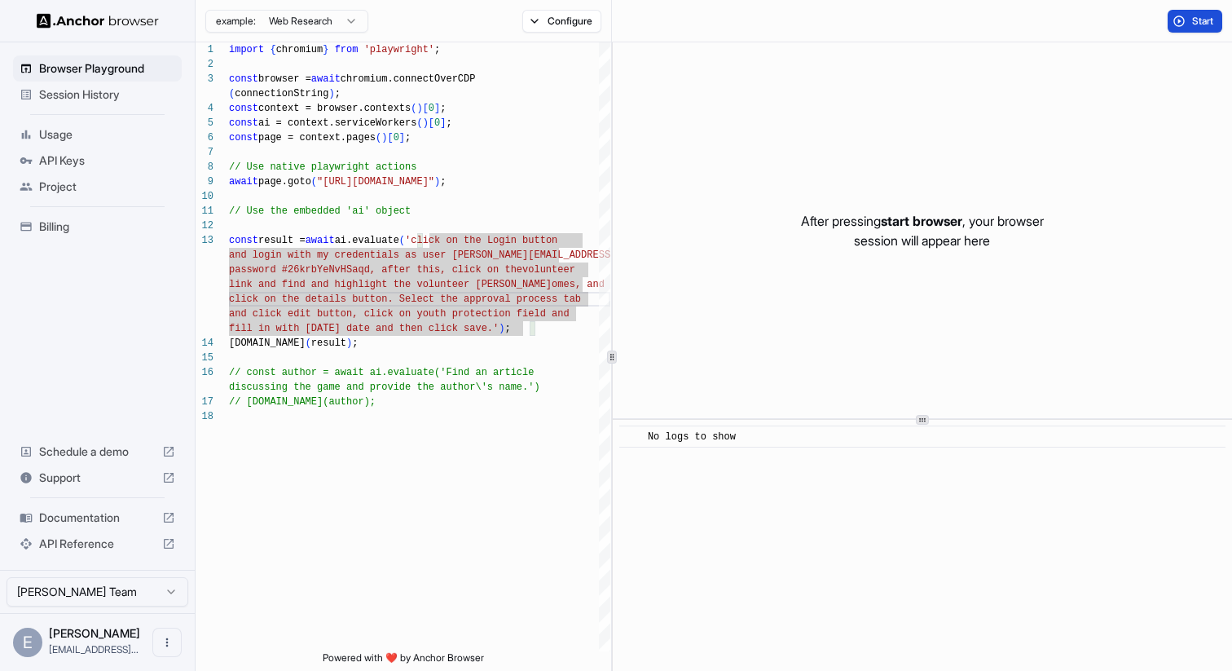
click at [1193, 19] on span "Start" at bounding box center [1204, 21] width 23 height 13
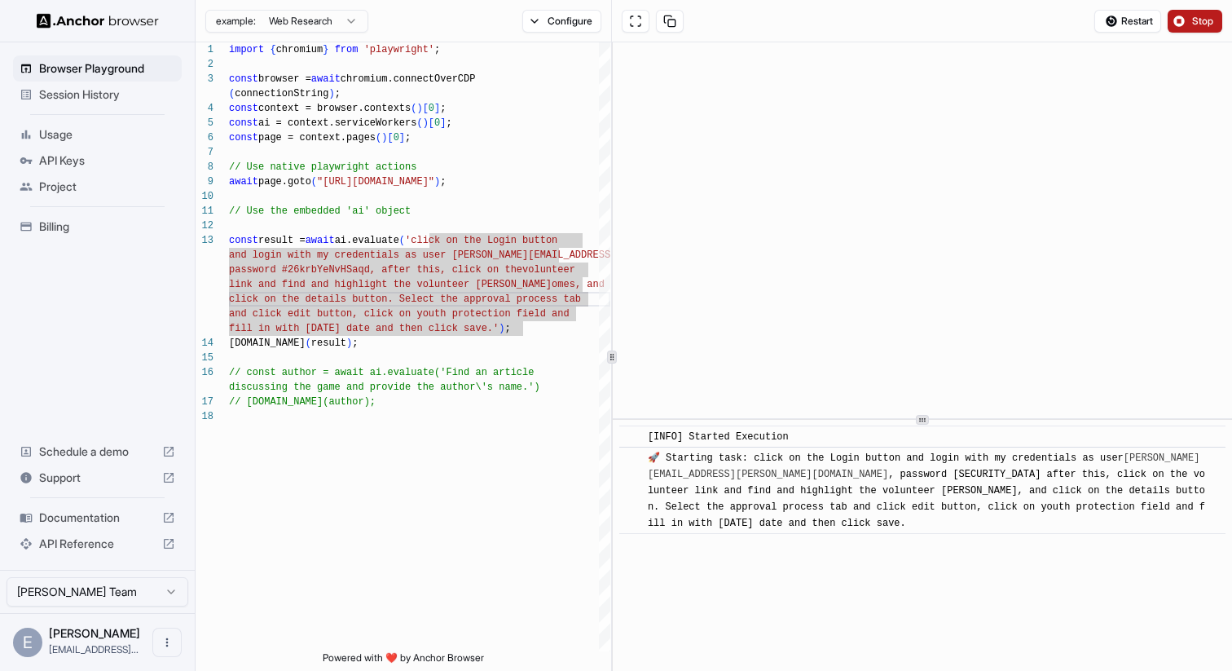
scroll to position [44, 0]
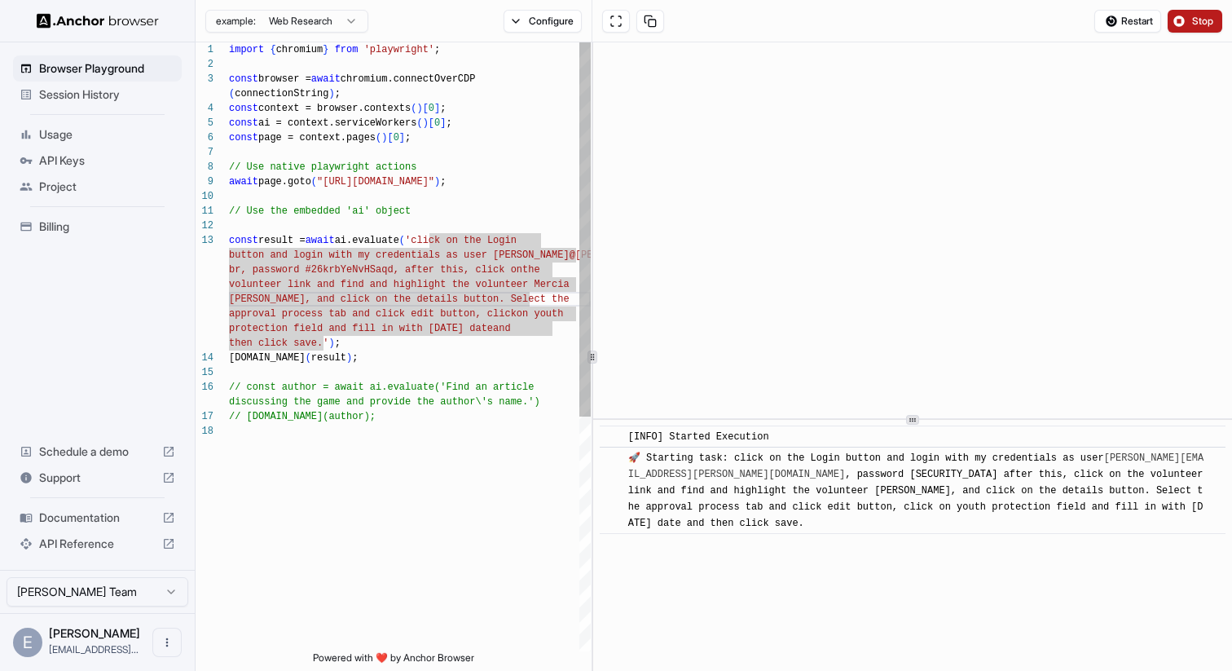
click at [592, 353] on icon at bounding box center [593, 357] width 8 height 8
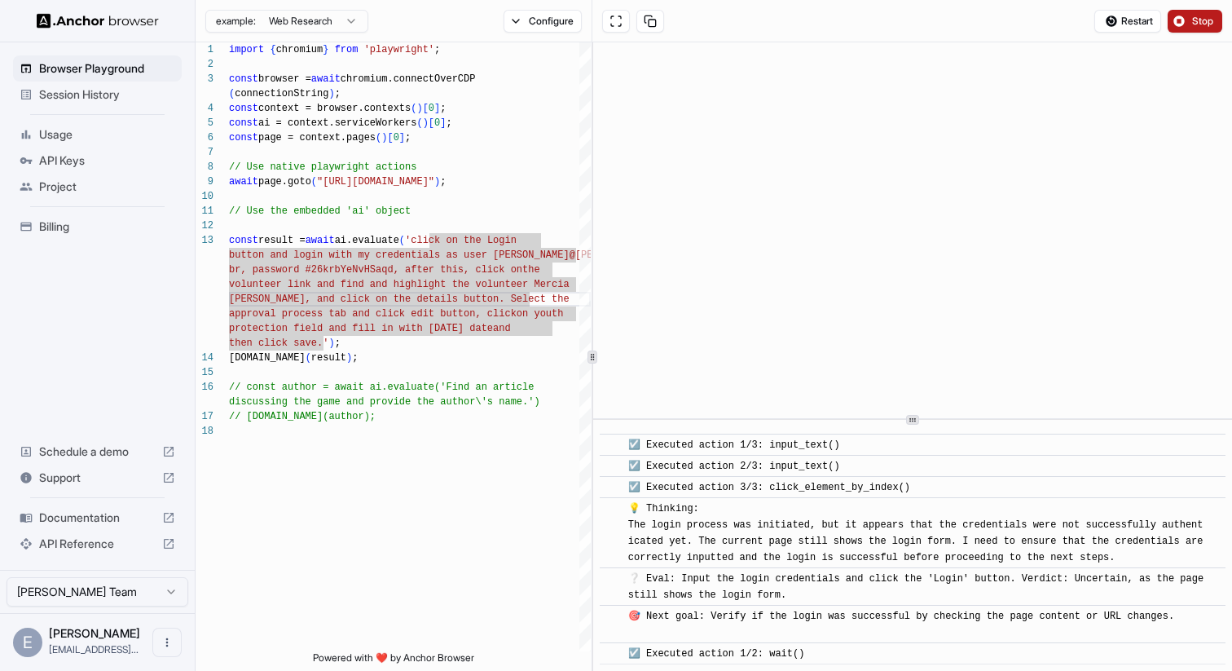
scroll to position [642, 0]
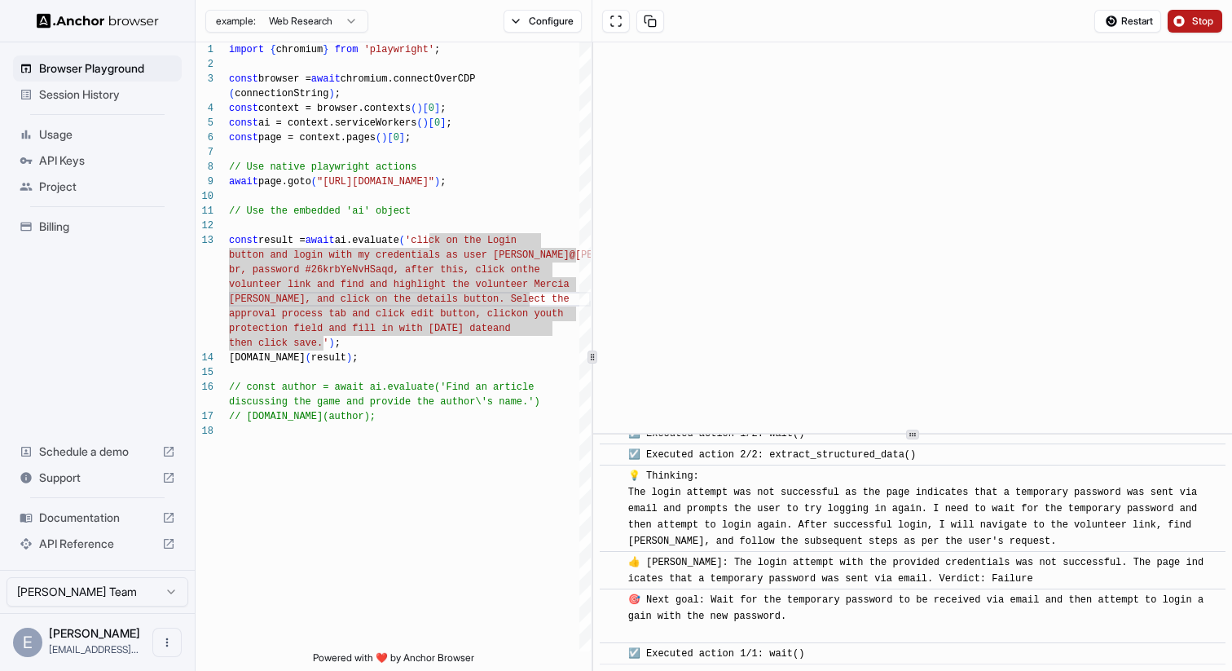
click at [915, 434] on icon at bounding box center [913, 434] width 8 height 8
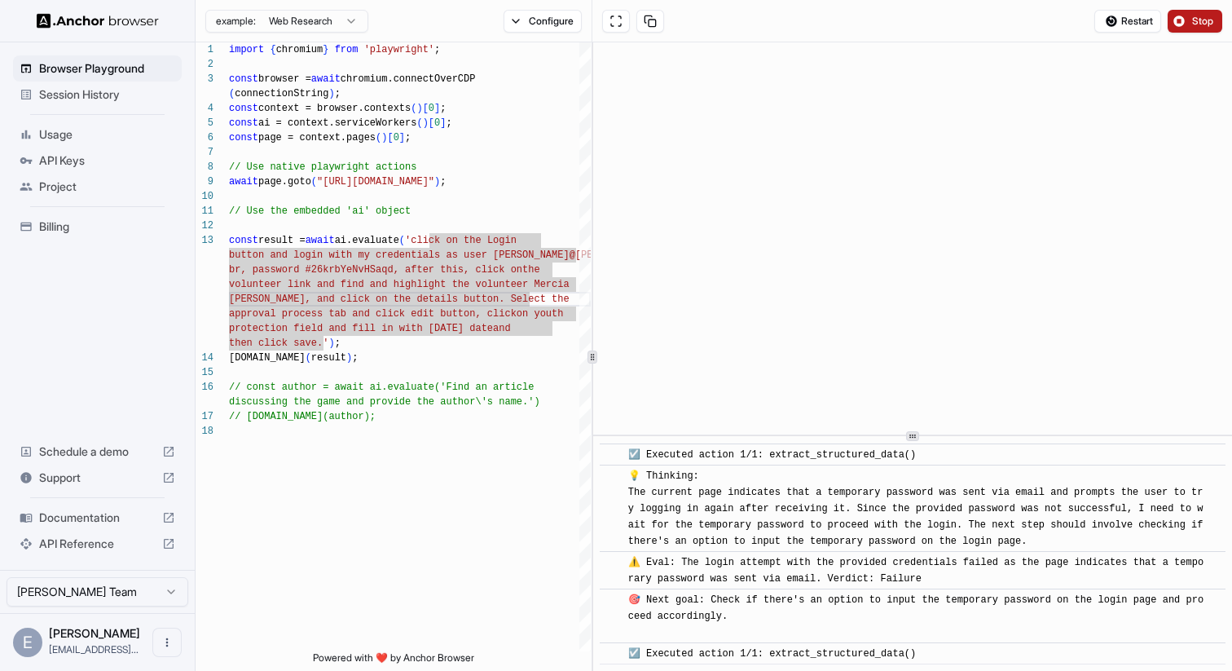
scroll to position [1454, 0]
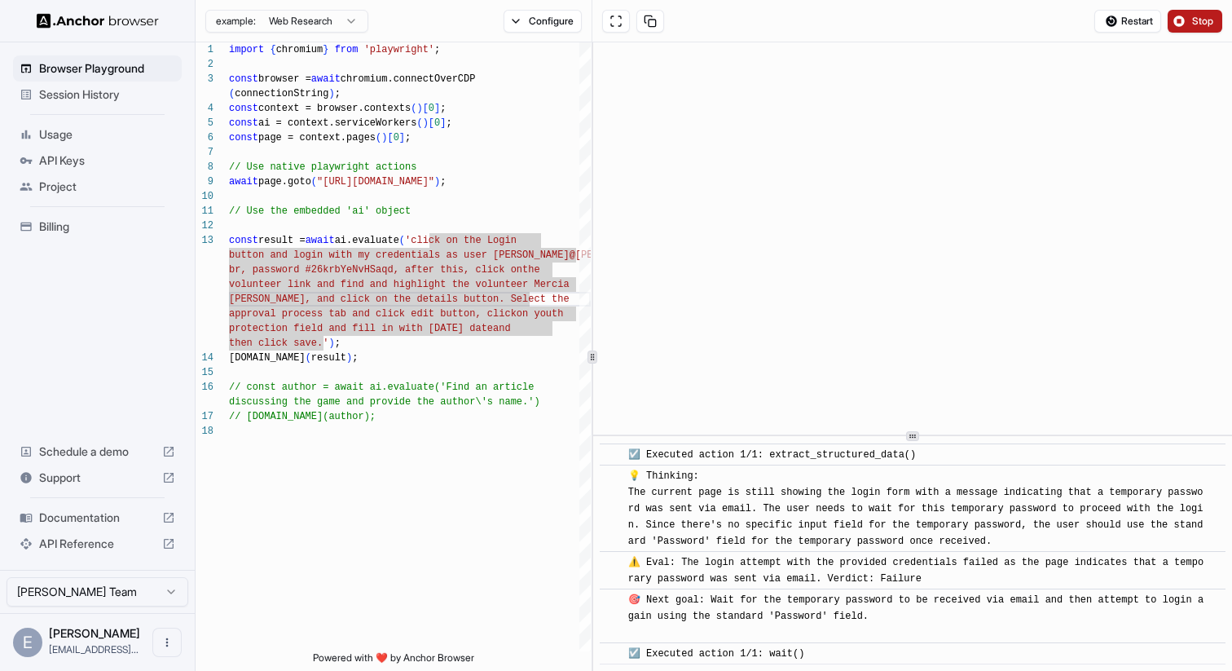
click at [1197, 21] on span "Stop" at bounding box center [1204, 21] width 23 height 13
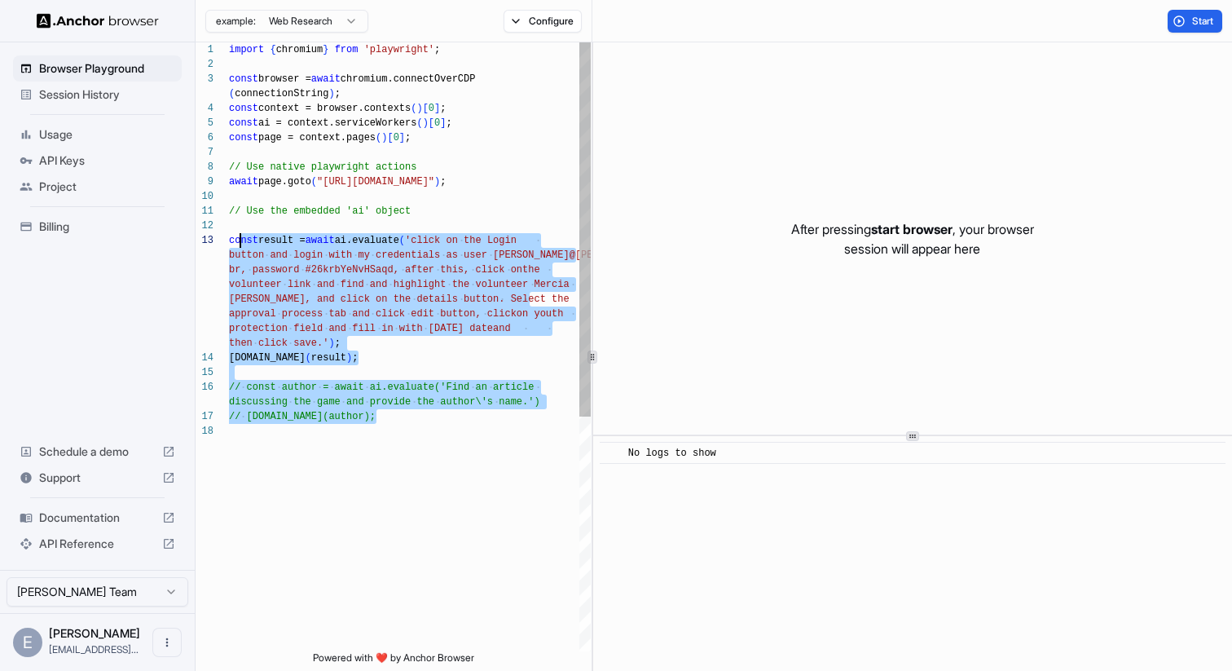
scroll to position [103, 0]
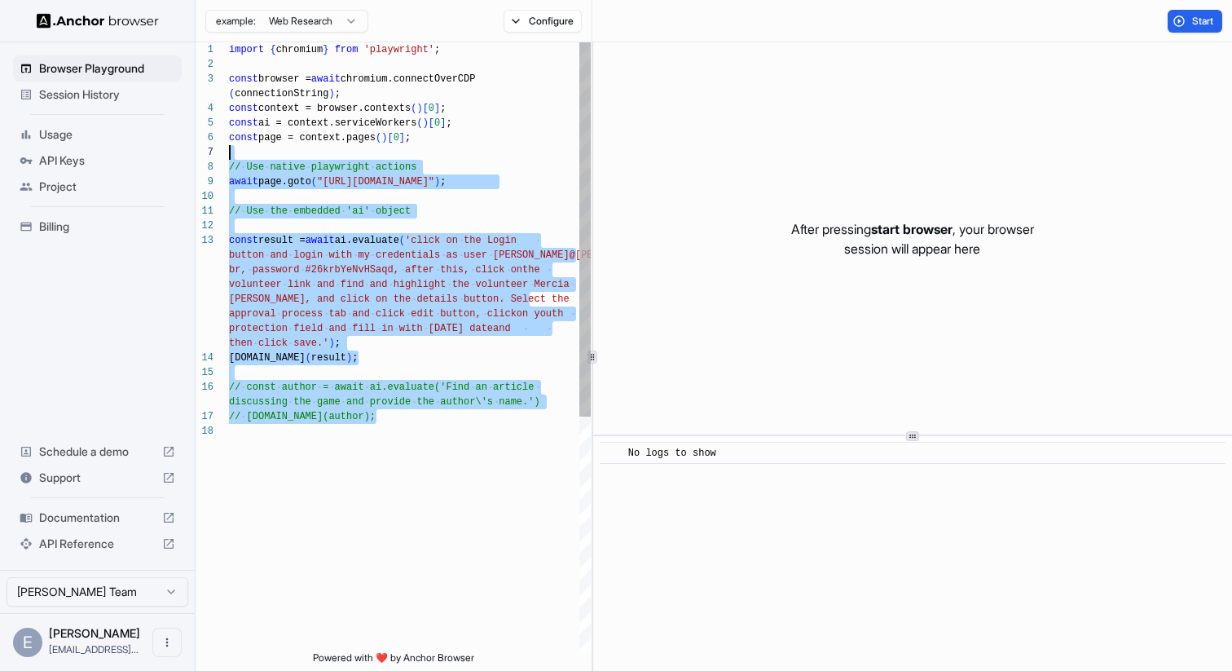
drag, startPoint x: 272, startPoint y: 437, endPoint x: 241, endPoint y: 146, distance: 292.6
click at [241, 146] on div "import { chromium } from 'playwright' ; const browser = await chromium.connectO…" at bounding box center [410, 537] width 362 height 990
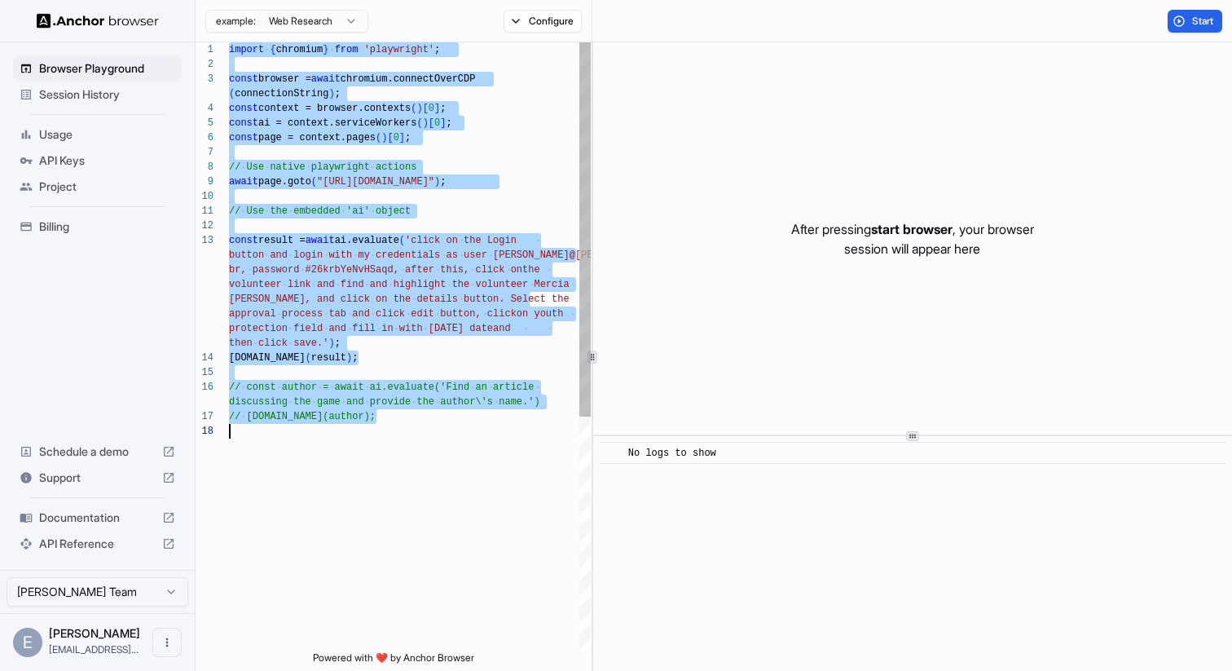
click at [325, 236] on div "import { chromium } from 'playwright' ; const browser = await chromium.connectO…" at bounding box center [410, 537] width 362 height 990
click at [377, 312] on div "import { chromium } from 'playwright' ; const browser = await chromium.connectO…" at bounding box center [410, 537] width 362 height 990
click at [304, 269] on div "import { chromium } from 'playwright' ; const browser = await chromium.connectO…" at bounding box center [410, 537] width 362 height 990
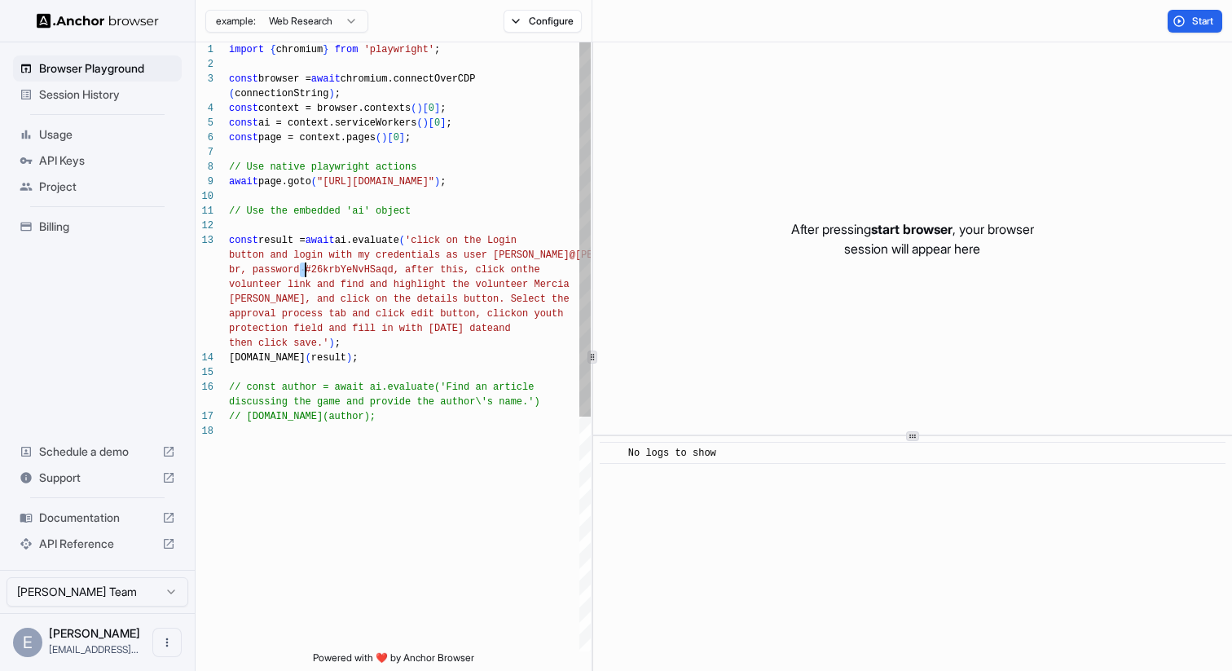
click at [304, 269] on div "import { chromium } from 'playwright' ; const browser = await chromium.connectO…" at bounding box center [410, 537] width 362 height 990
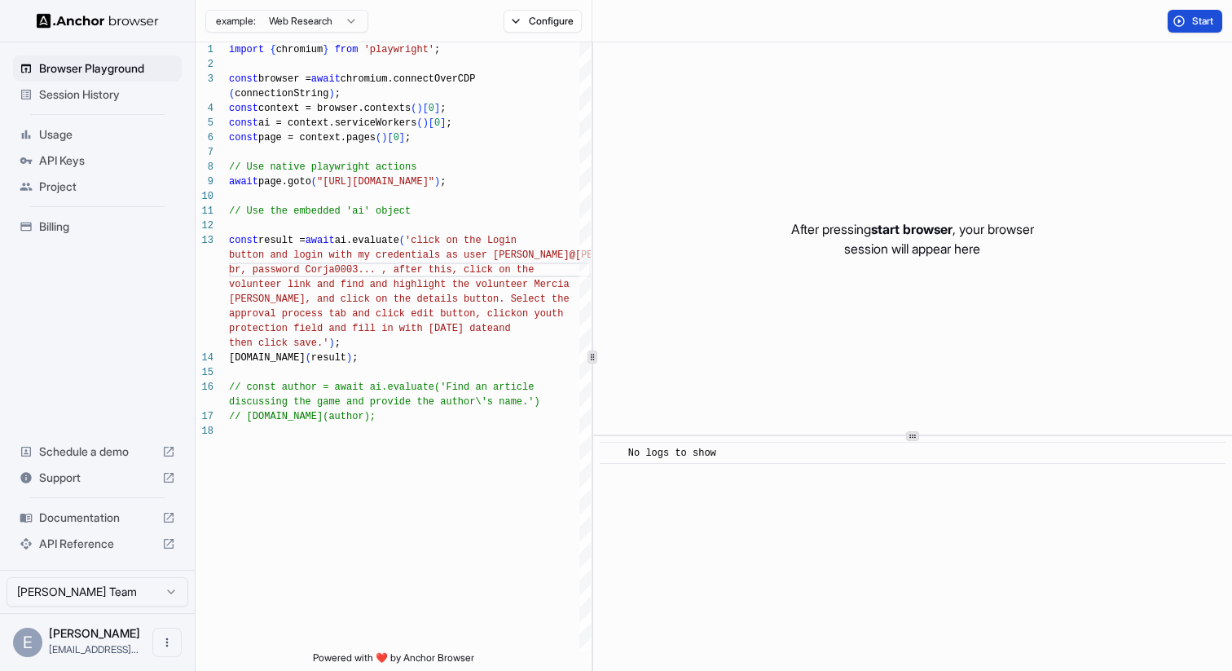
click at [1193, 24] on span "Start" at bounding box center [1204, 21] width 23 height 13
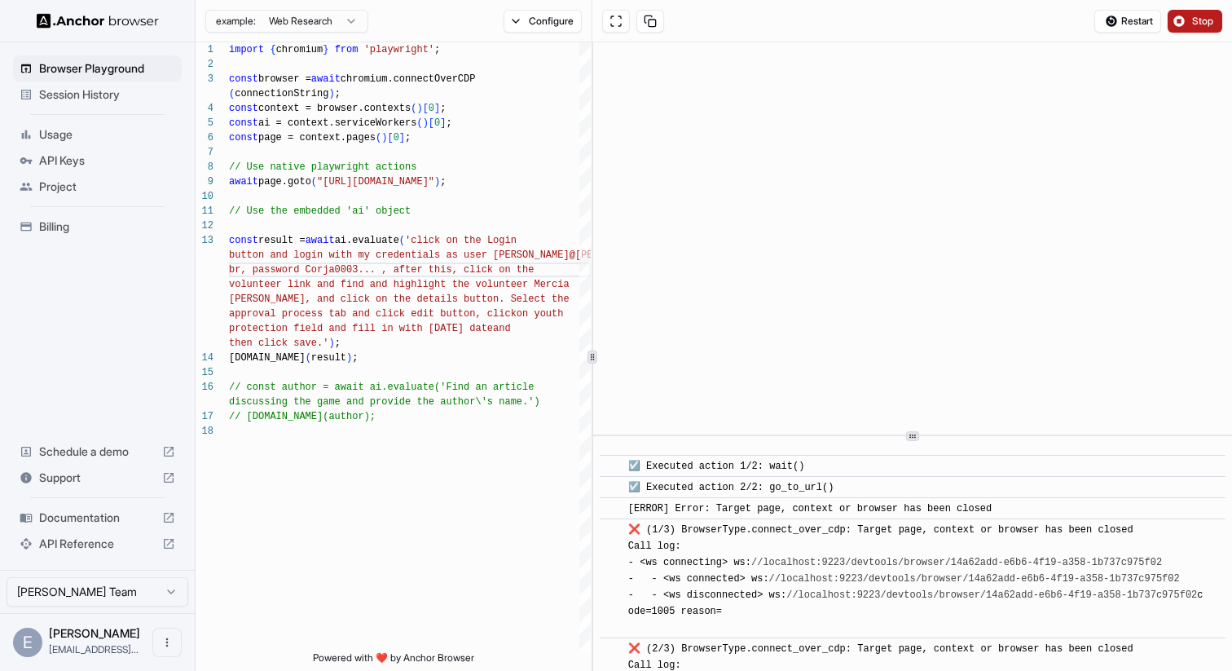
scroll to position [403, 0]
click at [1207, 13] on button "Stop" at bounding box center [1195, 21] width 55 height 23
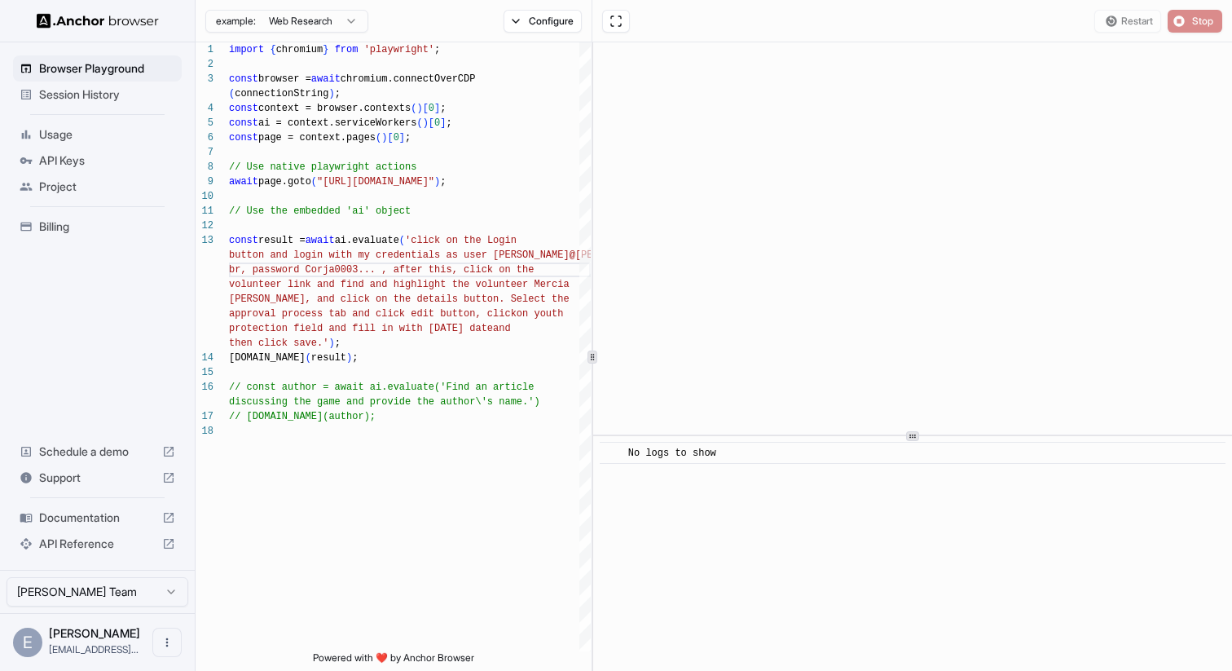
scroll to position [0, 0]
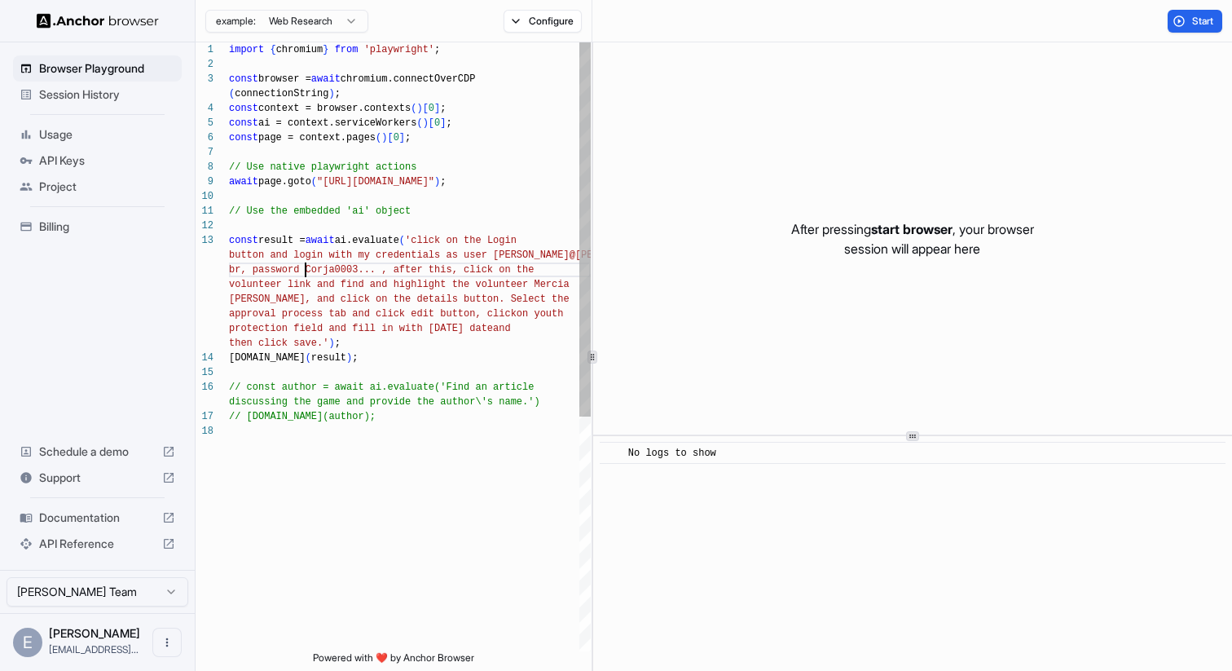
click at [306, 271] on div "import { chromium } from 'playwright' ; const browser = await chromium.connectO…" at bounding box center [410, 537] width 362 height 990
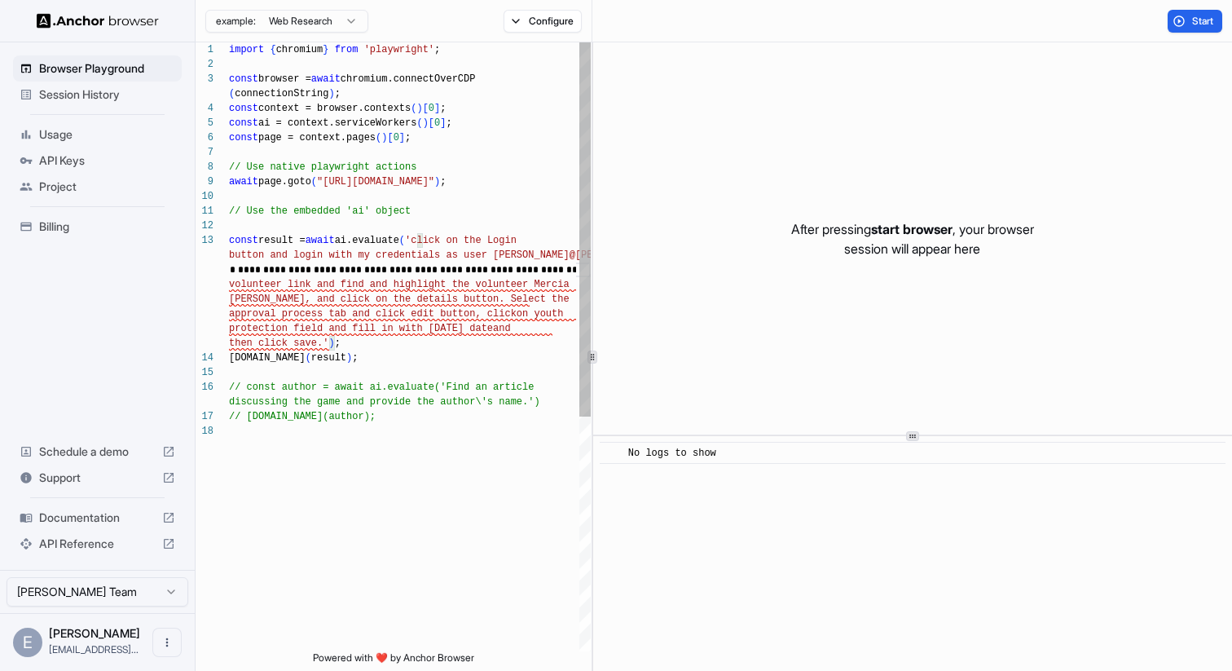
scroll to position [73, 0]
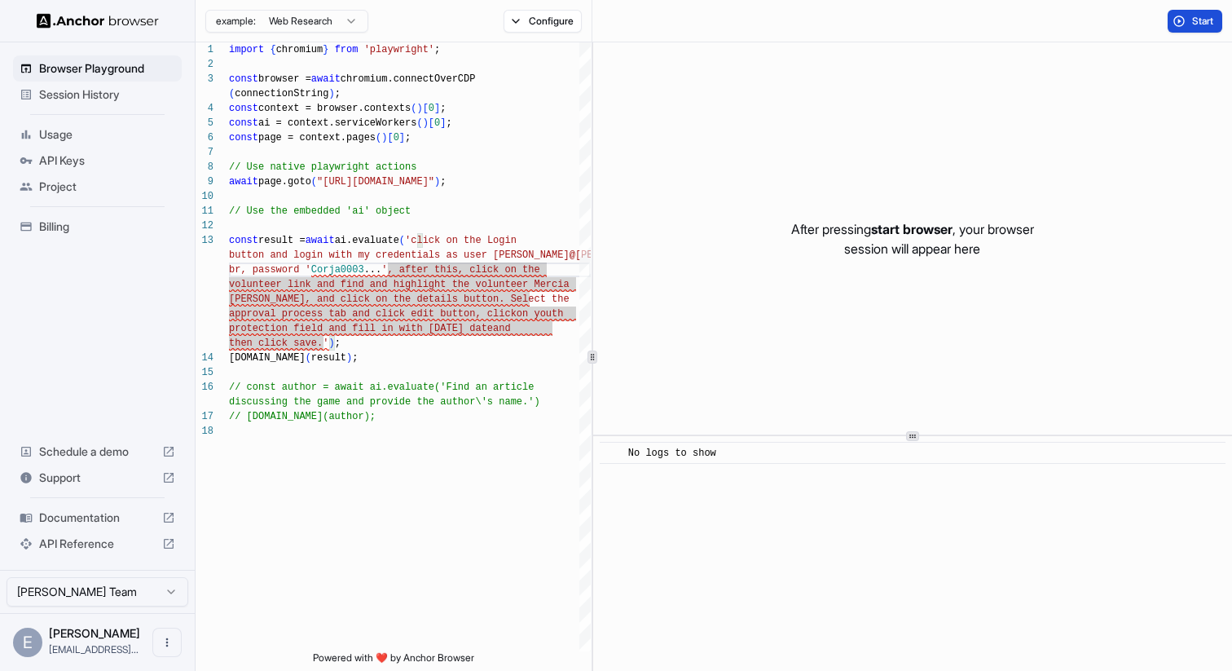
click at [1193, 17] on span "Start" at bounding box center [1204, 21] width 23 height 13
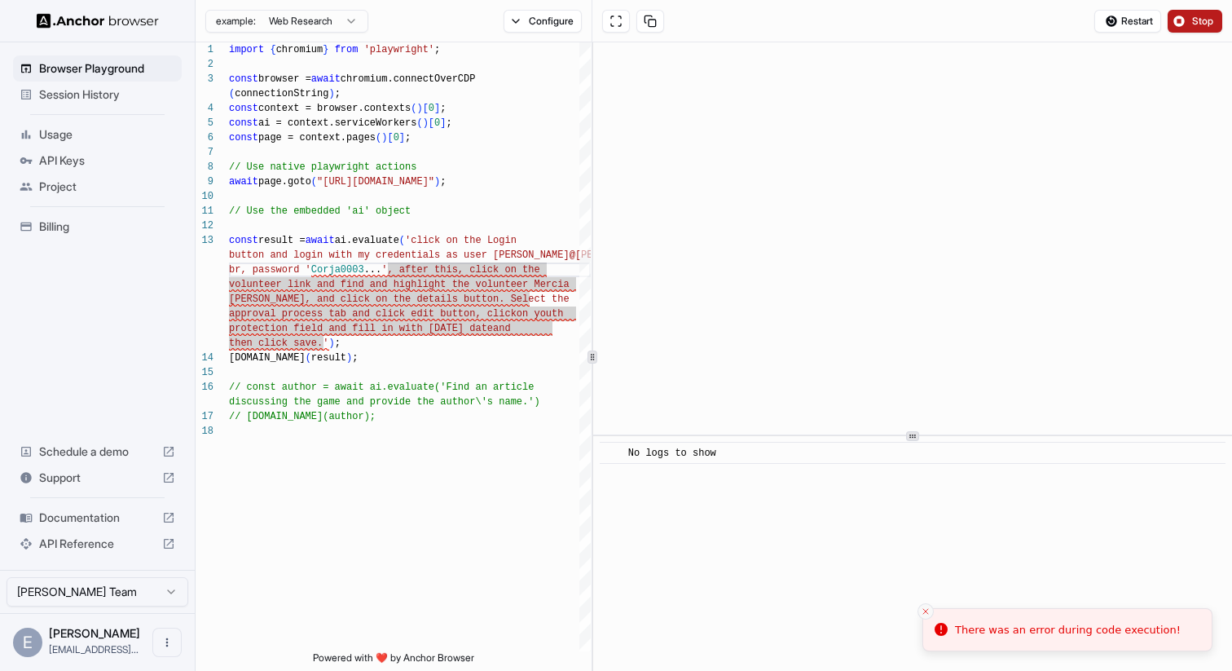
click at [928, 613] on icon "Close toast" at bounding box center [926, 611] width 10 height 10
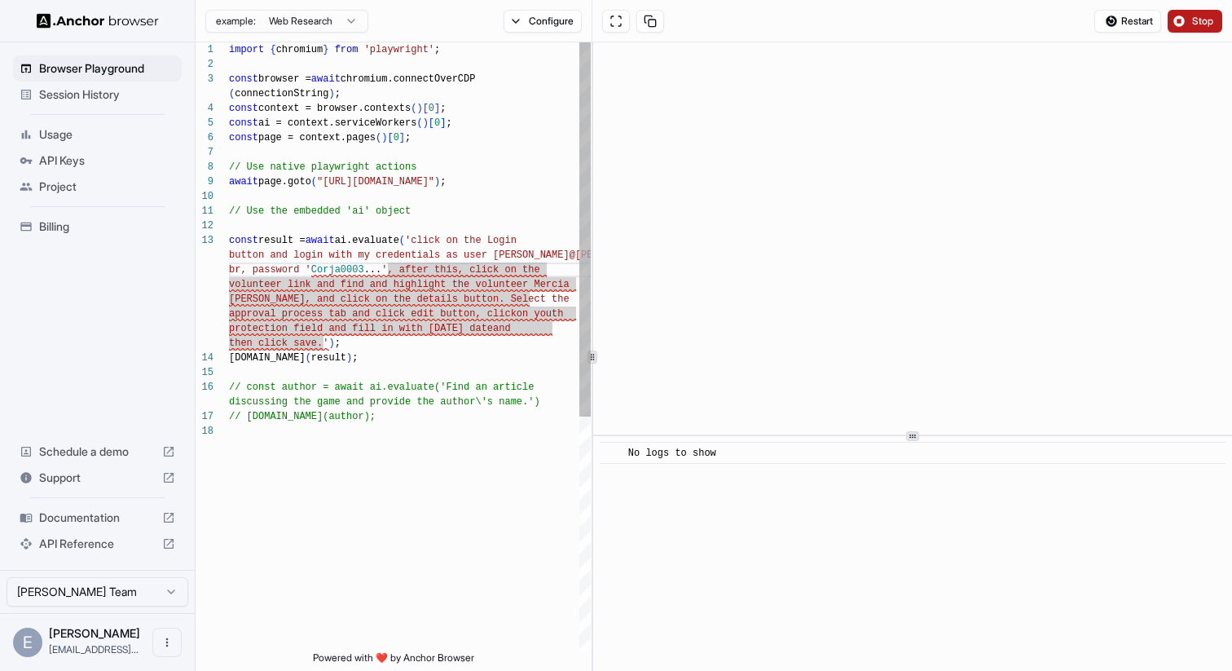
click at [332, 278] on div "import { chromium } from 'playwright' ; const browser = await chromium.connectO…" at bounding box center [410, 537] width 362 height 990
click at [308, 273] on div "import { chromium } from 'playwright' ; const browser = await chromium.connectO…" at bounding box center [410, 537] width 362 height 990
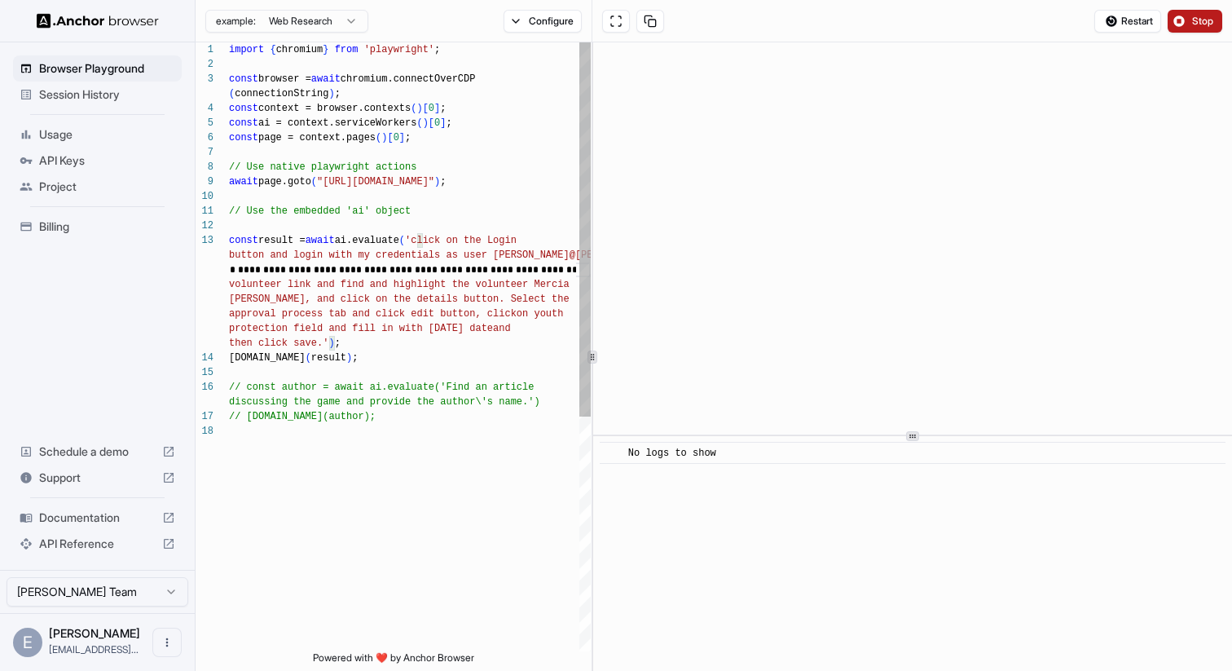
scroll to position [44, 0]
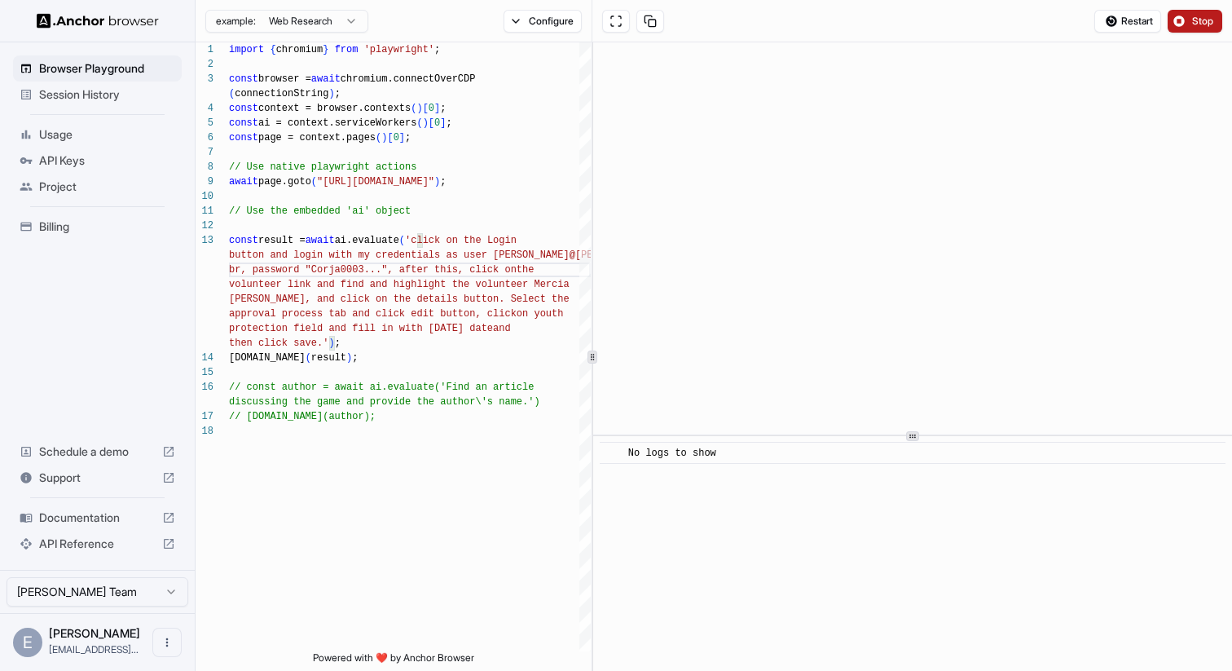
click at [1206, 20] on span "Stop" at bounding box center [1204, 21] width 23 height 13
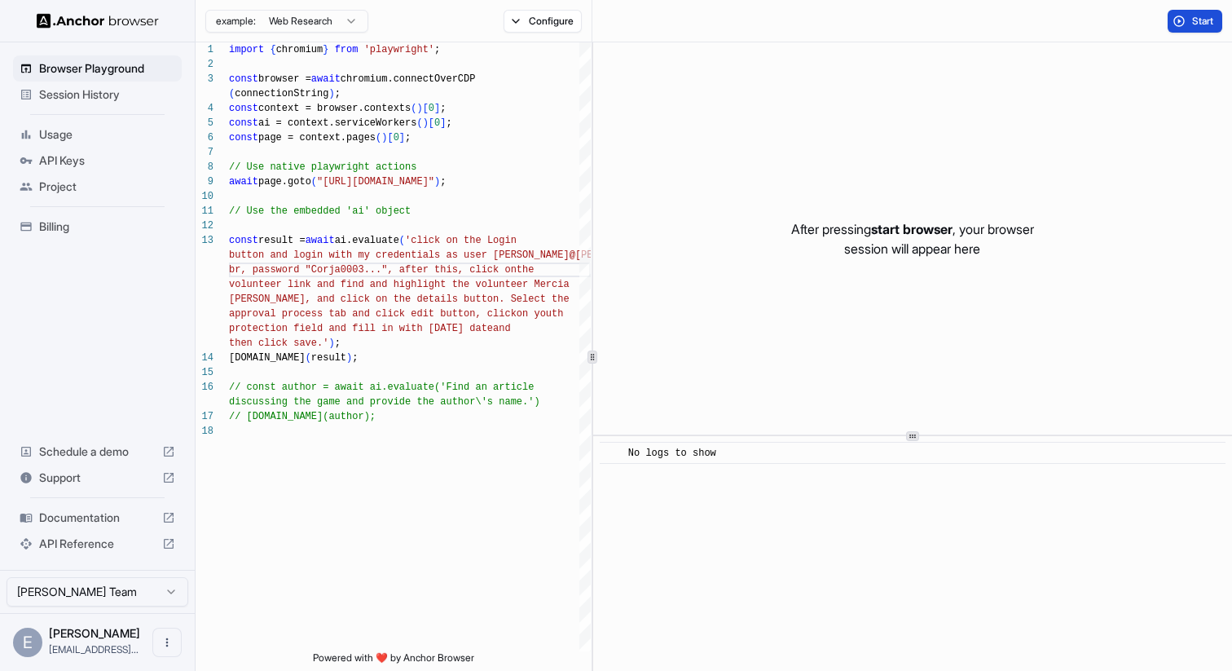
click at [1197, 20] on span "Start" at bounding box center [1204, 21] width 23 height 13
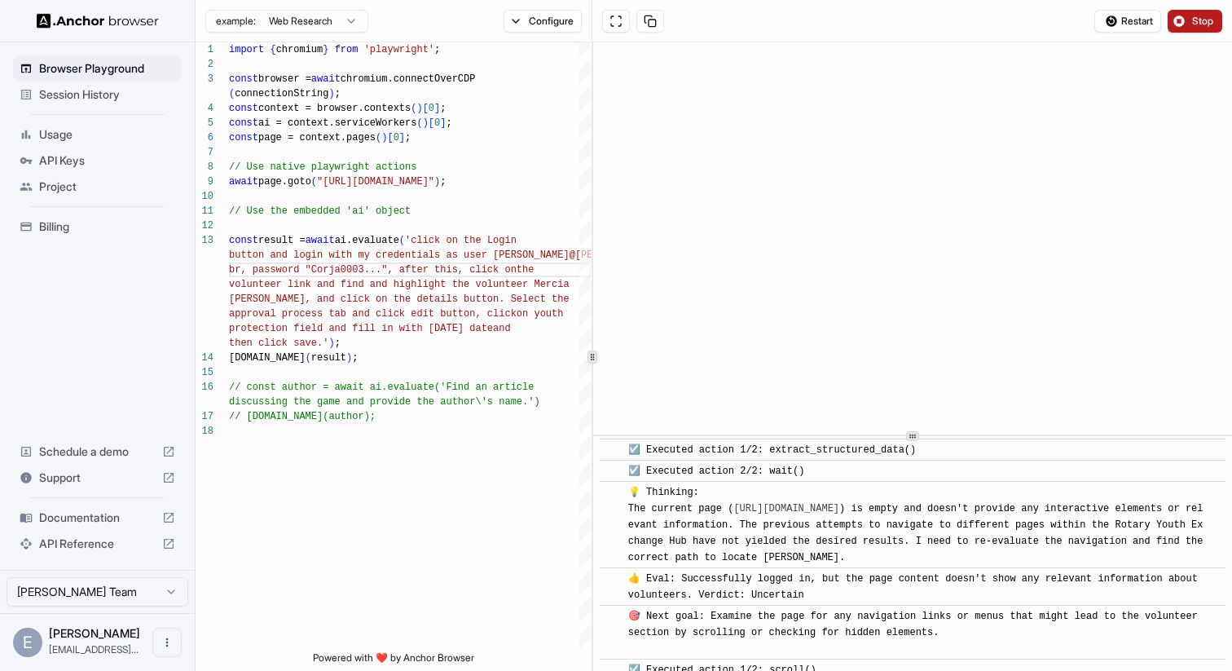
scroll to position [1303, 0]
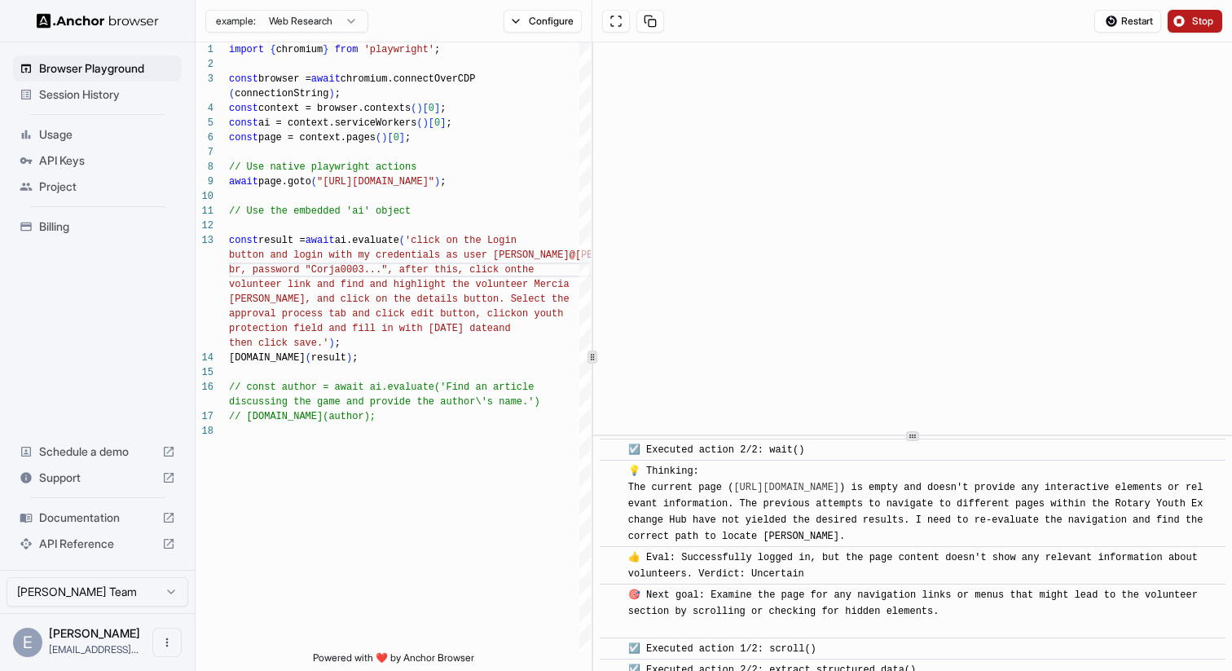
click at [1201, 20] on span "Stop" at bounding box center [1204, 21] width 23 height 13
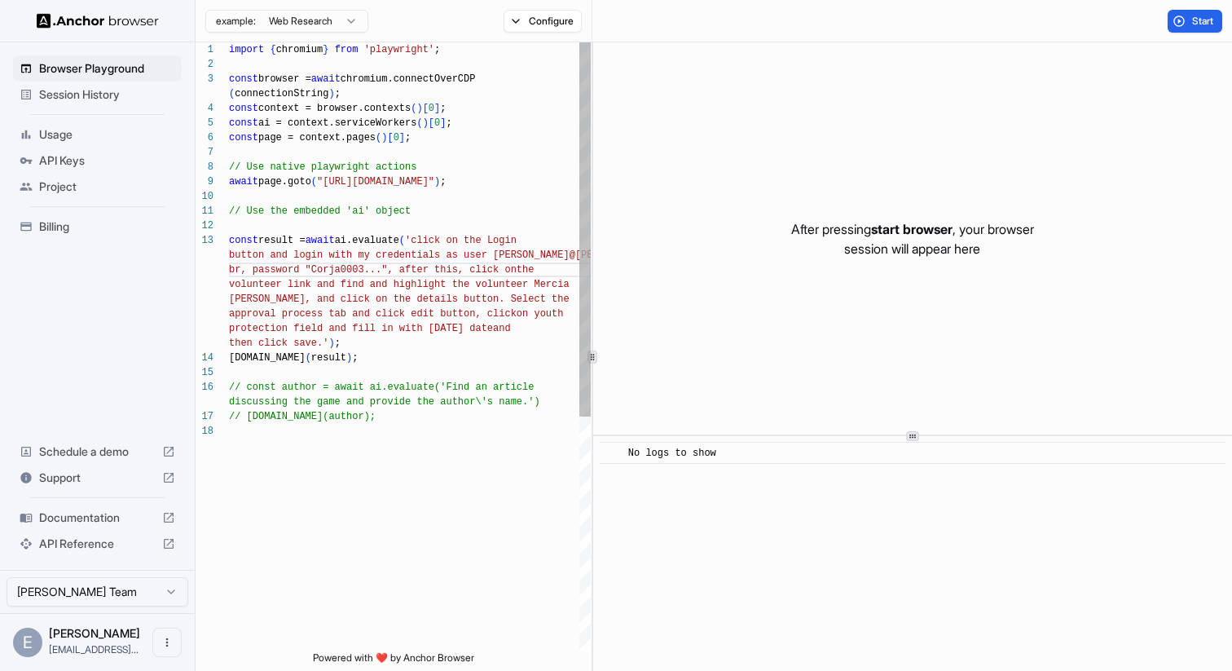
scroll to position [73, 0]
click at [438, 270] on div "import { chromium } from 'playwright' ; const browser = await chromium.connectO…" at bounding box center [410, 537] width 362 height 990
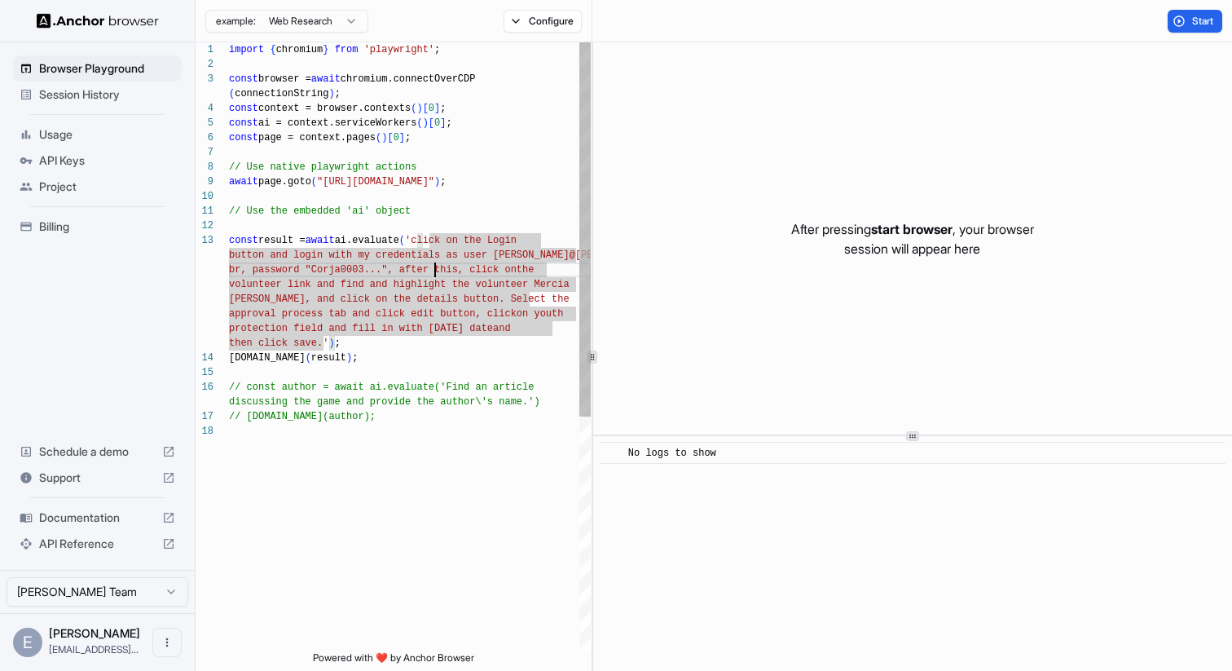
click at [434, 270] on div "import { chromium } from 'playwright' ; const browser = await chromium.connectO…" at bounding box center [410, 537] width 362 height 990
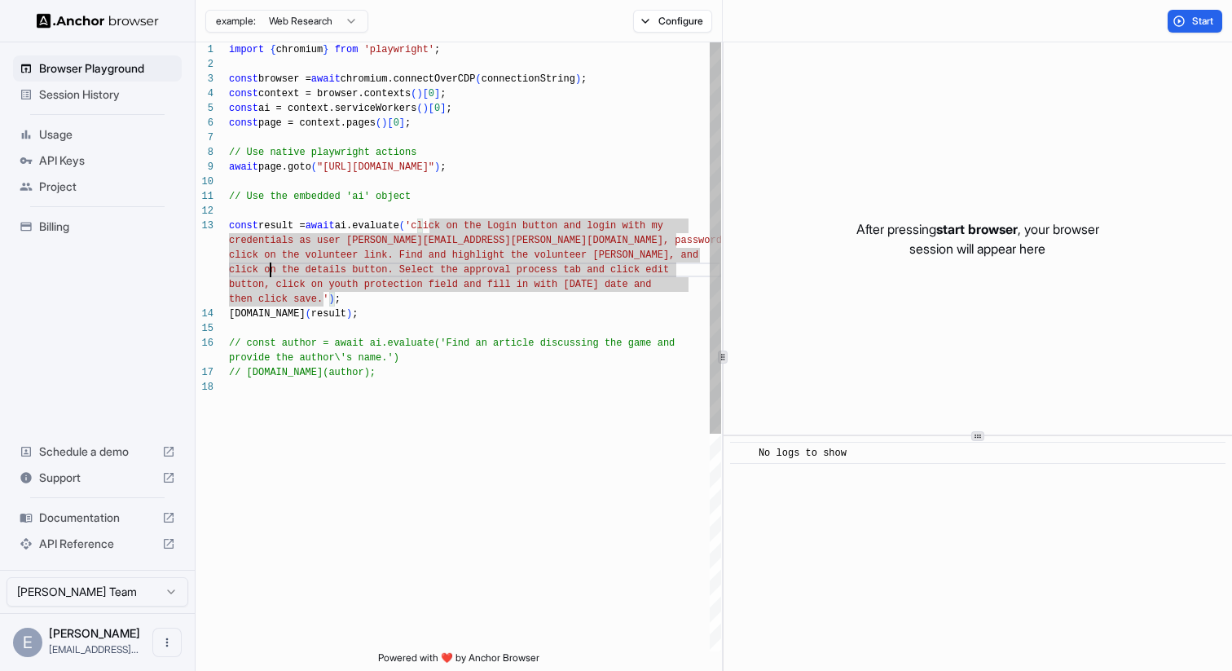
click at [723, 346] on div at bounding box center [723, 356] width 1 height 628
click at [484, 245] on div "import { chromium } from 'playwright' ; const browser = await chromium.connectO…" at bounding box center [475, 515] width 492 height 946
type textarea "**********"
click at [1200, 16] on span "Start" at bounding box center [1204, 21] width 23 height 13
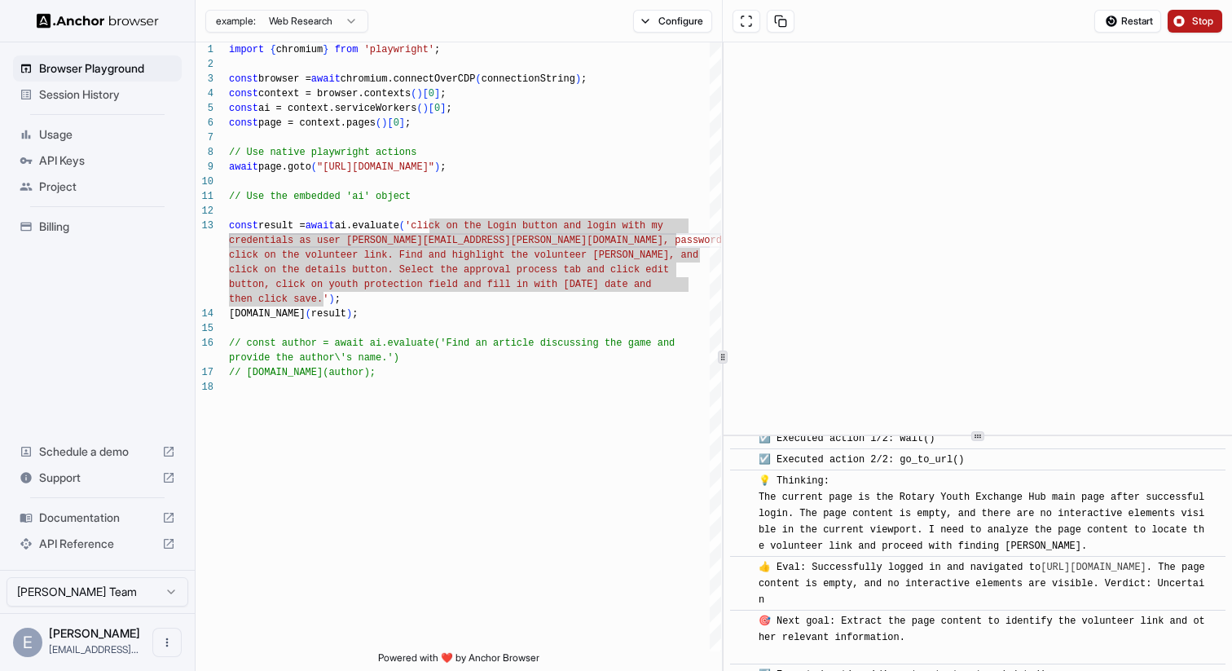
scroll to position [939, 0]
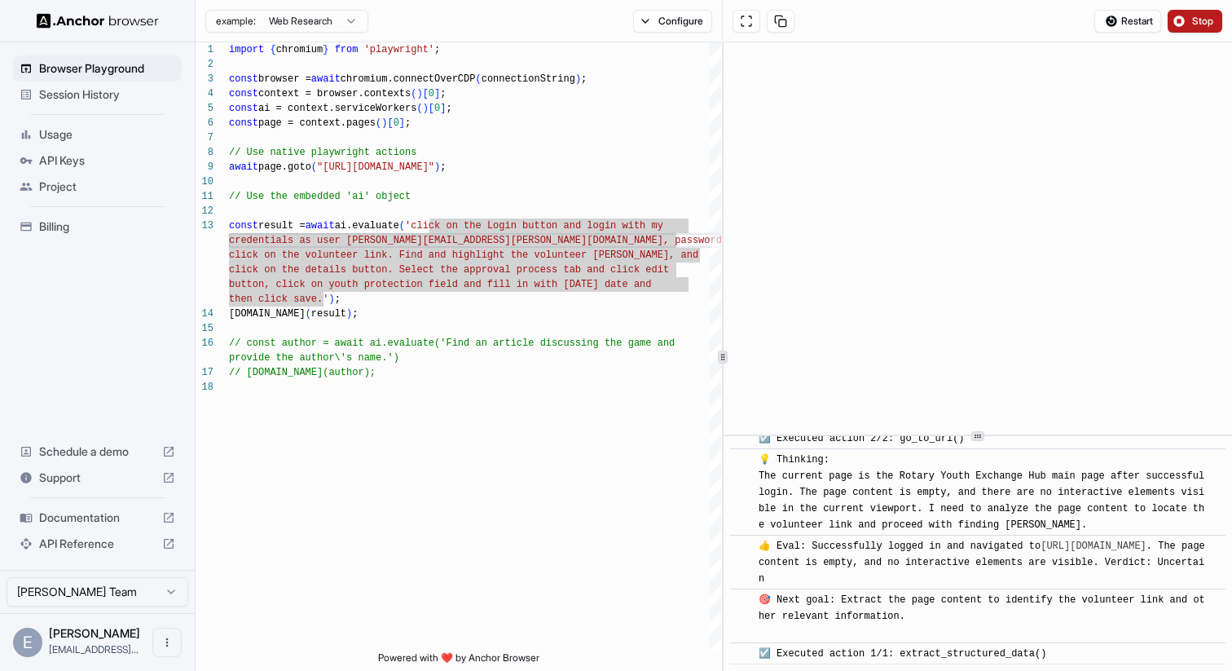
click at [1213, 17] on span "Stop" at bounding box center [1204, 21] width 23 height 13
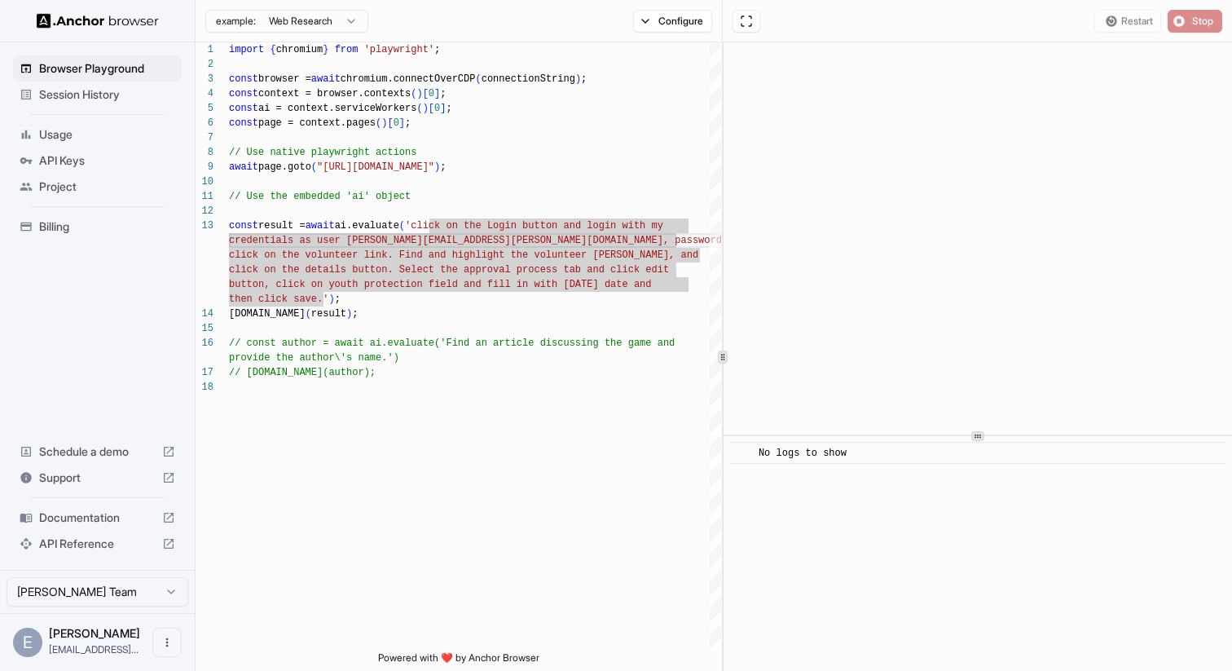
scroll to position [0, 0]
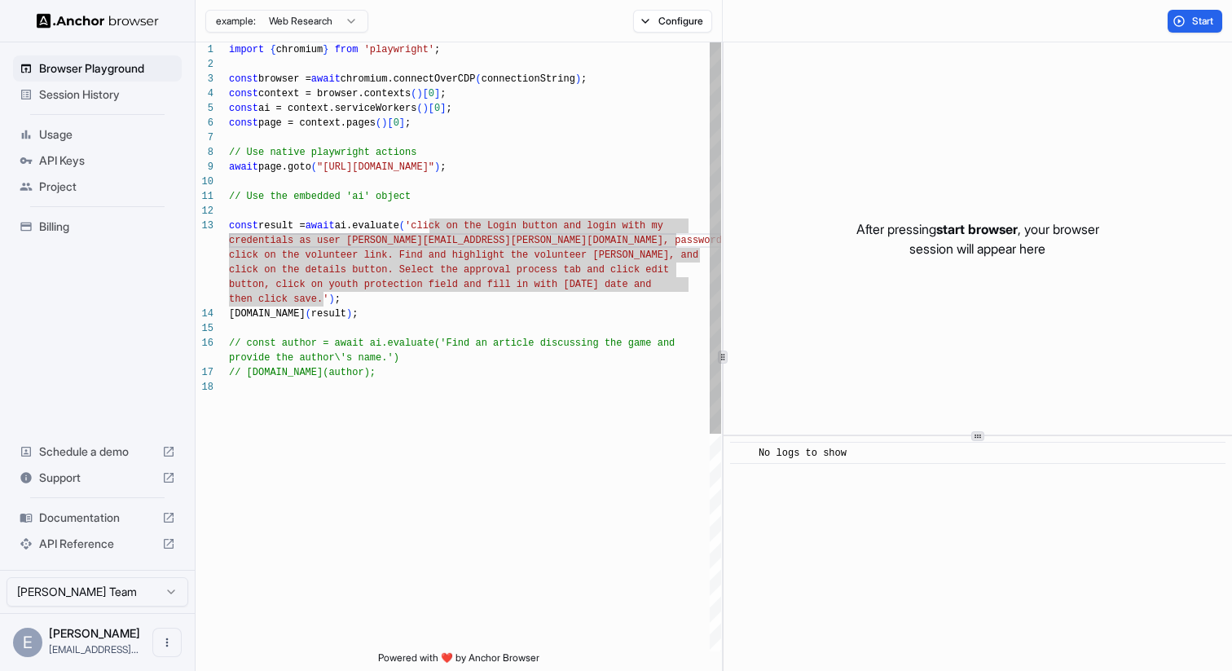
click at [594, 241] on div "import { chromium } from 'playwright' ; const browser = await chromium.connectO…" at bounding box center [475, 515] width 492 height 946
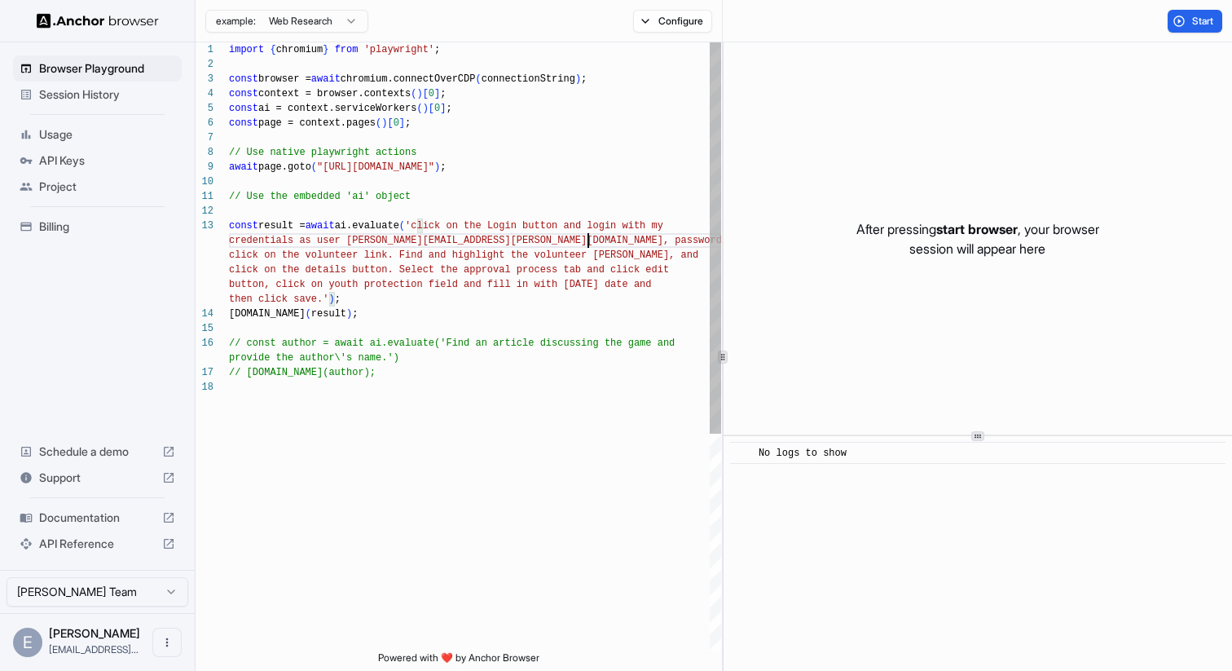
click at [586, 240] on div "import { chromium } from 'playwright' ; const browser = await chromium.connectO…" at bounding box center [475, 515] width 492 height 946
